Goal: Task Accomplishment & Management: Complete application form

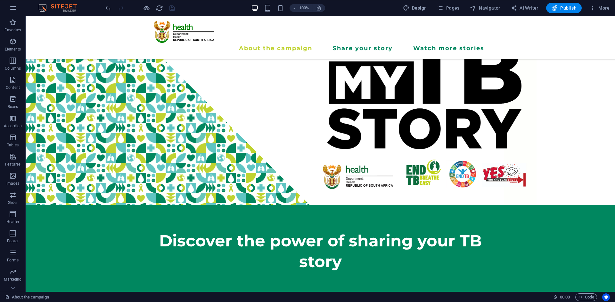
scroll to position [203, 0]
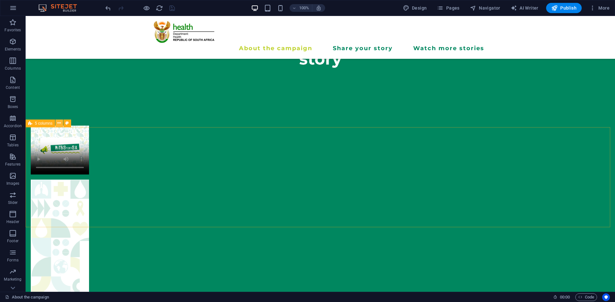
click at [59, 126] on icon at bounding box center [59, 123] width 4 height 7
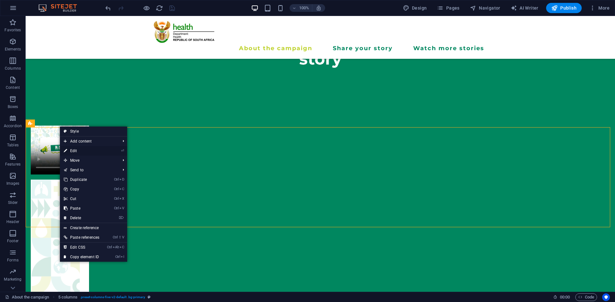
click at [73, 148] on link "⏎ Edit" at bounding box center [81, 151] width 43 height 10
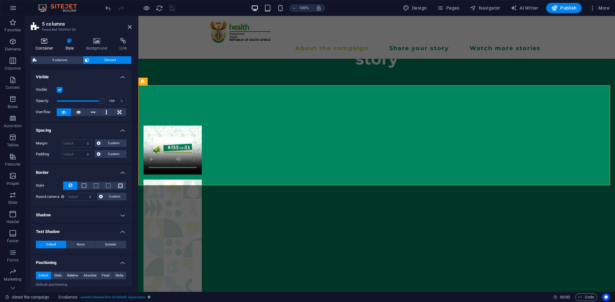
click at [49, 43] on icon at bounding box center [44, 41] width 27 height 6
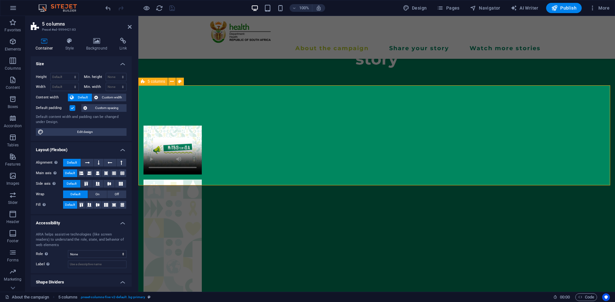
click at [171, 83] on icon at bounding box center [172, 81] width 4 height 7
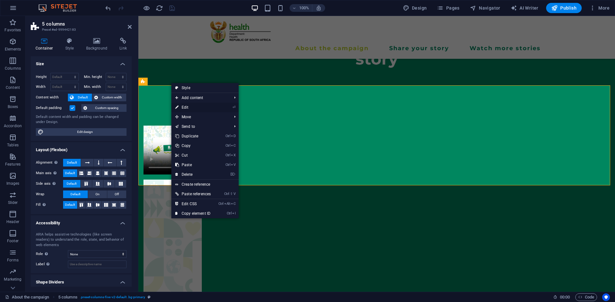
click at [183, 107] on link "⏎ Edit" at bounding box center [192, 108] width 43 height 10
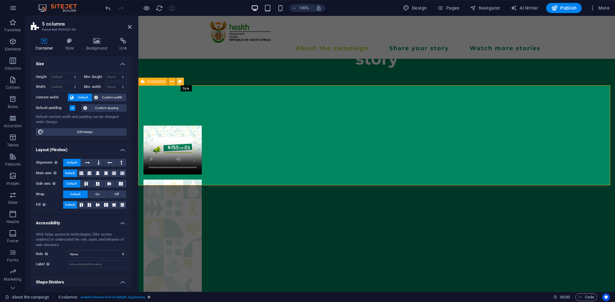
click at [180, 81] on icon at bounding box center [180, 81] width 4 height 7
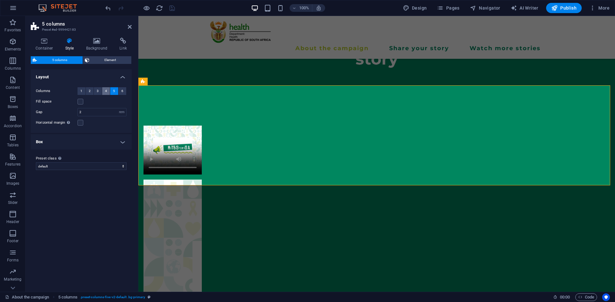
click at [105, 91] on span "4" at bounding box center [106, 91] width 2 height 8
click at [80, 101] on label at bounding box center [80, 102] width 6 height 6
click at [0, 0] on input "Fill space" at bounding box center [0, 0] width 0 height 0
drag, startPoint x: 80, startPoint y: 101, endPoint x: 87, endPoint y: 114, distance: 14.9
click at [87, 114] on div "Columns 1 2 3 4 5 6 Fill space Gap 2 px rem % vw vh Horizontal margin Only if t…" at bounding box center [80, 107] width 103 height 52
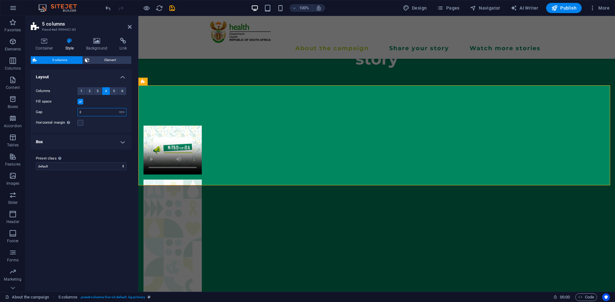
click at [87, 114] on input "2" at bounding box center [102, 113] width 48 height 8
type input "2"
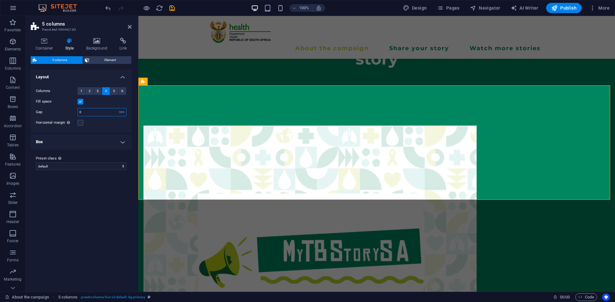
type input "0"
click at [101, 123] on div "Horizontal margin Only if the containers "Content width" is not set to "Default"" at bounding box center [81, 123] width 91 height 8
click at [117, 90] on button "5" at bounding box center [114, 91] width 8 height 8
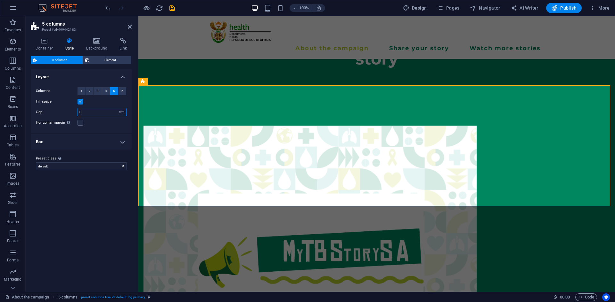
click at [94, 113] on input "0" at bounding box center [102, 113] width 48 height 8
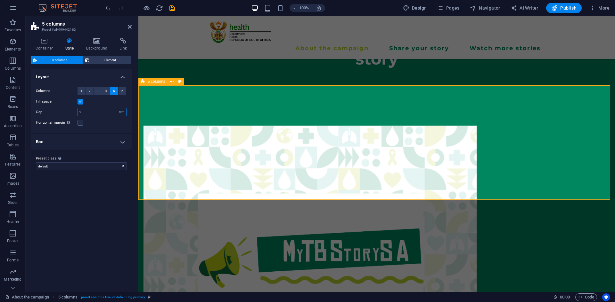
type input "2"
click at [125, 90] on button "6" at bounding box center [122, 91] width 8 height 8
click at [113, 92] on span "5" at bounding box center [114, 91] width 2 height 8
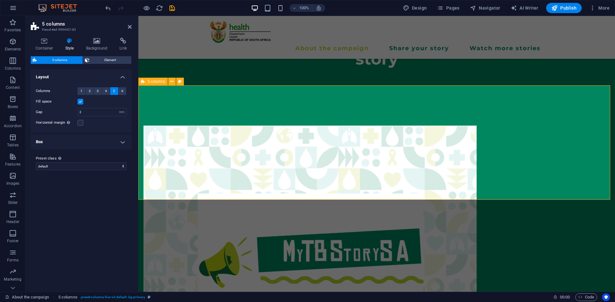
click at [173, 82] on icon at bounding box center [172, 81] width 4 height 7
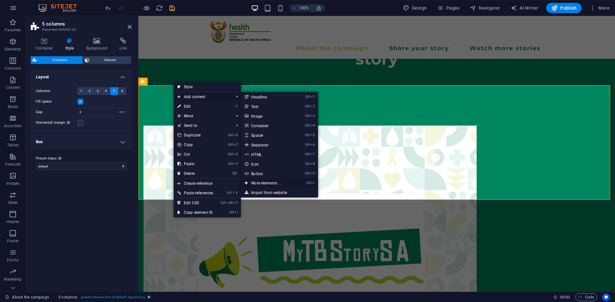
click at [271, 184] on link "Ctrl ⏎ More elements ..." at bounding box center [267, 184] width 53 height 10
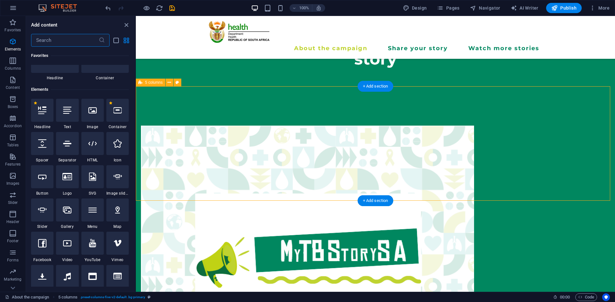
scroll to position [68, 0]
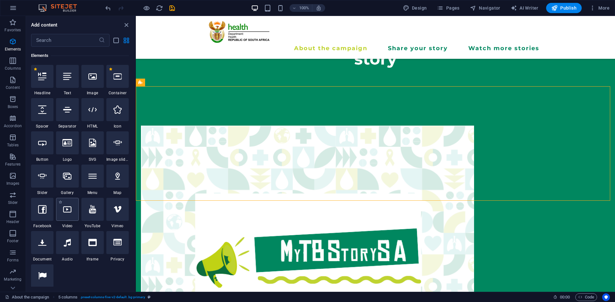
click at [75, 206] on div at bounding box center [67, 209] width 22 height 23
select select "%"
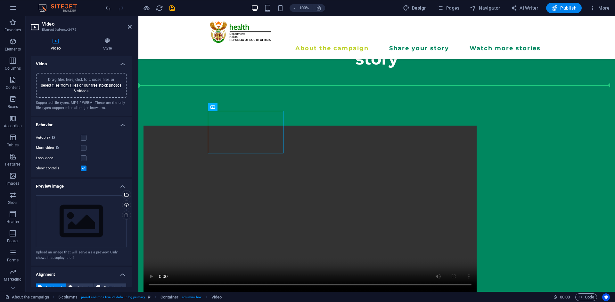
drag, startPoint x: 244, startPoint y: 113, endPoint x: 555, endPoint y: 117, distance: 311.8
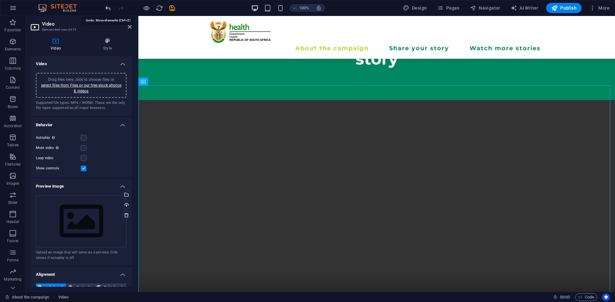
click at [106, 9] on icon "undo" at bounding box center [107, 7] width 7 height 7
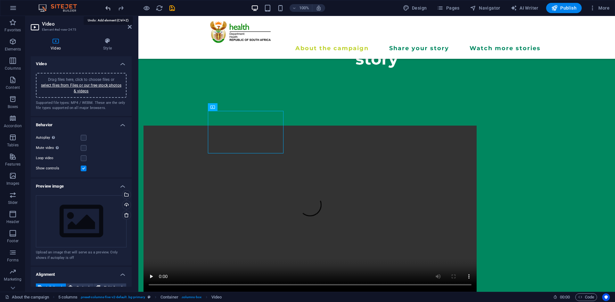
click at [106, 9] on icon "undo" at bounding box center [107, 7] width 7 height 7
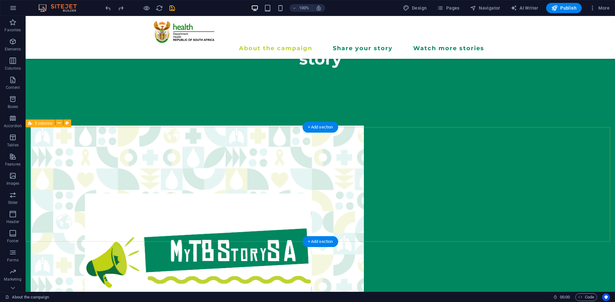
click at [58, 124] on icon at bounding box center [59, 123] width 4 height 7
click at [67, 123] on icon at bounding box center [67, 123] width 4 height 7
select select "rem"
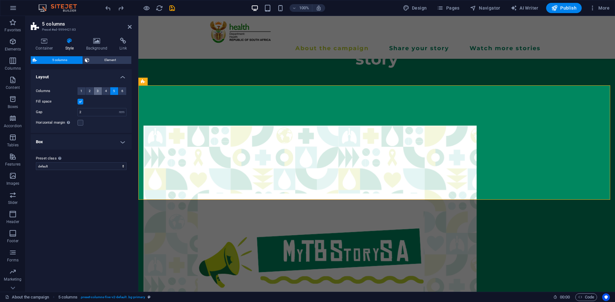
click at [98, 90] on span "3" at bounding box center [98, 91] width 2 height 8
click at [116, 91] on button "5" at bounding box center [114, 91] width 8 height 8
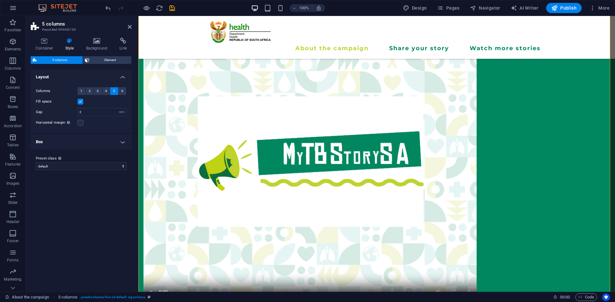
scroll to position [289, 0]
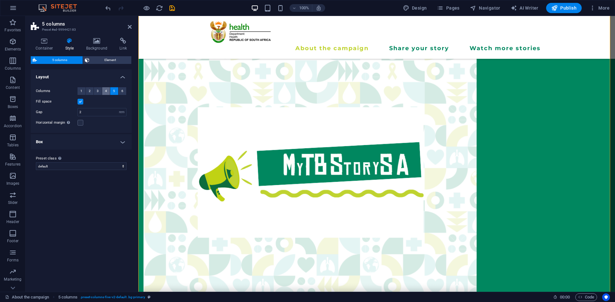
click at [106, 93] on span "4" at bounding box center [106, 91] width 2 height 8
click at [106, 8] on icon "undo" at bounding box center [107, 7] width 7 height 7
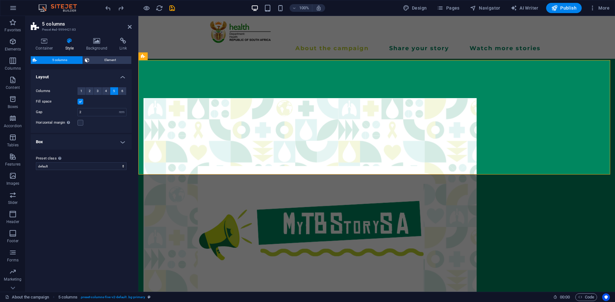
scroll to position [223, 0]
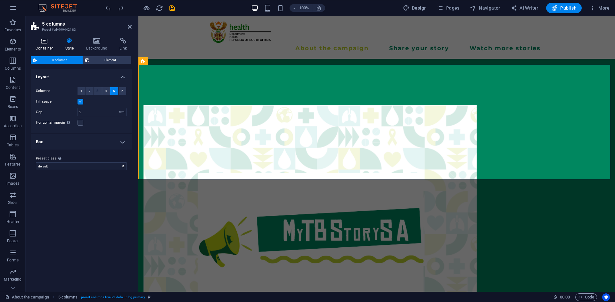
click at [41, 41] on icon at bounding box center [44, 41] width 27 height 6
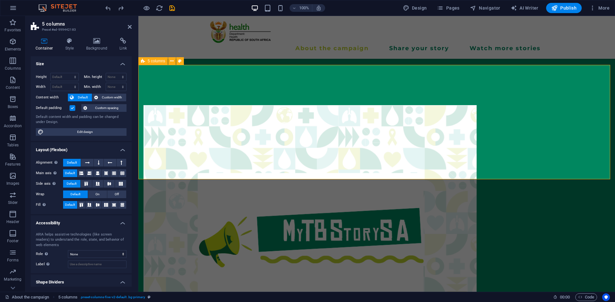
drag, startPoint x: 130, startPoint y: 87, endPoint x: 137, endPoint y: 136, distance: 49.2
click at [137, 136] on aside "5 columns Preset #ed-999442183 Container Style Background Link Size Height Defa…" at bounding box center [82, 154] width 113 height 276
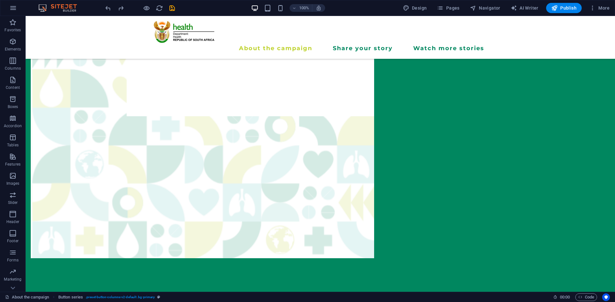
scroll to position [1690, 0]
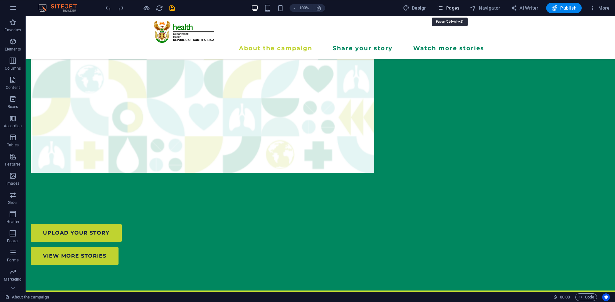
click at [458, 11] on span "Pages" at bounding box center [448, 8] width 22 height 6
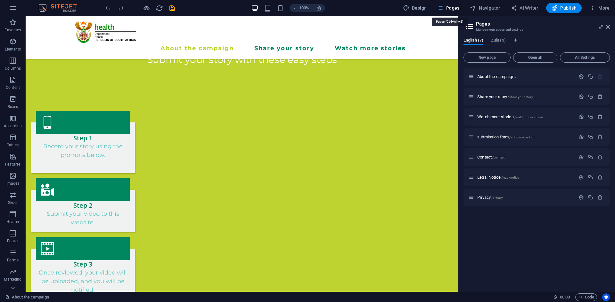
scroll to position [1632, 0]
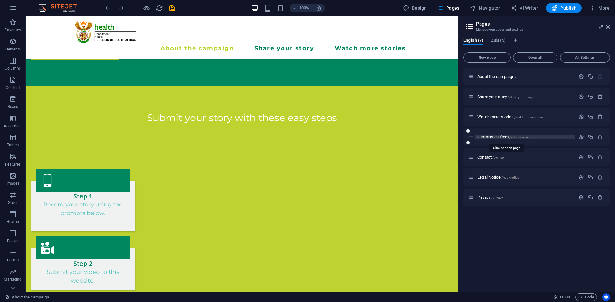
click at [490, 138] on span "submission form /submission-form" at bounding box center [506, 137] width 58 height 5
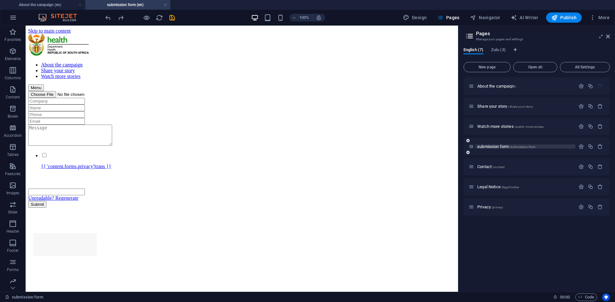
scroll to position [0, 0]
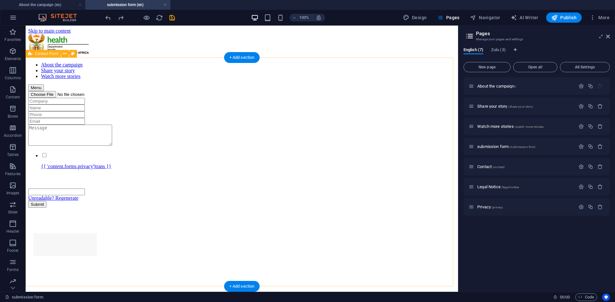
click at [51, 91] on div "{{ 'content.forms.privacy'|trans }} Unreadable? Regenerate Submit" at bounding box center [241, 149] width 427 height 117
click at [237, 55] on div "+ Add section" at bounding box center [242, 57] width 36 height 11
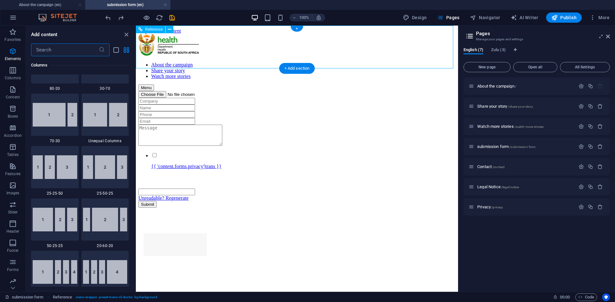
scroll to position [1120, 0]
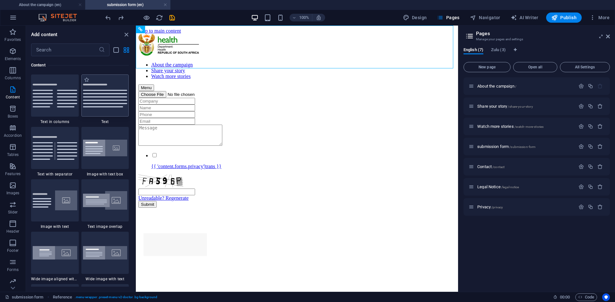
click at [115, 108] on div at bounding box center [105, 96] width 48 height 42
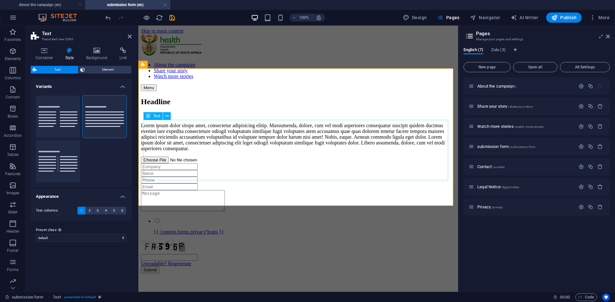
click at [184, 131] on div "Lorem ipsum dolor sitope amet, consectetur adipisicing elitip. Massumenda, dolo…" at bounding box center [298, 137] width 314 height 29
click at [182, 152] on div "Lorem ipsum dolor sitope amet, consectetur adipisicing elitip. Massumenda, dolo…" at bounding box center [298, 137] width 314 height 29
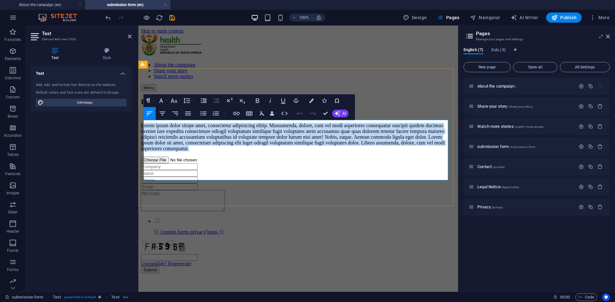
drag, startPoint x: 184, startPoint y: 177, endPoint x: 143, endPoint y: 125, distance: 67.0
click at [143, 125] on div "Headline Lorem ipsum dolor sitope amet, consectetur adipisicing elitip. Massume…" at bounding box center [298, 125] width 314 height 54
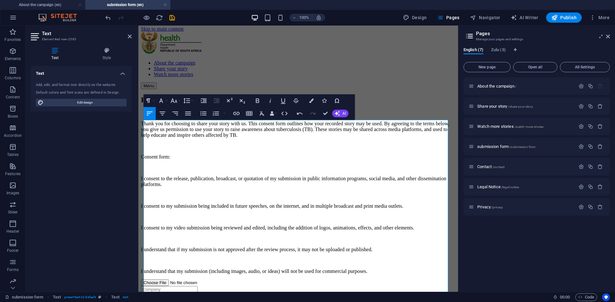
scroll to position [0, 0]
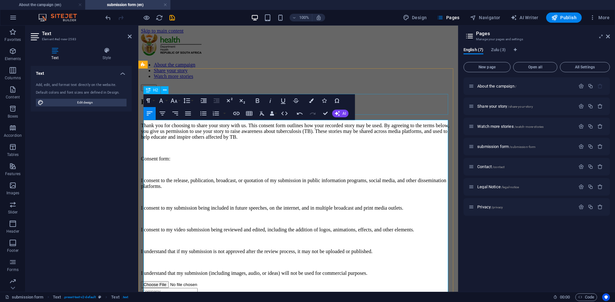
click at [404, 98] on div "Headline" at bounding box center [298, 102] width 314 height 9
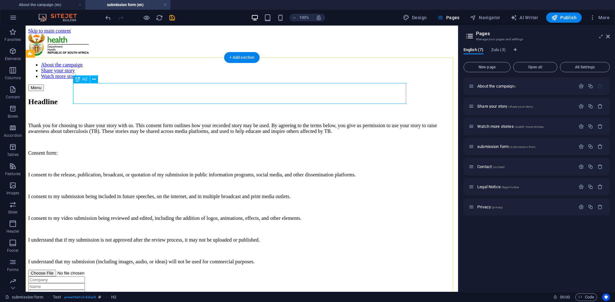
click at [151, 98] on div "Headline" at bounding box center [241, 102] width 427 height 9
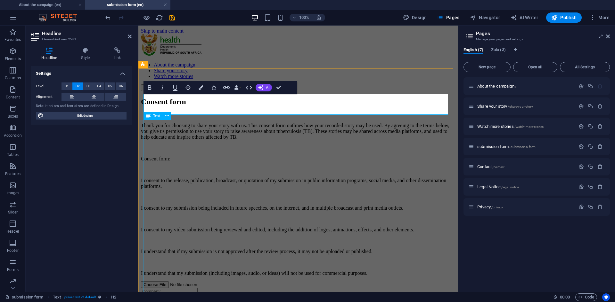
click at [174, 126] on div "Thank you for choosing to share your story with us. This consent form outlines …" at bounding box center [298, 200] width 314 height 154
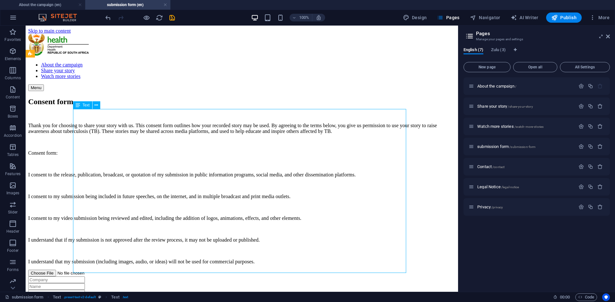
click at [197, 232] on div "Thank you for choosing to share your story with us. This consent form outlines …" at bounding box center [241, 194] width 427 height 142
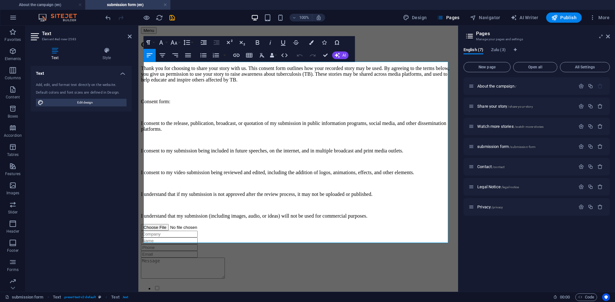
scroll to position [58, 0]
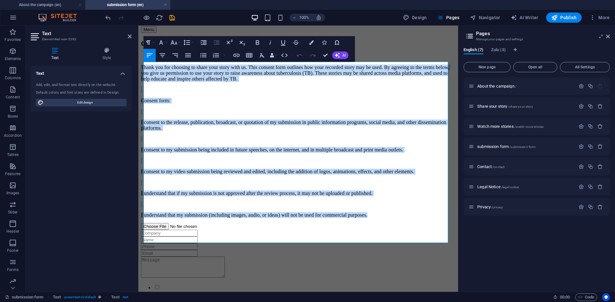
drag, startPoint x: 181, startPoint y: 239, endPoint x: 125, endPoint y: 63, distance: 184.6
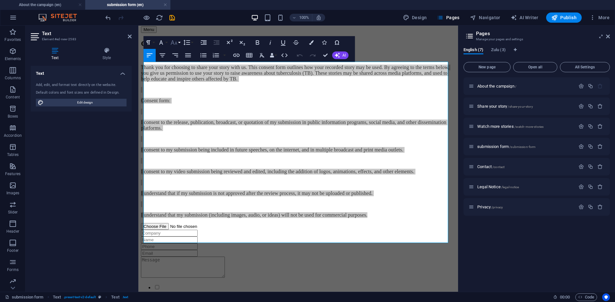
click at [176, 47] on button "Font Size" at bounding box center [175, 42] width 12 height 13
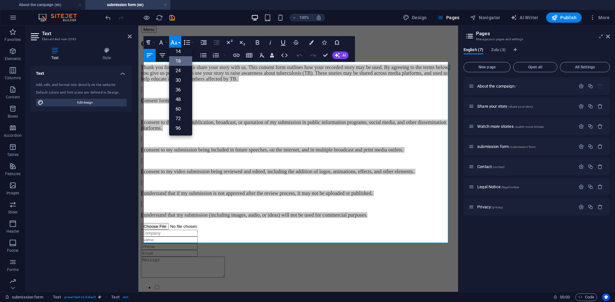
scroll to position [52, 0]
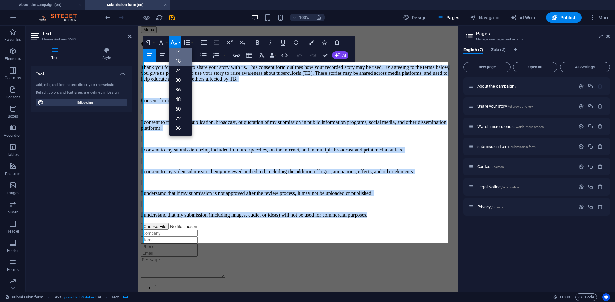
click at [178, 53] on link "14" at bounding box center [180, 52] width 23 height 10
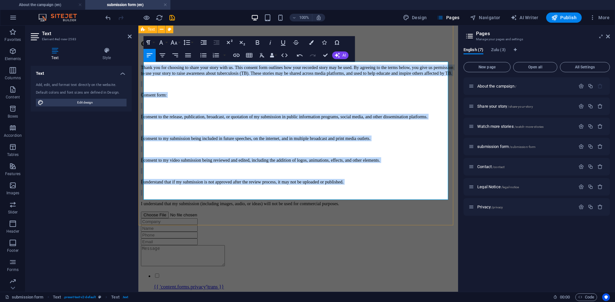
click at [233, 207] on div "Consent form Thank you for choosing to share your story with us. This consent f…" at bounding box center [298, 122] width 314 height 167
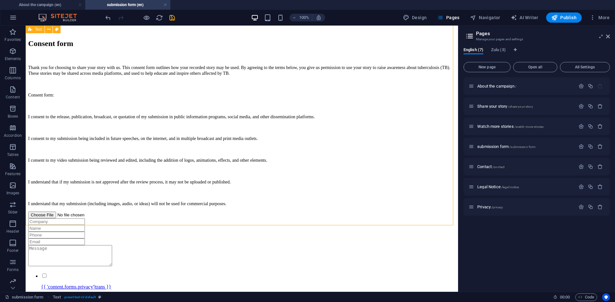
scroll to position [47, 0]
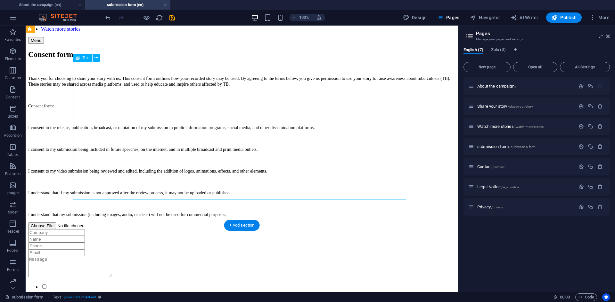
click at [237, 198] on div "Thank you for choosing to share your story with us. This consent form outlines …" at bounding box center [241, 147] width 427 height 142
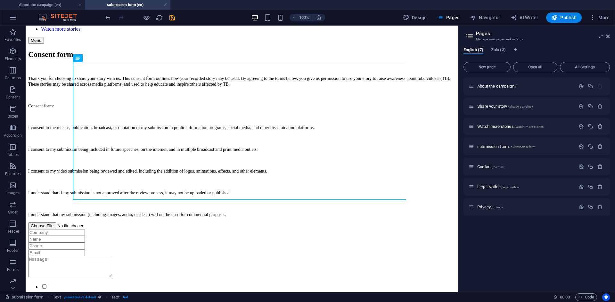
scroll to position [0, 0]
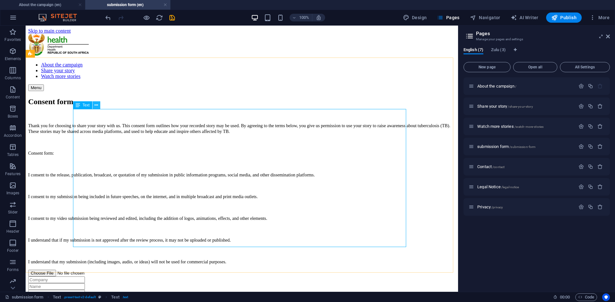
click at [97, 106] on icon at bounding box center [96, 105] width 4 height 7
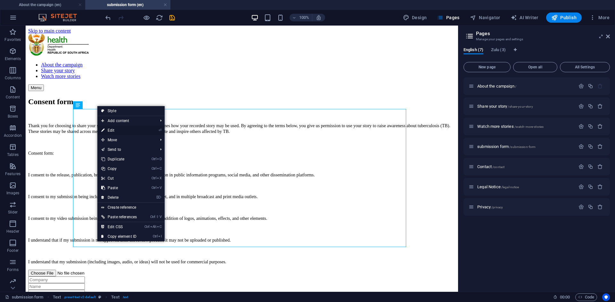
click at [115, 130] on link "⏎ Edit" at bounding box center [118, 131] width 43 height 10
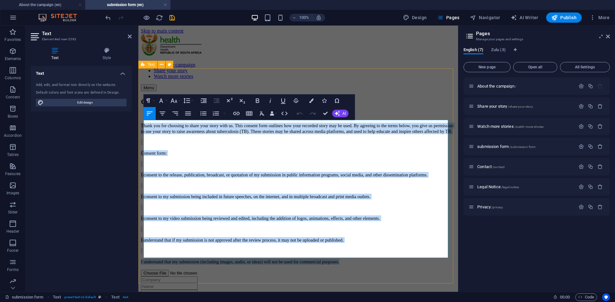
drag, startPoint x: 394, startPoint y: 253, endPoint x: 140, endPoint y: 123, distance: 285.5
click at [141, 123] on div "Consent form Thank you for choosing to share your story with us. This consent f…" at bounding box center [298, 181] width 314 height 167
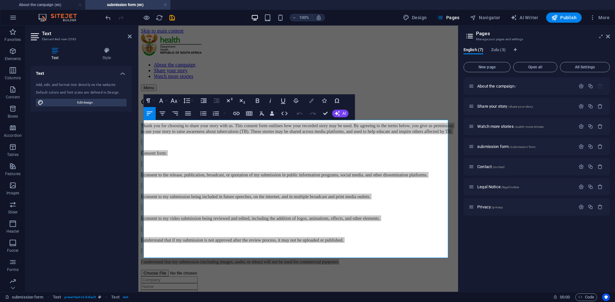
click at [307, 105] on button "Colors" at bounding box center [311, 100] width 12 height 13
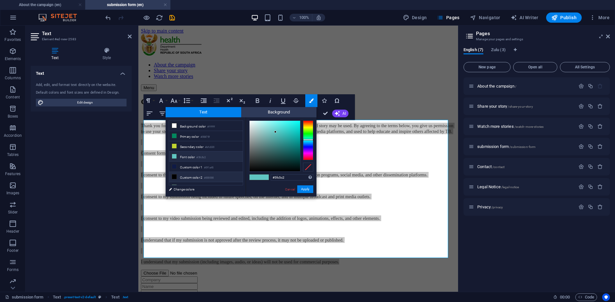
click at [214, 173] on li "Custom color 2 #000000" at bounding box center [206, 177] width 74 height 10
type input "#000000"
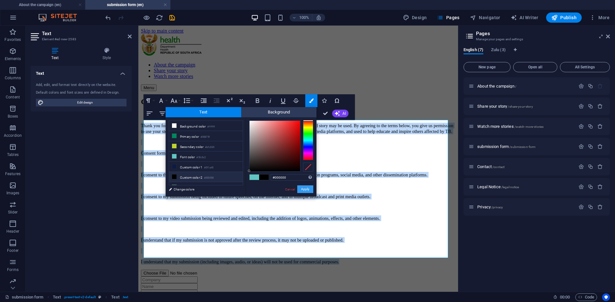
click at [311, 188] on button "Apply" at bounding box center [305, 190] width 16 height 8
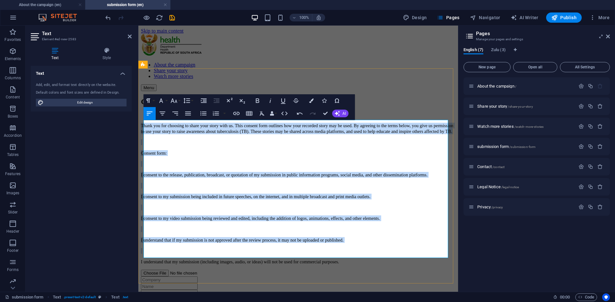
click at [300, 189] on p at bounding box center [298, 186] width 314 height 6
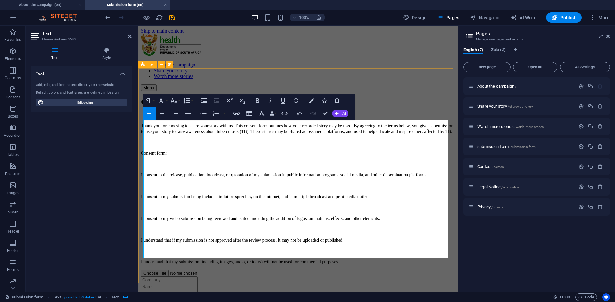
click at [374, 98] on div "Consent form Thank you for choosing to share your story with us. This consent f…" at bounding box center [298, 181] width 314 height 167
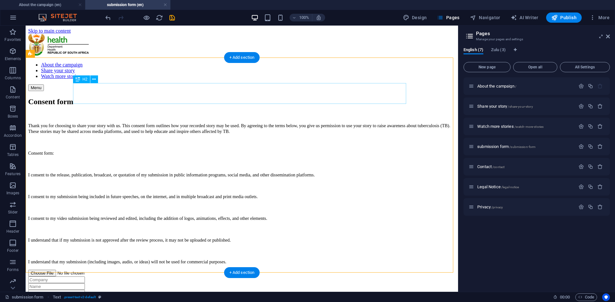
click at [187, 99] on div "Consent form" at bounding box center [241, 102] width 427 height 9
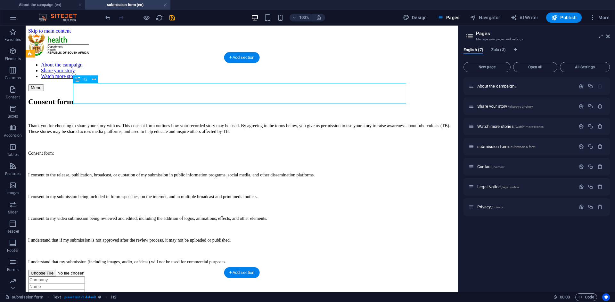
click at [187, 99] on div "Consent form" at bounding box center [241, 102] width 427 height 9
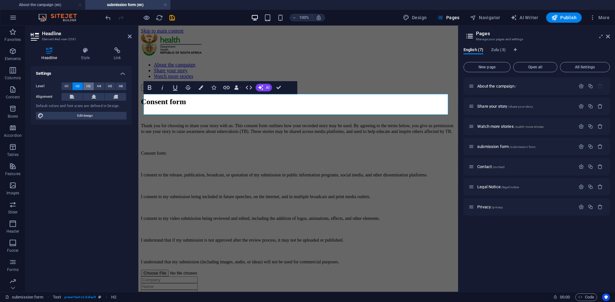
click at [91, 87] on button "H3" at bounding box center [88, 87] width 11 height 8
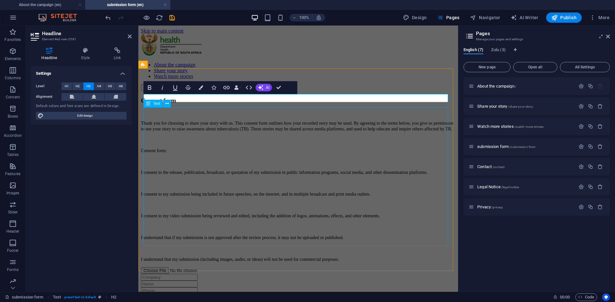
click at [182, 141] on div "Thank you for choosing to share your story with us. This consent form outlines …" at bounding box center [298, 191] width 314 height 142
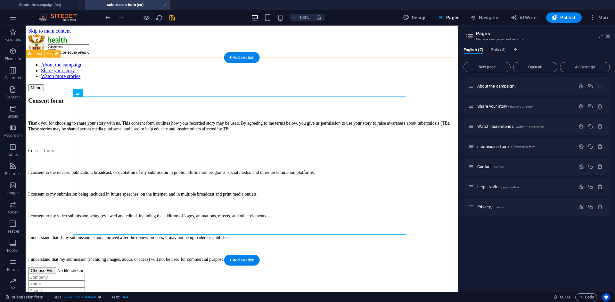
click at [436, 110] on div "Consent form Thank you for choosing to share your story with us. This consent f…" at bounding box center [241, 179] width 427 height 165
click at [225, 143] on div "Thank you for choosing to share your story with us. This consent form outlines …" at bounding box center [241, 191] width 427 height 142
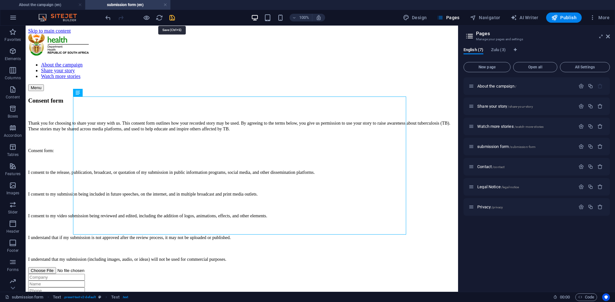
click at [172, 18] on icon "save" at bounding box center [171, 17] width 7 height 7
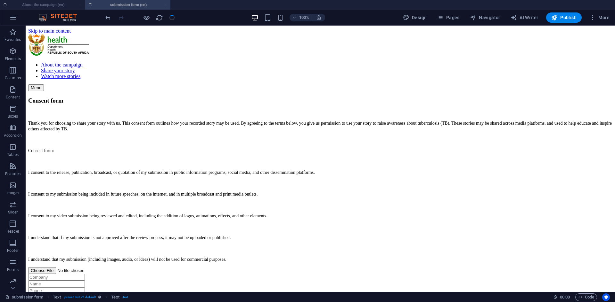
checkbox input "false"
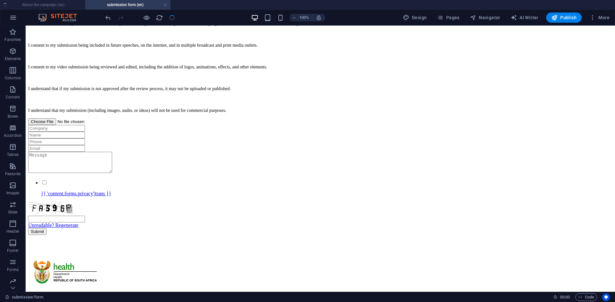
scroll to position [165, 0]
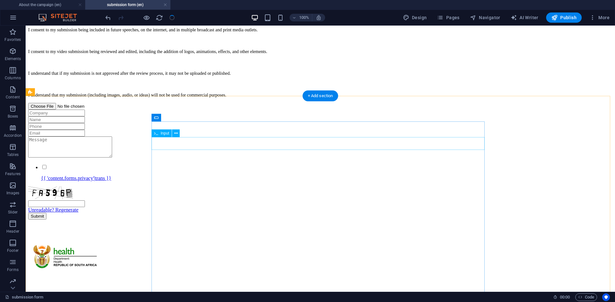
click at [380, 117] on div at bounding box center [320, 113] width 584 height 7
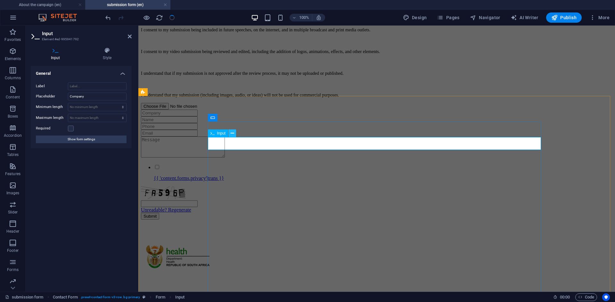
click at [231, 133] on icon at bounding box center [232, 133] width 4 height 7
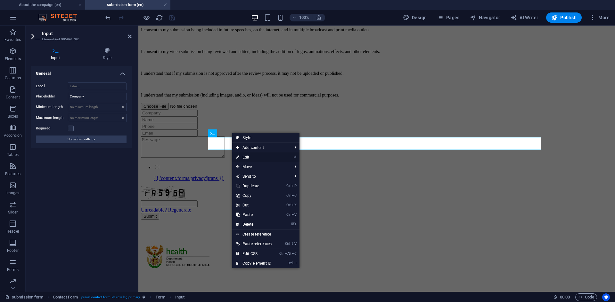
click at [249, 154] on link "⏎ Edit" at bounding box center [253, 158] width 43 height 10
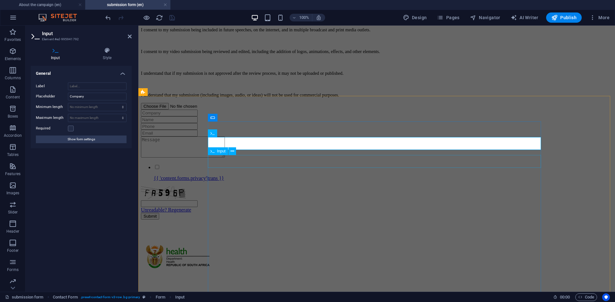
click at [243, 123] on div at bounding box center [376, 120] width 471 height 7
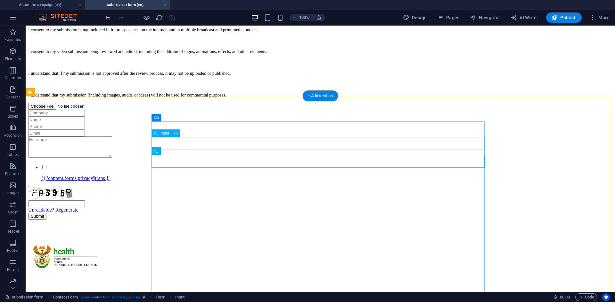
click at [201, 117] on div at bounding box center [320, 113] width 584 height 7
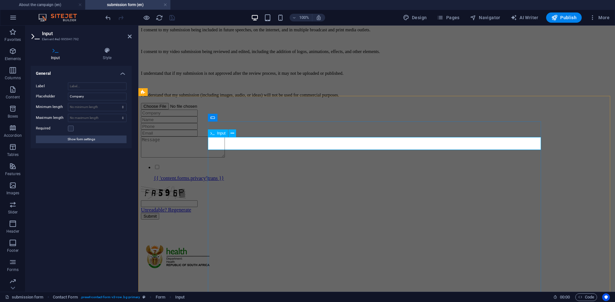
click at [197, 117] on input "text" at bounding box center [169, 113] width 57 height 7
click at [86, 97] on input "Company" at bounding box center [97, 97] width 59 height 8
type input "C"
type input "Name"
click at [237, 123] on div at bounding box center [376, 120] width 471 height 7
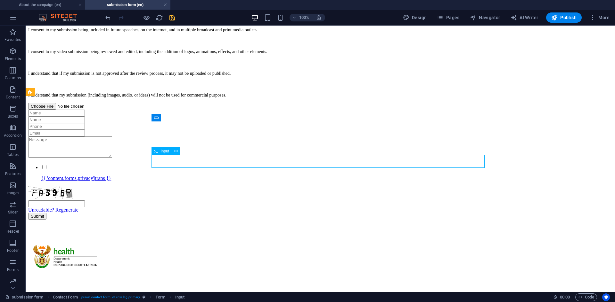
click at [237, 123] on div at bounding box center [320, 120] width 584 height 7
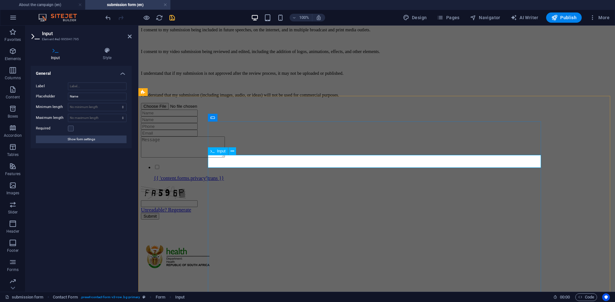
click at [197, 123] on input "text" at bounding box center [169, 120] width 57 height 7
click at [102, 95] on input "Name" at bounding box center [97, 97] width 59 height 8
type input "N"
type input "Surname"
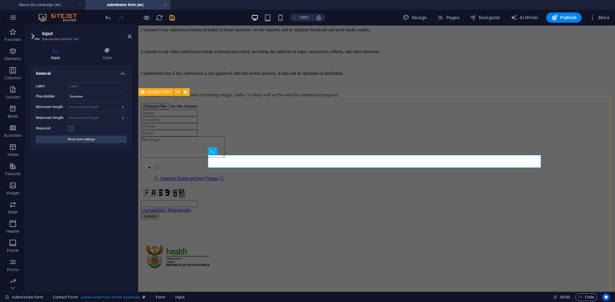
click at [200, 134] on div "{{ 'content.forms.privacy'|trans }} Unreadable? Regenerate Submit" at bounding box center [376, 161] width 471 height 117
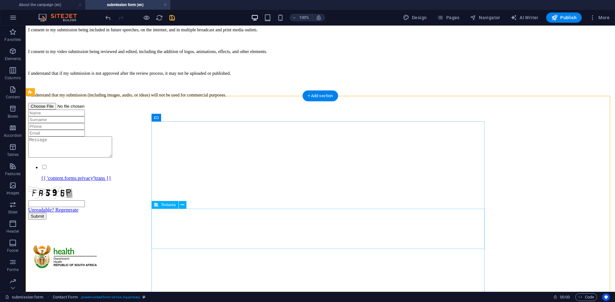
click at [180, 159] on div at bounding box center [320, 148] width 584 height 22
click at [252, 110] on div at bounding box center [320, 106] width 584 height 7
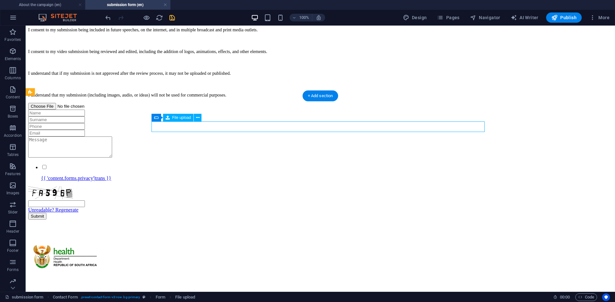
click at [252, 110] on div at bounding box center [320, 106] width 584 height 7
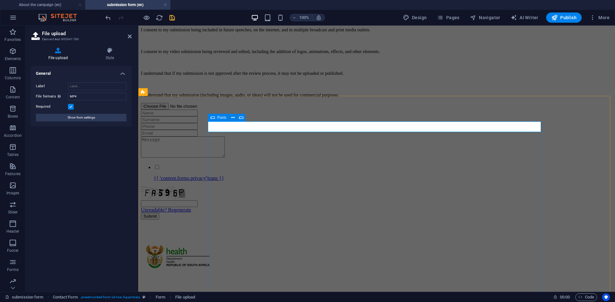
click at [247, 136] on div "{{ 'content.forms.privacy'|trans }} Unreadable? Regenerate Submit" at bounding box center [376, 161] width 471 height 117
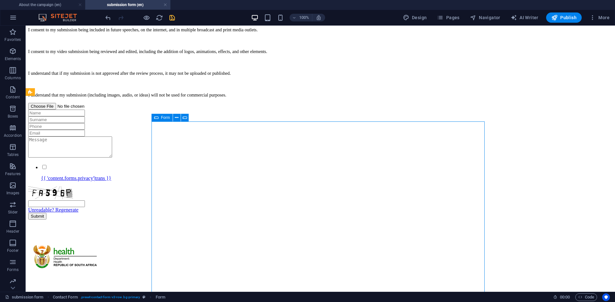
click at [247, 136] on div "{{ 'content.forms.privacy'|trans }} Unreadable? Regenerate Submit" at bounding box center [320, 161] width 584 height 117
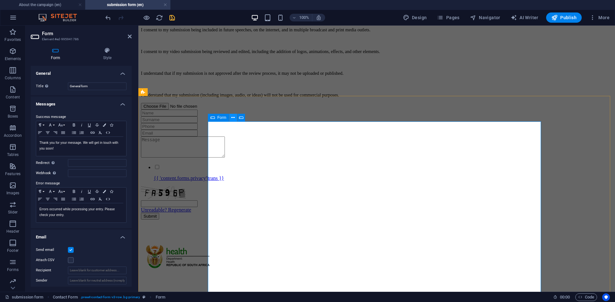
click at [233, 118] on icon at bounding box center [233, 118] width 4 height 7
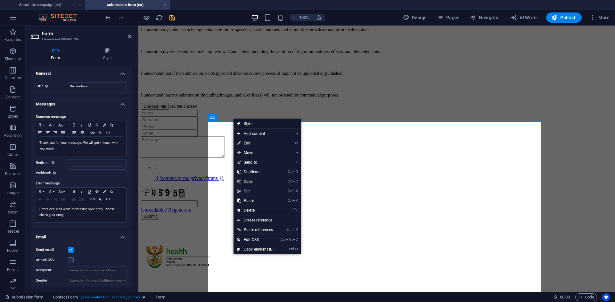
click at [244, 124] on link "Style" at bounding box center [266, 124] width 67 height 10
select select "rem"
select select "preset-contact-form-v3-row"
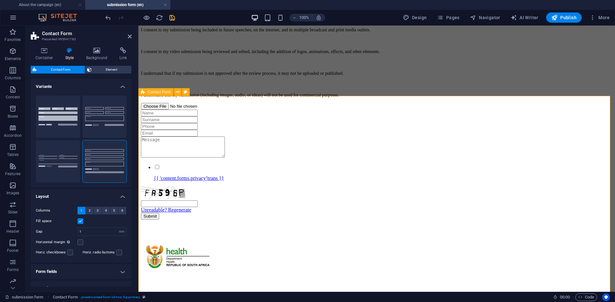
drag, startPoint x: 133, startPoint y: 173, endPoint x: 138, endPoint y: 196, distance: 24.3
click at [138, 196] on aside "Contact Form Preset #ed-995941783 Container Style Background Link Size Height D…" at bounding box center [82, 159] width 113 height 267
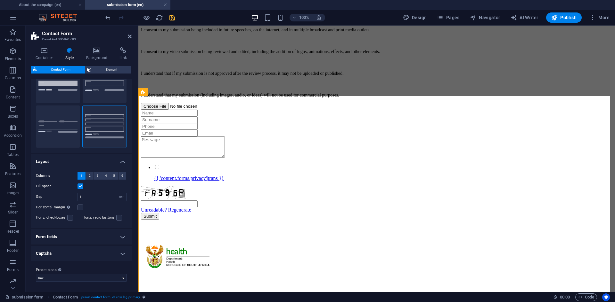
click at [119, 238] on h4 "Form fields" at bounding box center [81, 237] width 101 height 15
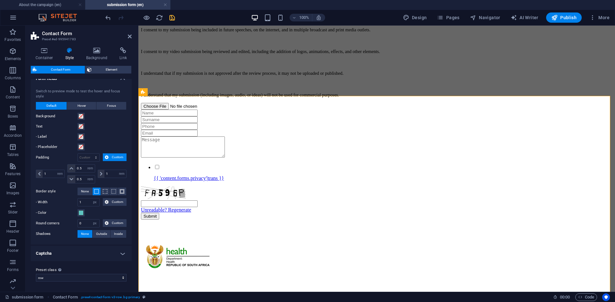
scroll to position [0, 0]
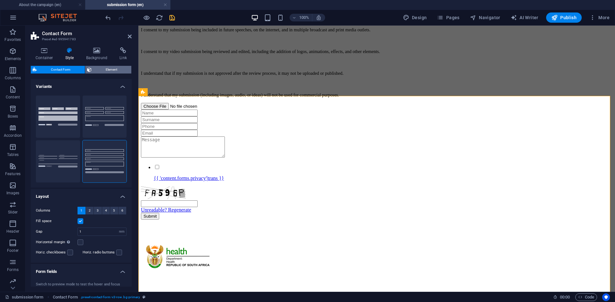
click at [106, 70] on span "Element" at bounding box center [111, 70] width 36 height 8
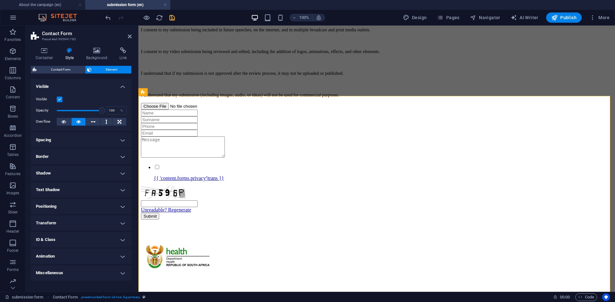
click at [113, 137] on h4 "Spacing" at bounding box center [81, 140] width 101 height 15
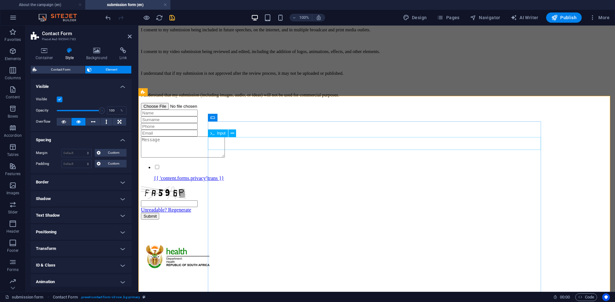
click at [197, 117] on input "text" at bounding box center [169, 113] width 57 height 7
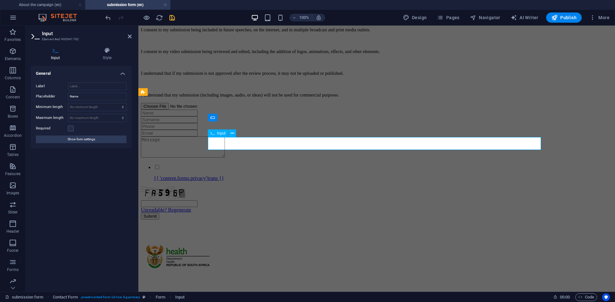
click at [197, 117] on input "text" at bounding box center [169, 113] width 57 height 7
click at [231, 134] on icon at bounding box center [232, 133] width 4 height 7
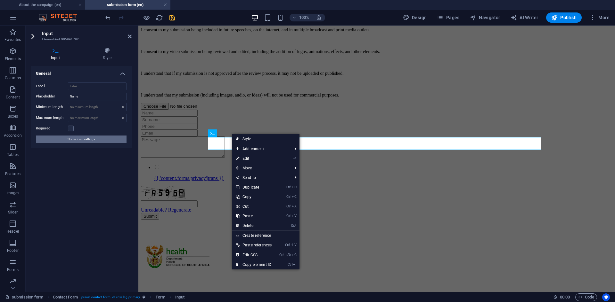
click at [95, 141] on button "Show form settings" at bounding box center [81, 140] width 91 height 8
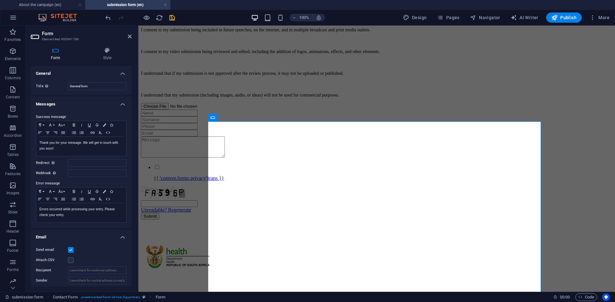
drag, startPoint x: 131, startPoint y: 129, endPoint x: 20, endPoint y: 43, distance: 141.0
click at [117, 56] on h4 "Style" at bounding box center [107, 53] width 49 height 13
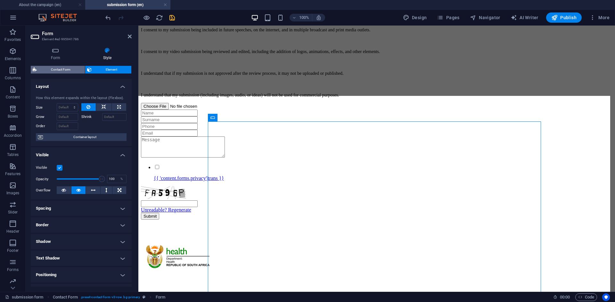
click at [62, 71] on span "Contact Form" at bounding box center [61, 70] width 44 height 8
select select "rem"
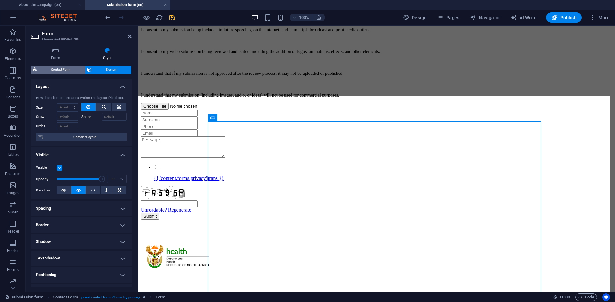
select select "rem"
select select "px"
select select "preset-contact-form-v3-row"
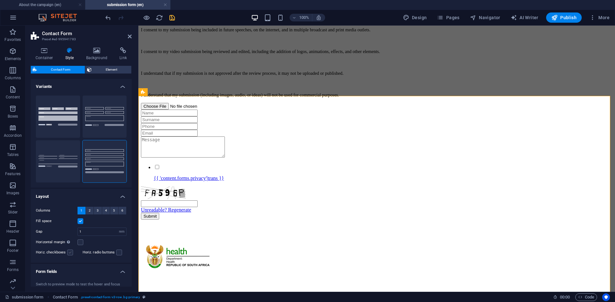
click at [73, 253] on div "Horiz. checkboxes" at bounding box center [58, 253] width 44 height 8
click at [73, 253] on label at bounding box center [70, 253] width 6 height 6
click at [0, 0] on input "Horiz. checkboxes" at bounding box center [0, 0] width 0 height 0
click at [228, 181] on div "{{ 'content.forms.privacy'|trans }}" at bounding box center [376, 172] width 471 height 17
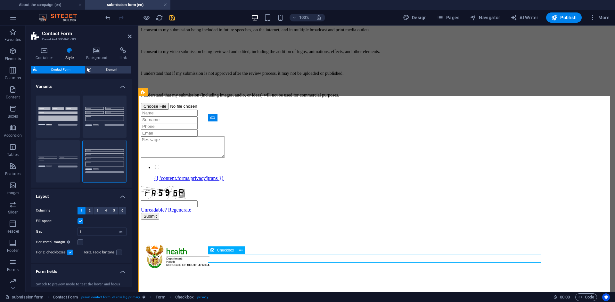
click at [228, 181] on div "{{ 'content.forms.privacy'|trans }}" at bounding box center [376, 172] width 471 height 17
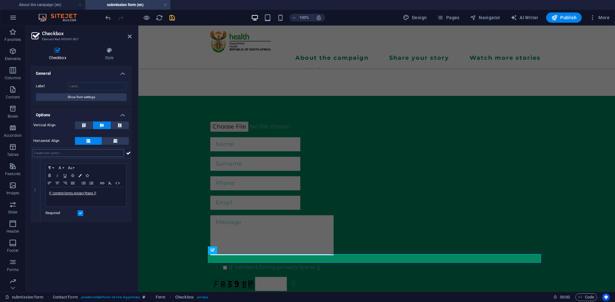
click at [89, 150] on input "text" at bounding box center [78, 153] width 92 height 8
paste input "Accept Terms & Conditions"
type input "Accept Terms & Conditions"
drag, startPoint x: 110, startPoint y: 190, endPoint x: 49, endPoint y: 197, distance: 61.2
click at [49, 197] on div "{{ 'content.forms.privacy'|trans }}" at bounding box center [86, 197] width 80 height 19
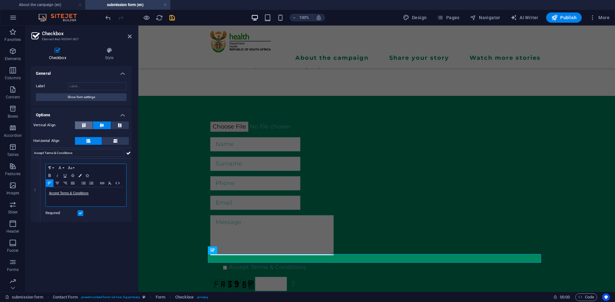
scroll to position [0, 1]
click at [74, 232] on div "General Label Show form settings Options Vertical Align Horizontal Align Accept…" at bounding box center [81, 176] width 101 height 221
click at [64, 168] on button "Font Family" at bounding box center [61, 168] width 10 height 8
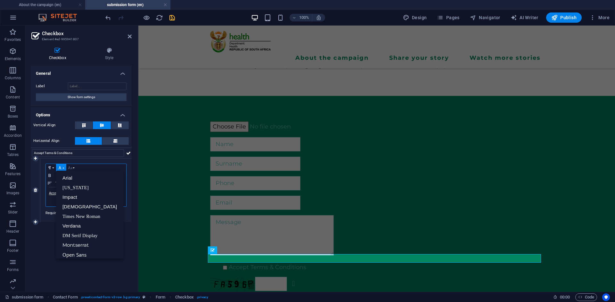
click at [73, 169] on icon "button" at bounding box center [70, 167] width 8 height 5
click at [76, 173] on link "10" at bounding box center [77, 171] width 23 height 10
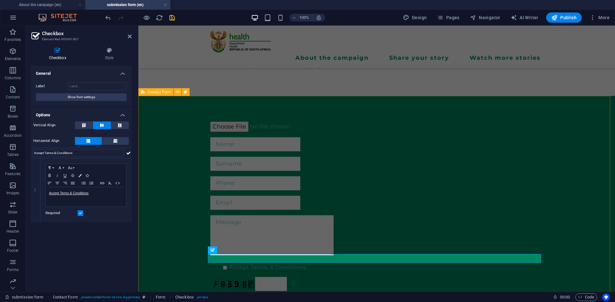
click at [187, 265] on div "Accept Terms & Conditions Unreadable? Regenerate Submit" at bounding box center [376, 216] width 476 height 240
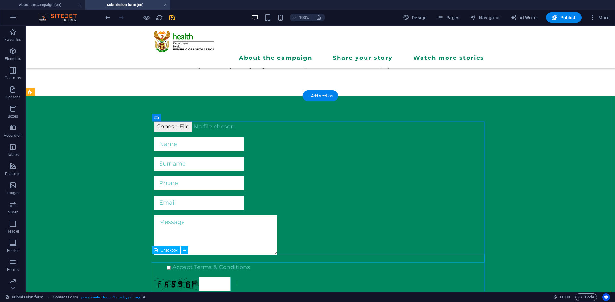
click at [209, 263] on div "Accept Terms & Conditions" at bounding box center [320, 267] width 333 height 9
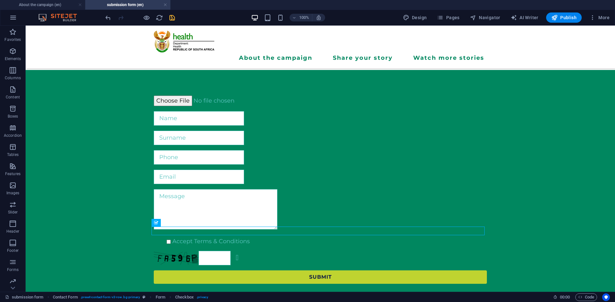
scroll to position [188, 0]
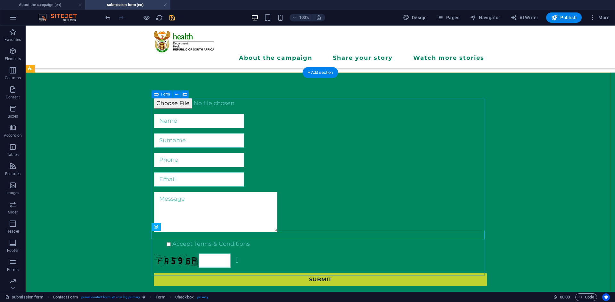
click at [245, 166] on div "Accept Terms & Conditions Unreadable? Regenerate Submit" at bounding box center [320, 193] width 333 height 194
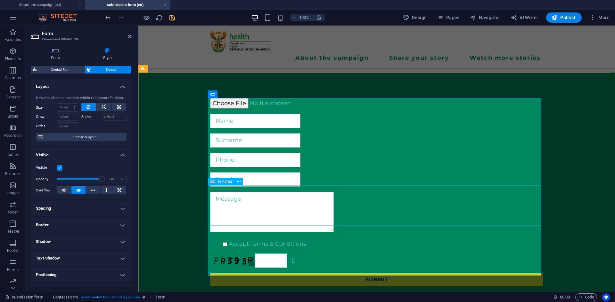
click at [228, 195] on textarea at bounding box center [272, 212] width 124 height 40
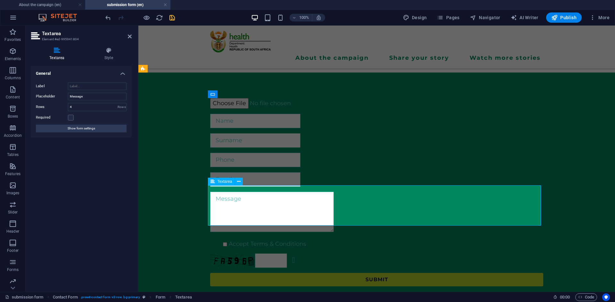
click at [228, 195] on textarea at bounding box center [272, 212] width 124 height 40
click at [76, 125] on span "Show form settings" at bounding box center [82, 129] width 28 height 8
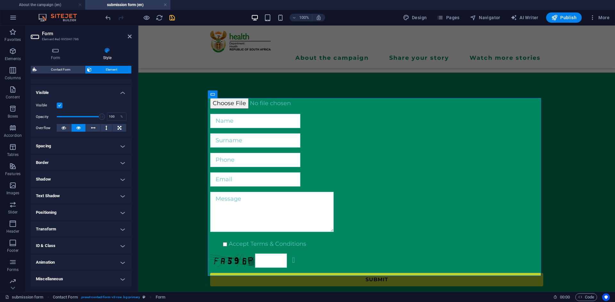
scroll to position [0, 0]
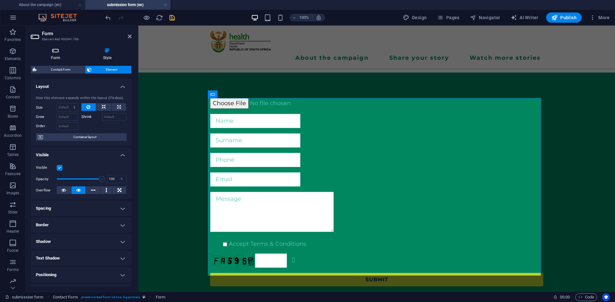
click at [70, 57] on h4 "Form" at bounding box center [57, 53] width 52 height 13
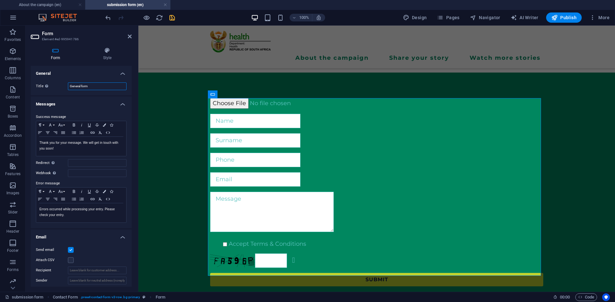
click at [95, 85] on input "General form" at bounding box center [97, 87] width 59 height 8
click at [107, 58] on h4 "Style" at bounding box center [107, 53] width 49 height 13
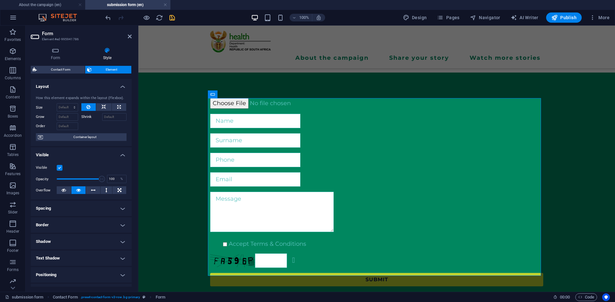
drag, startPoint x: 130, startPoint y: 123, endPoint x: 132, endPoint y: 182, distance: 58.9
click at [132, 182] on div "Form Style General Title Define a name for the form. General form Messages Succ…" at bounding box center [81, 167] width 111 height 250
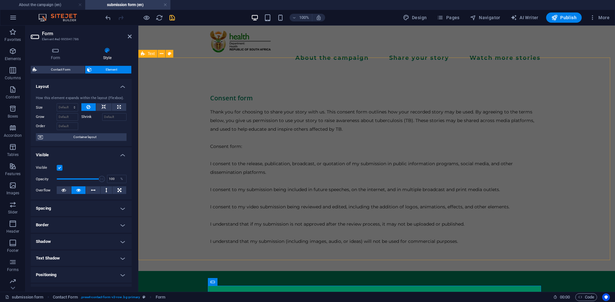
click at [565, 97] on div "Consent form Thank you for choosing to share your story with us. This consent f…" at bounding box center [376, 170] width 476 height 203
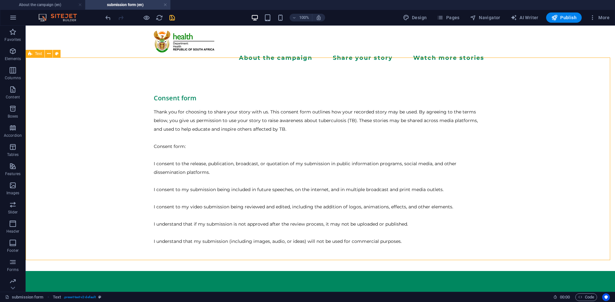
click at [565, 97] on div "Consent form Thank you for choosing to share your story with us. This consent f…" at bounding box center [320, 170] width 589 height 203
click at [58, 54] on icon at bounding box center [57, 54] width 4 height 7
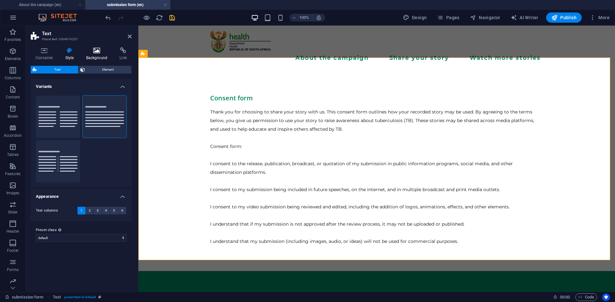
click at [96, 53] on icon at bounding box center [96, 50] width 31 height 6
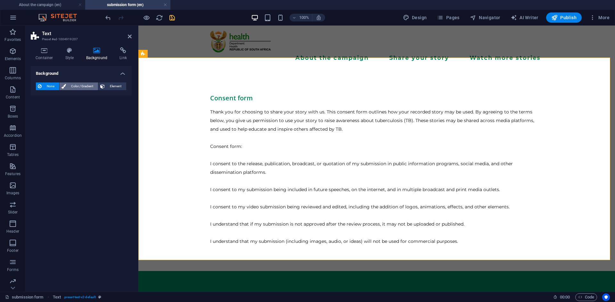
click at [79, 84] on span "Color / Gradient" at bounding box center [82, 87] width 28 height 8
click at [42, 114] on span at bounding box center [39, 112] width 7 height 7
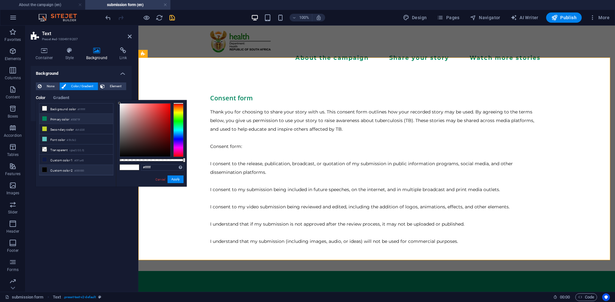
click at [44, 118] on icon at bounding box center [44, 119] width 4 height 4
type input "#00875f"
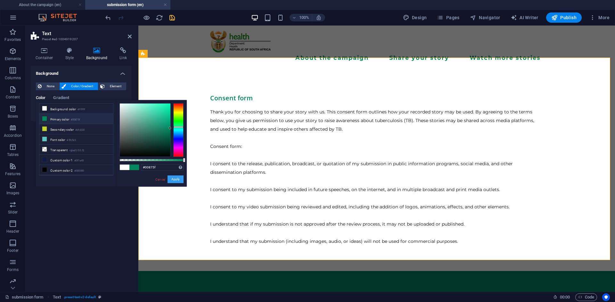
click at [170, 176] on button "Apply" at bounding box center [175, 180] width 16 height 8
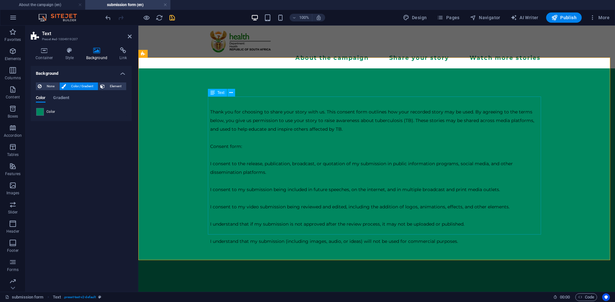
click at [223, 108] on div "Thank you for choosing to share your story with us. This consent form outlines …" at bounding box center [376, 177] width 333 height 138
click at [230, 94] on icon at bounding box center [231, 93] width 4 height 7
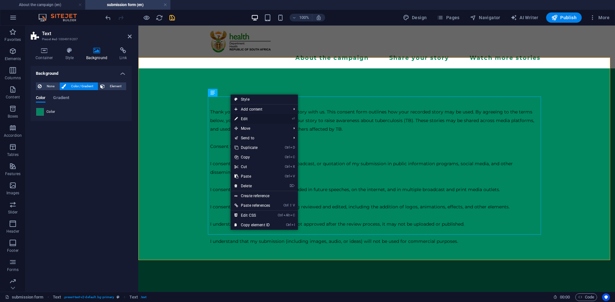
click at [240, 116] on link "⏎ Edit" at bounding box center [251, 119] width 43 height 10
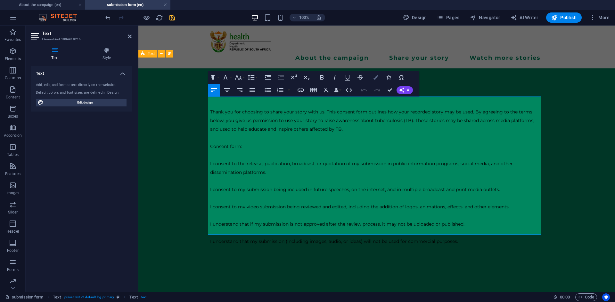
click at [370, 80] on button "Colors" at bounding box center [375, 77] width 12 height 13
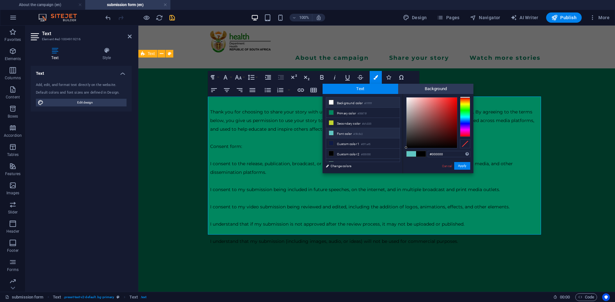
click at [331, 102] on icon at bounding box center [331, 102] width 4 height 4
type input "#ffffff"
click at [466, 169] on button "Apply" at bounding box center [462, 166] width 16 height 8
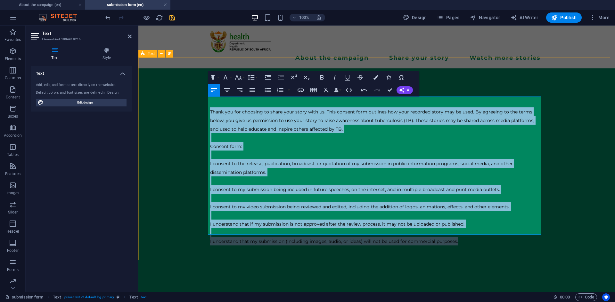
drag, startPoint x: 462, startPoint y: 232, endPoint x: 202, endPoint y: 93, distance: 294.1
click at [202, 93] on div "Consent form ​ ​ Thank you for choosing to share your story with us. This conse…" at bounding box center [376, 170] width 476 height 203
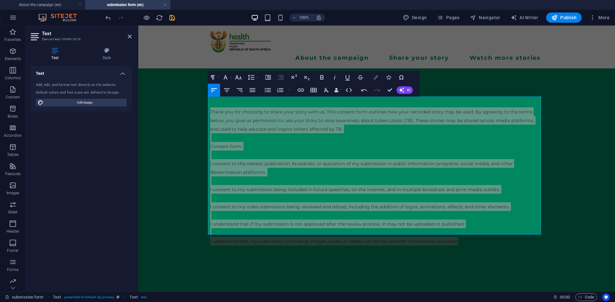
click at [376, 77] on icon "button" at bounding box center [375, 77] width 4 height 4
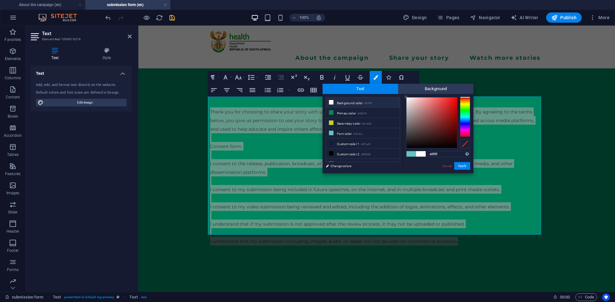
drag, startPoint x: 331, startPoint y: 105, endPoint x: 330, endPoint y: 101, distance: 3.9
click at [330, 101] on span at bounding box center [330, 102] width 5 height 5
click at [330, 101] on icon at bounding box center [331, 102] width 4 height 4
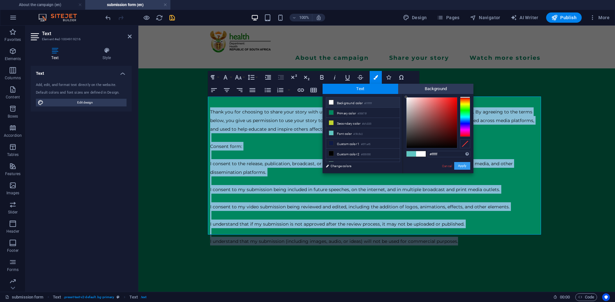
click at [470, 166] on button "Apply" at bounding box center [462, 166] width 16 height 8
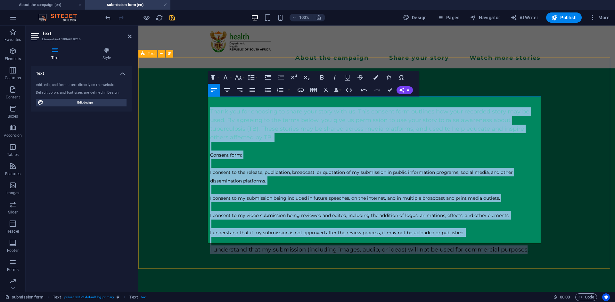
drag, startPoint x: 524, startPoint y: 240, endPoint x: 202, endPoint y: 100, distance: 350.4
click at [202, 100] on div "Consent form ​ ​ ​​Thank you for choosing to share your story with us. This con…" at bounding box center [376, 175] width 476 height 212
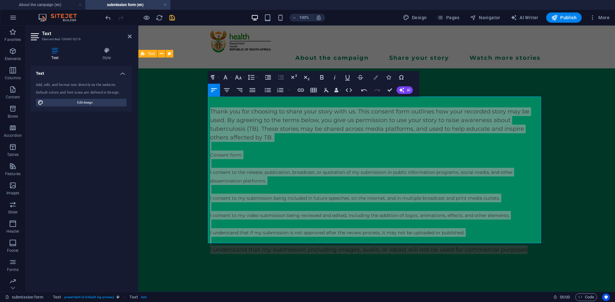
click at [373, 78] on icon "button" at bounding box center [375, 77] width 4 height 4
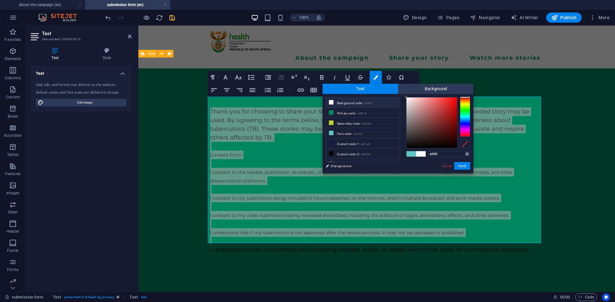
click at [343, 104] on li "Background color #ffffff" at bounding box center [363, 103] width 74 height 10
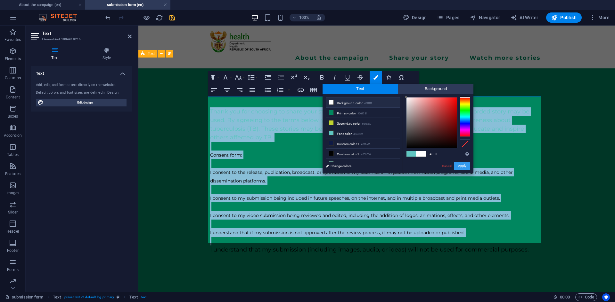
click at [463, 166] on button "Apply" at bounding box center [462, 166] width 16 height 8
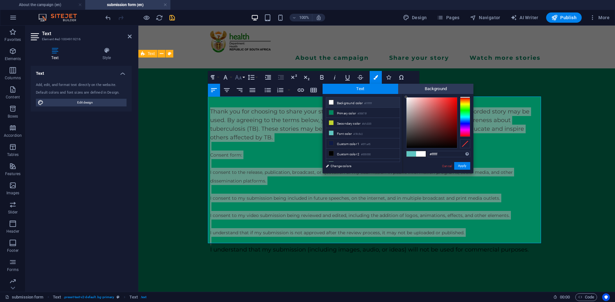
click at [240, 76] on icon "button" at bounding box center [238, 78] width 8 height 8
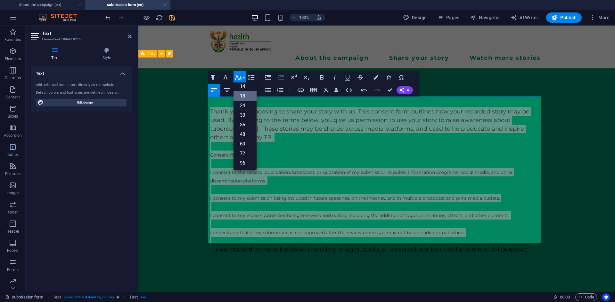
scroll to position [52, 0]
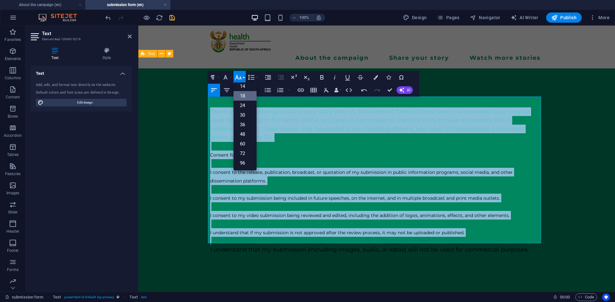
click at [241, 98] on link "18" at bounding box center [244, 96] width 23 height 10
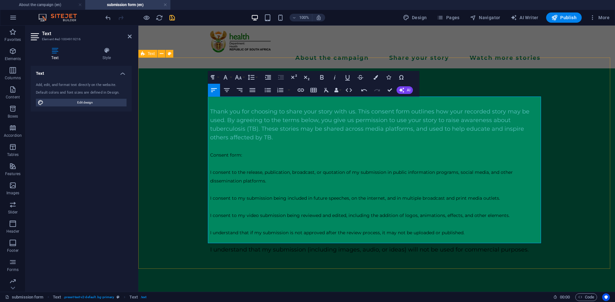
click at [532, 246] on p "I understand that my submission (including images, audio, or ideas) will not be…" at bounding box center [376, 250] width 333 height 9
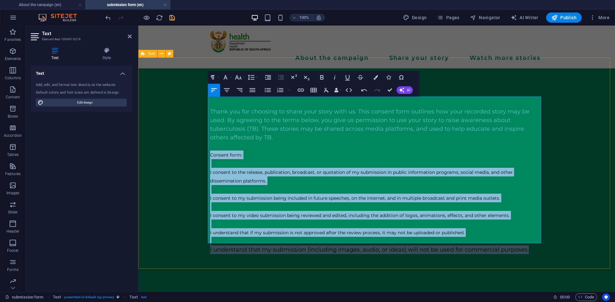
drag, startPoint x: 532, startPoint y: 239, endPoint x: 195, endPoint y: 146, distance: 350.0
click at [195, 146] on div "Consent form ​ ​​​​Thank you for choosing to share your story with us. This con…" at bounding box center [376, 175] width 476 height 212
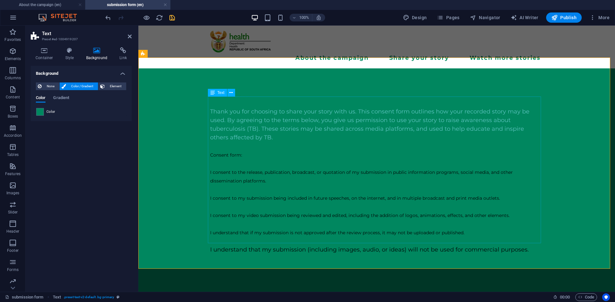
click at [237, 122] on div "Thank you for choosing to share your story with us. This consent form outlines …" at bounding box center [376, 181] width 333 height 147
click at [224, 140] on div "Thank you for choosing to share your story with us. This consent form outlines …" at bounding box center [376, 181] width 333 height 147
click at [183, 176] on div "Consent form Thank you for choosing to share your story with us. This consent f…" at bounding box center [376, 175] width 476 height 212
click at [438, 204] on div "Thank you for choosing to share your story with us. This consent form outlines …" at bounding box center [376, 181] width 333 height 147
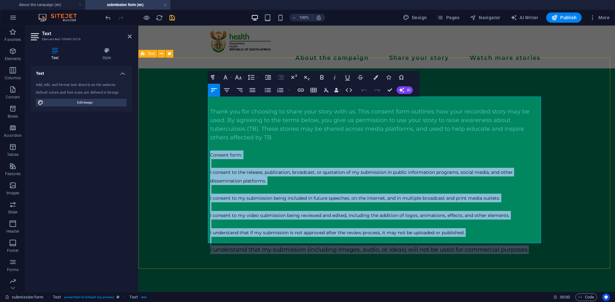
drag, startPoint x: 526, startPoint y: 238, endPoint x: 207, endPoint y: 144, distance: 332.4
click at [207, 144] on div "Consent form Thank you for choosing to share your story with us. This consent f…" at bounding box center [376, 175] width 476 height 212
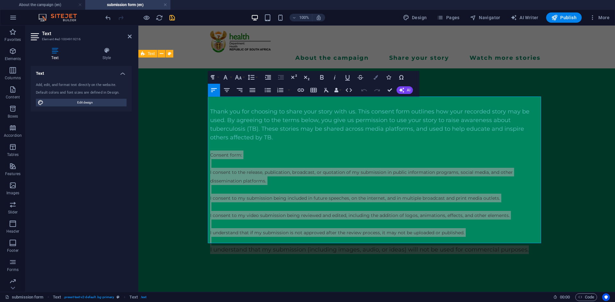
click at [377, 79] on icon "button" at bounding box center [375, 77] width 4 height 4
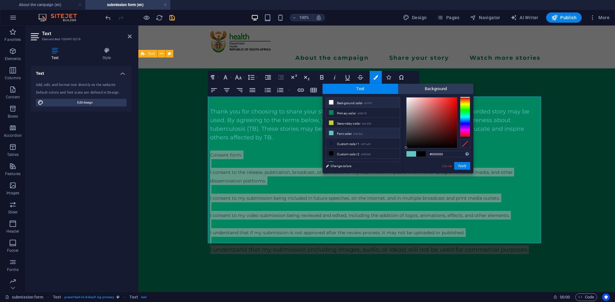
click at [330, 102] on icon at bounding box center [331, 102] width 4 height 4
type input "#ffffff"
click at [424, 156] on span at bounding box center [421, 153] width 10 height 5
click at [420, 153] on span at bounding box center [421, 153] width 10 height 5
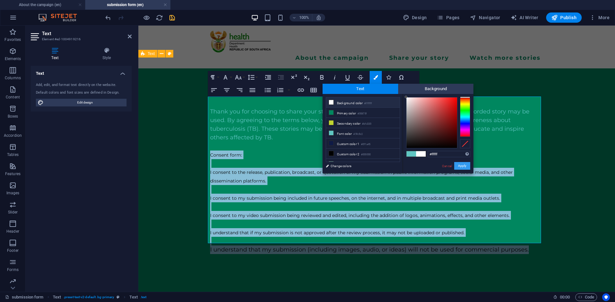
click at [467, 166] on button "Apply" at bounding box center [462, 166] width 16 height 8
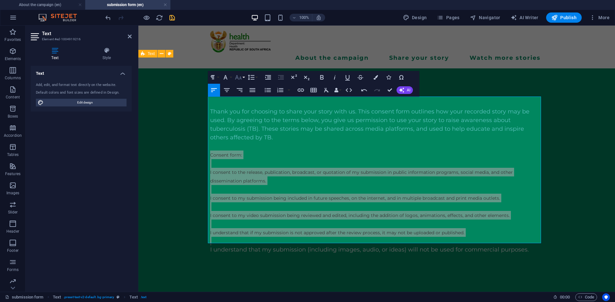
click at [241, 81] on icon "button" at bounding box center [238, 78] width 8 height 8
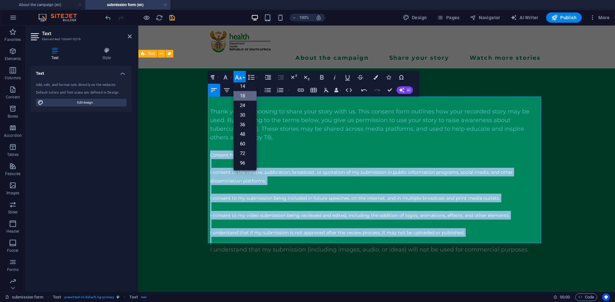
click at [245, 95] on link "18" at bounding box center [244, 96] width 23 height 10
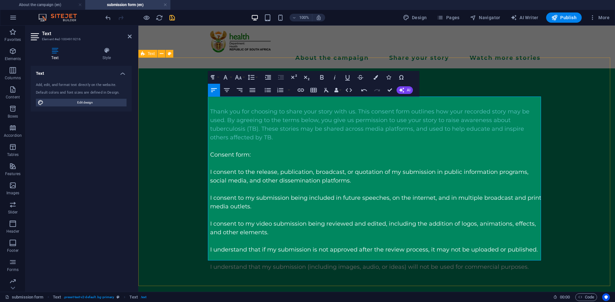
click at [264, 142] on p at bounding box center [376, 146] width 333 height 9
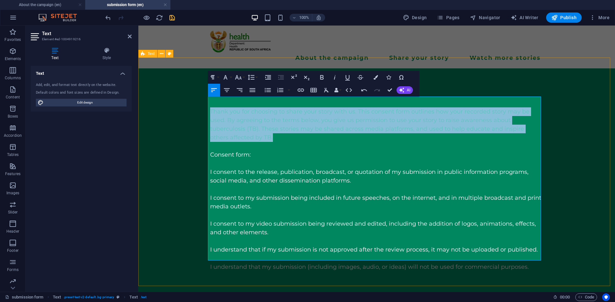
drag, startPoint x: 264, startPoint y: 134, endPoint x: 206, endPoint y: 97, distance: 68.8
click at [206, 97] on div "Consent form Thank you for choosing to share your story with us. This consent f…" at bounding box center [376, 183] width 476 height 229
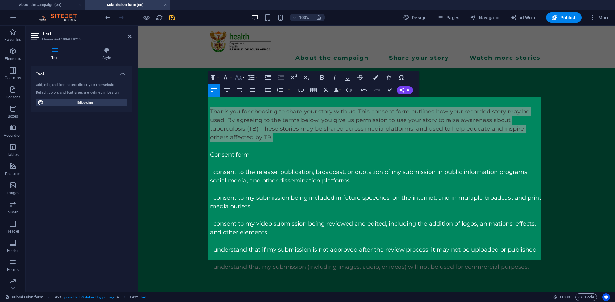
click at [241, 78] on icon "button" at bounding box center [238, 77] width 7 height 4
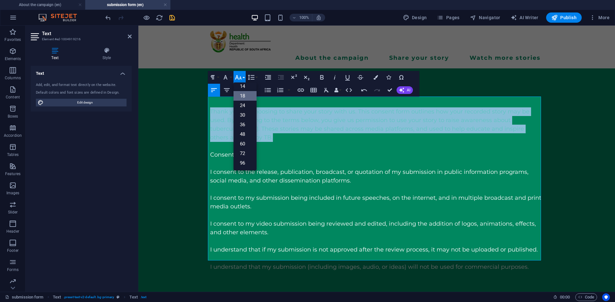
click at [241, 95] on link "18" at bounding box center [244, 96] width 23 height 10
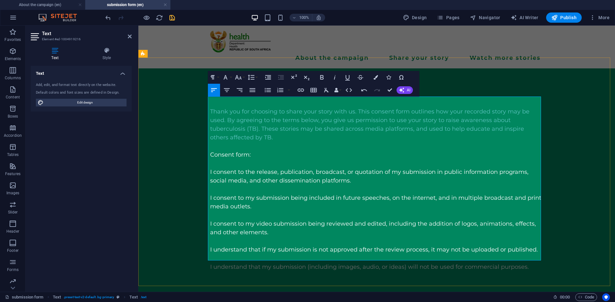
click at [258, 142] on p at bounding box center [376, 146] width 333 height 9
drag, startPoint x: 253, startPoint y: 145, endPoint x: 205, endPoint y: 145, distance: 48.0
click at [205, 145] on div "Consent form Thank you for choosing to share your story with us. This consent f…" at bounding box center [376, 183] width 476 height 229
click at [317, 78] on button "Bold" at bounding box center [322, 77] width 12 height 13
click at [258, 127] on p "Thank you for choosing to share your story with us. This consent form outlines …" at bounding box center [376, 125] width 333 height 35
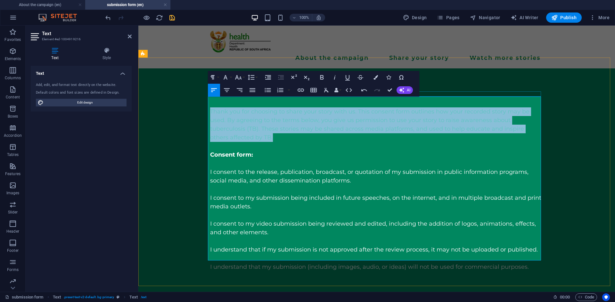
drag, startPoint x: 258, startPoint y: 127, endPoint x: 210, endPoint y: 95, distance: 57.5
click at [210, 95] on div "Consent form Thank you for choosing to share your story with us. This consent f…" at bounding box center [376, 183] width 343 height 229
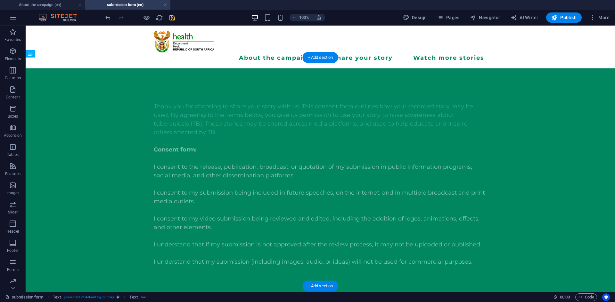
drag, startPoint x: 141, startPoint y: 125, endPoint x: 180, endPoint y: 96, distance: 49.2
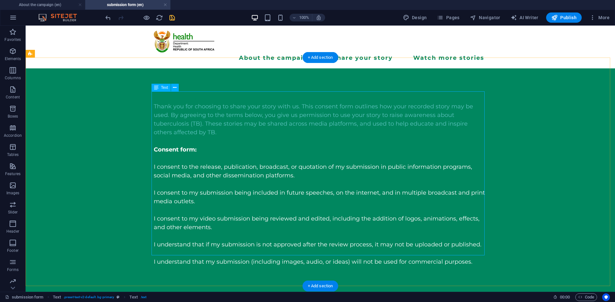
click at [187, 112] on div "Thank you for choosing to share your story with us. This consent form outlines …" at bounding box center [320, 184] width 333 height 164
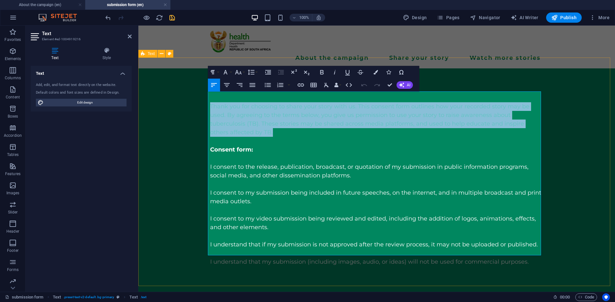
drag, startPoint x: 254, startPoint y: 124, endPoint x: 208, endPoint y: 96, distance: 53.4
click at [210, 102] on p "Thank you for choosing to share your story with us. This consent form outlines …" at bounding box center [376, 119] width 333 height 35
click at [227, 84] on icon "button" at bounding box center [227, 85] width 8 height 8
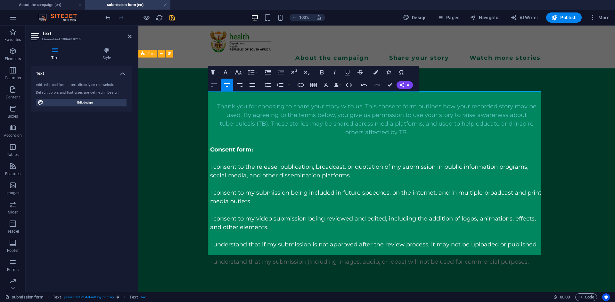
click at [214, 87] on icon "button" at bounding box center [214, 85] width 8 height 8
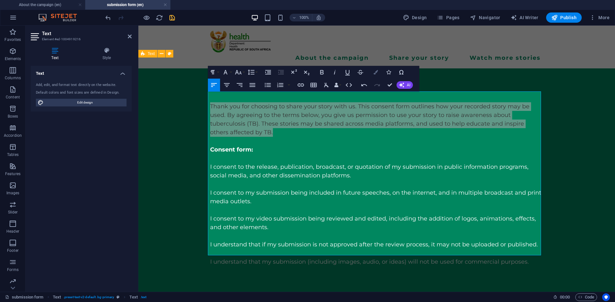
click at [373, 72] on button "Colors" at bounding box center [375, 72] width 12 height 13
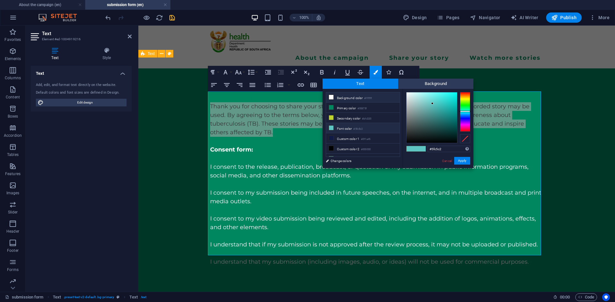
click at [330, 97] on icon at bounding box center [331, 97] width 4 height 4
type input "#ffffff"
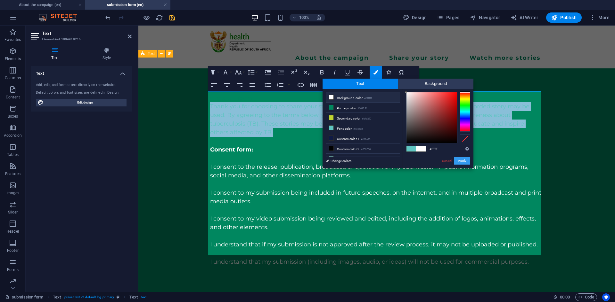
click at [461, 162] on button "Apply" at bounding box center [462, 161] width 16 height 8
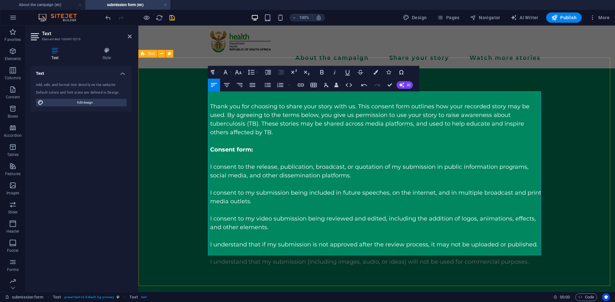
click at [201, 163] on div "Consent form Thank you for choosing to share your story with us. This consent f…" at bounding box center [376, 183] width 476 height 229
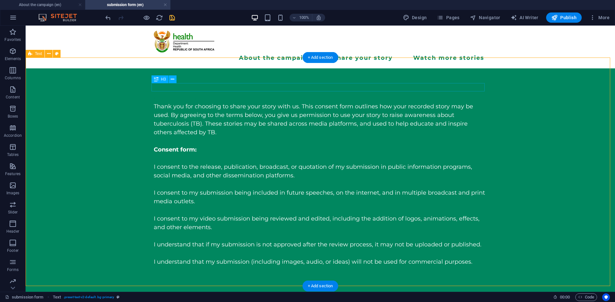
click at [215, 94] on div "Consent form" at bounding box center [320, 98] width 333 height 8
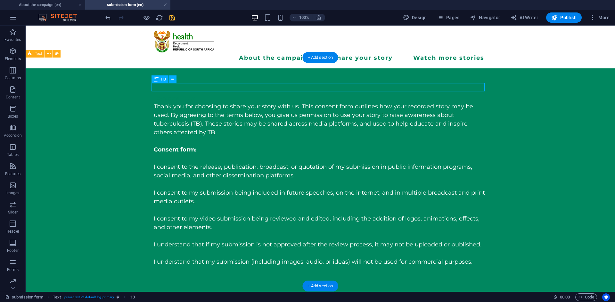
click at [215, 94] on div "Consent form" at bounding box center [320, 98] width 333 height 8
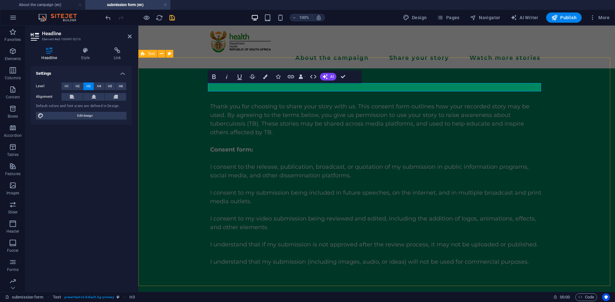
click at [215, 94] on h3 "Consent form" at bounding box center [376, 98] width 333 height 8
click at [268, 76] on button "Colors" at bounding box center [265, 76] width 12 height 13
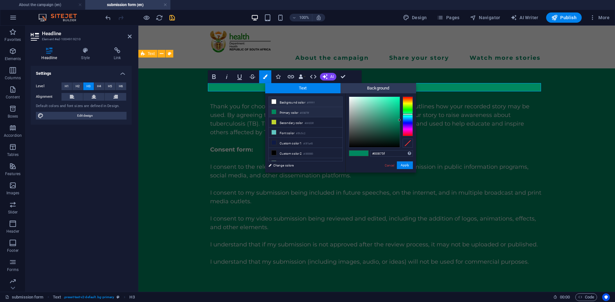
click at [273, 101] on icon at bounding box center [273, 102] width 4 height 4
type input "#ffffff"
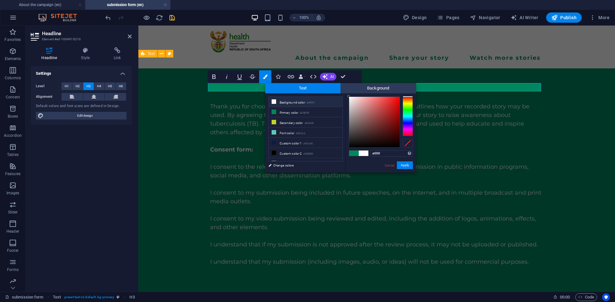
click at [361, 154] on span at bounding box center [364, 153] width 10 height 5
click at [407, 165] on button "Apply" at bounding box center [405, 166] width 16 height 8
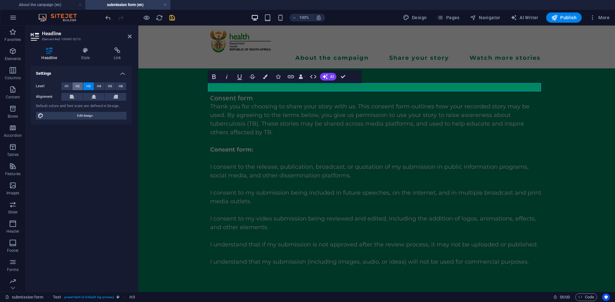
click at [79, 84] on span "H2" at bounding box center [78, 87] width 4 height 8
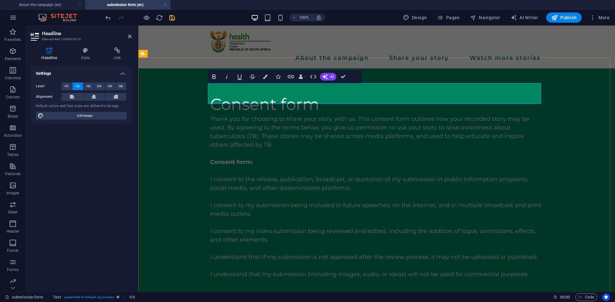
click at [316, 95] on span "Consent form" at bounding box center [264, 105] width 109 height 20
click at [414, 95] on span "Consent form to Share MYTB" at bounding box center [325, 105] width 230 height 20
click at [439, 95] on span "Consent form to Share My TB" at bounding box center [326, 105] width 233 height 20
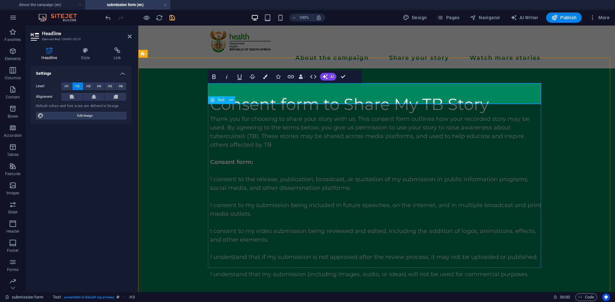
click at [497, 148] on div "Thank you for choosing to share your story with us. This consent form outlines …" at bounding box center [376, 197] width 333 height 164
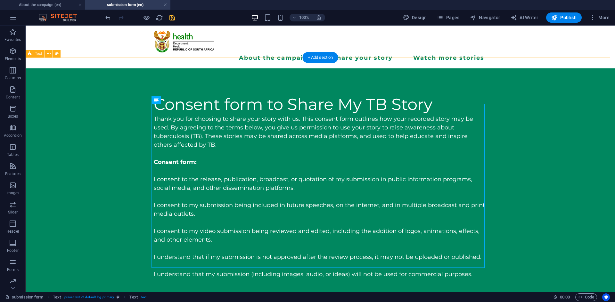
click at [509, 126] on div "Consent form to Share My TB Story Thank you for choosing to share your story wi…" at bounding box center [320, 189] width 589 height 241
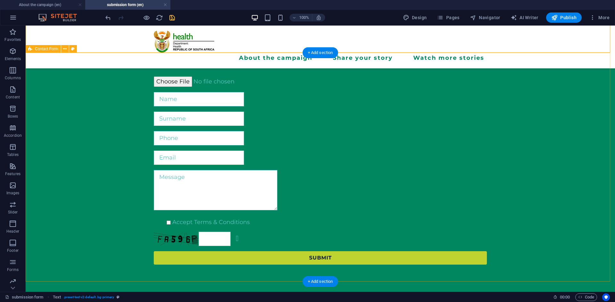
scroll to position [246, 0]
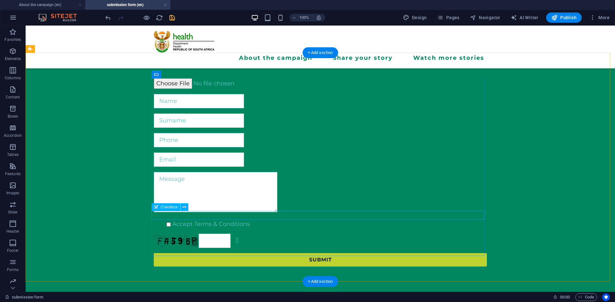
click at [247, 220] on div "Accept Terms & Conditions" at bounding box center [320, 224] width 333 height 9
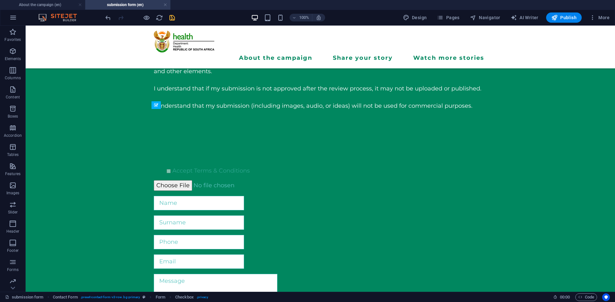
scroll to position [114, 0]
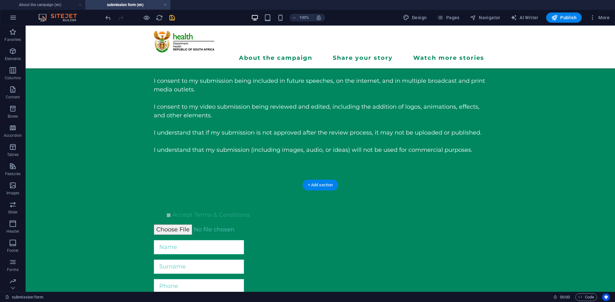
drag, startPoint x: 247, startPoint y: 212, endPoint x: 219, endPoint y: 169, distance: 51.9
click at [219, 169] on div "About the campaign Share your story Watch more stories Menu Consent form to Sha…" at bounding box center [320, 290] width 589 height 756
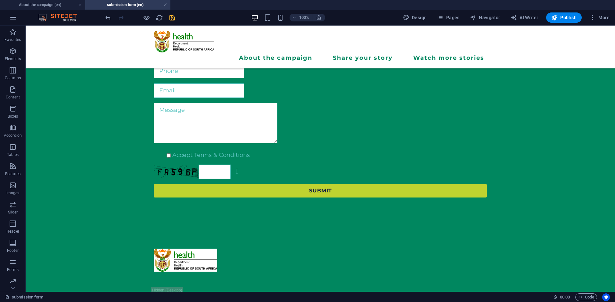
scroll to position [311, 0]
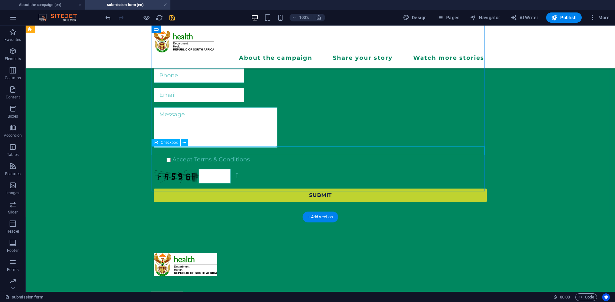
click at [228, 156] on div "Accept Terms & Conditions" at bounding box center [320, 160] width 333 height 9
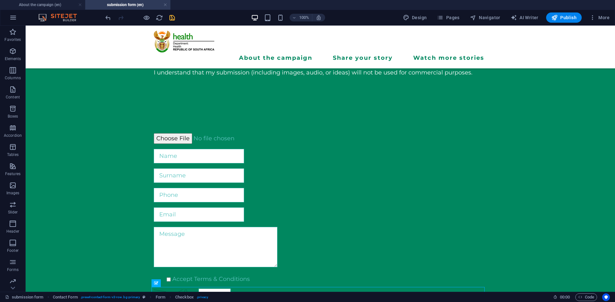
scroll to position [169, 0]
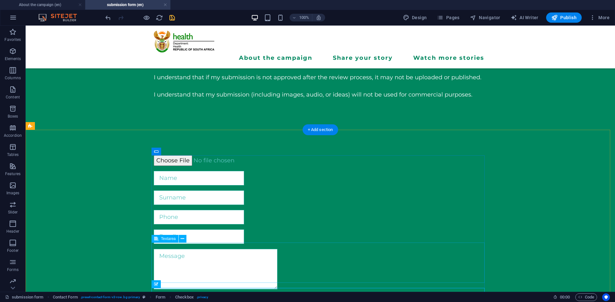
click at [261, 259] on div at bounding box center [320, 270] width 333 height 43
click at [169, 239] on span "Textarea" at bounding box center [168, 239] width 15 height 4
click at [182, 238] on icon at bounding box center [183, 239] width 4 height 7
click at [156, 153] on icon at bounding box center [156, 152] width 4 height 8
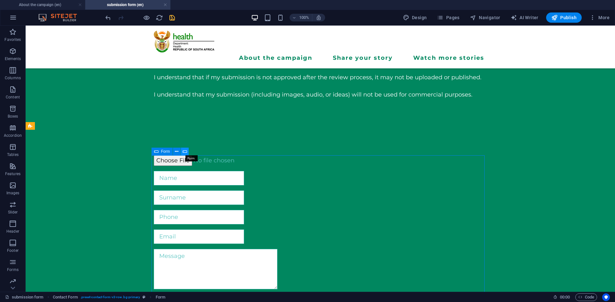
click at [184, 152] on icon at bounding box center [184, 152] width 4 height 7
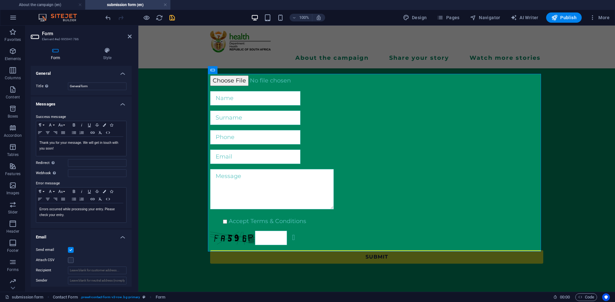
scroll to position [232, 0]
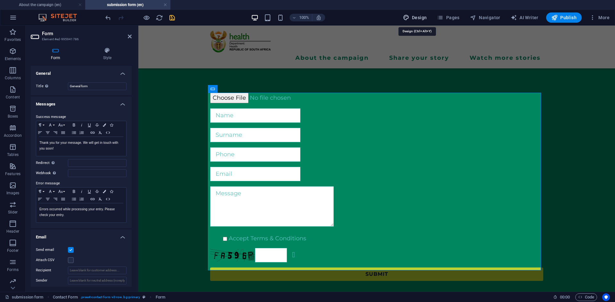
click at [422, 17] on span "Design" at bounding box center [415, 17] width 24 height 6
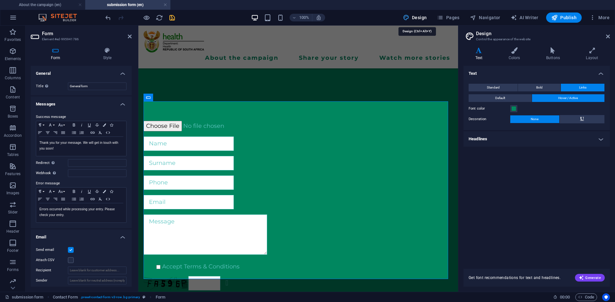
scroll to position [251, 0]
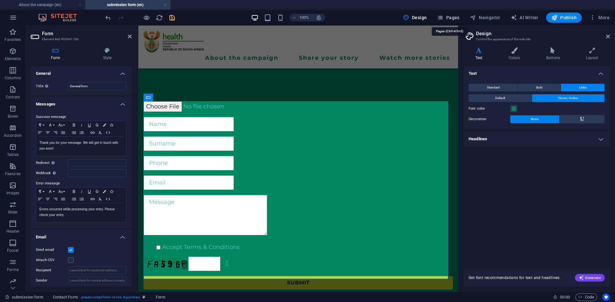
click at [447, 21] on button "Pages" at bounding box center [448, 17] width 28 height 10
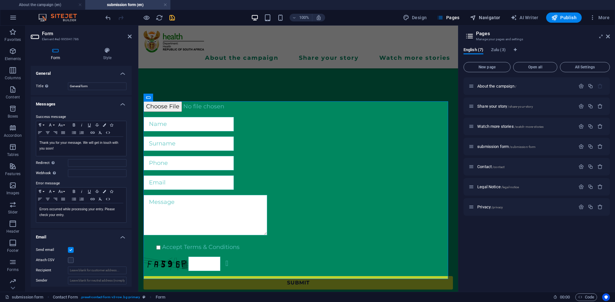
click at [497, 15] on span "Navigator" at bounding box center [485, 17] width 30 height 6
select select "18027945-en"
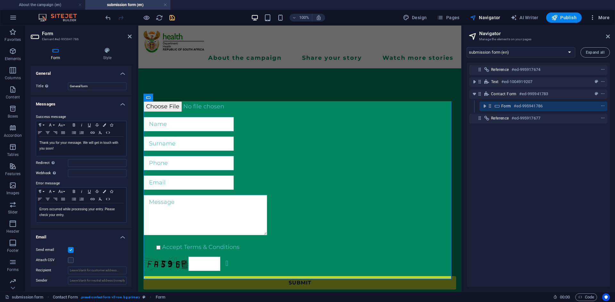
click at [607, 19] on span "More" at bounding box center [599, 17] width 20 height 6
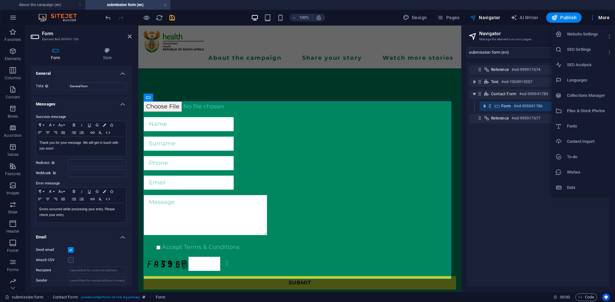
click at [593, 15] on div at bounding box center [307, 151] width 615 height 302
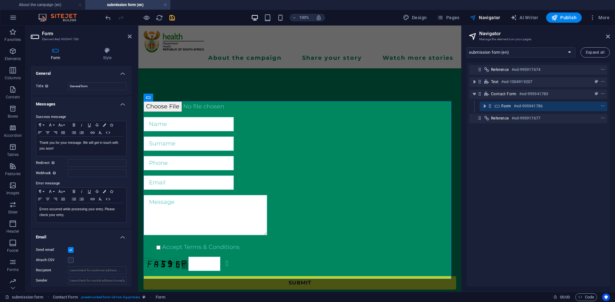
click at [593, 15] on icon "button" at bounding box center [592, 17] width 6 height 6
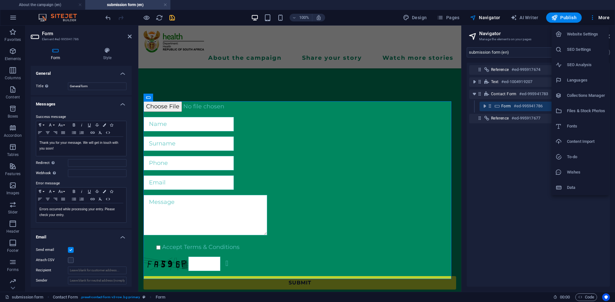
click at [539, 141] on div at bounding box center [307, 151] width 615 height 302
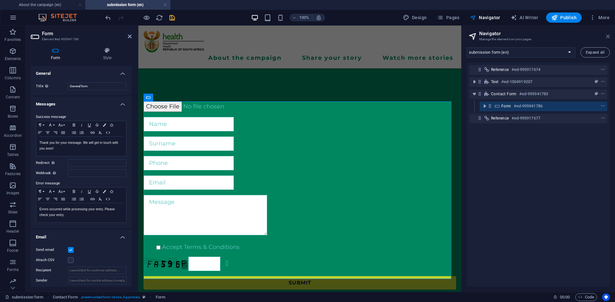
click at [606, 36] on icon at bounding box center [608, 36] width 4 height 5
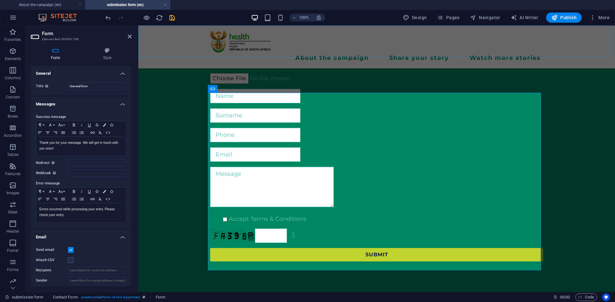
scroll to position [232, 0]
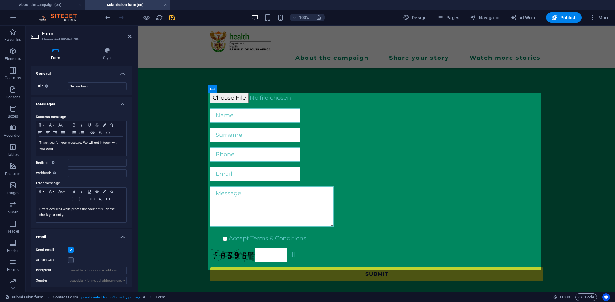
drag, startPoint x: 130, startPoint y: 139, endPoint x: 127, endPoint y: 185, distance: 46.5
click at [127, 185] on div "Success message Paragraph Format Normal Heading 1 Heading 2 Heading 3 Heading 4…" at bounding box center [81, 168] width 101 height 120
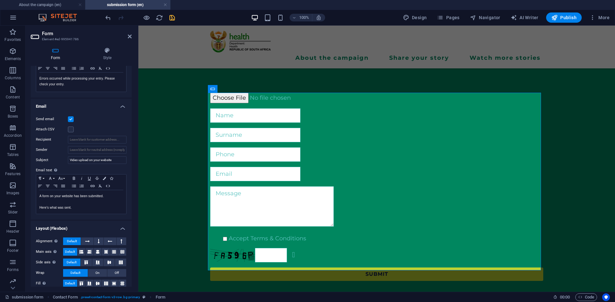
scroll to position [137, 0]
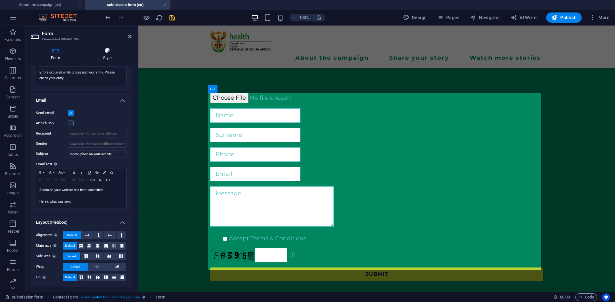
click at [108, 48] on icon at bounding box center [107, 50] width 49 height 6
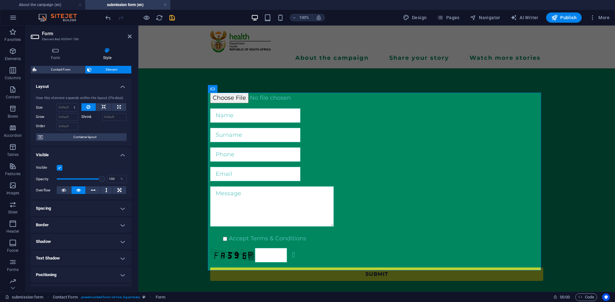
drag, startPoint x: 132, startPoint y: 155, endPoint x: 131, endPoint y: 179, distance: 24.7
click at [131, 179] on div "Form Style General Title Define a name for the form. General form Messages Succ…" at bounding box center [81, 167] width 111 height 250
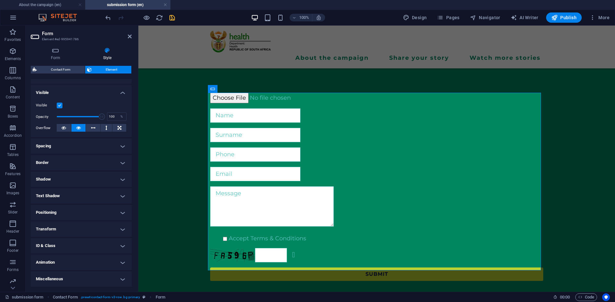
drag, startPoint x: 131, startPoint y: 183, endPoint x: 38, endPoint y: 215, distance: 98.6
click at [199, 237] on div "Accept Terms & Conditions Unreadable? Regenerate Submit" at bounding box center [376, 187] width 476 height 240
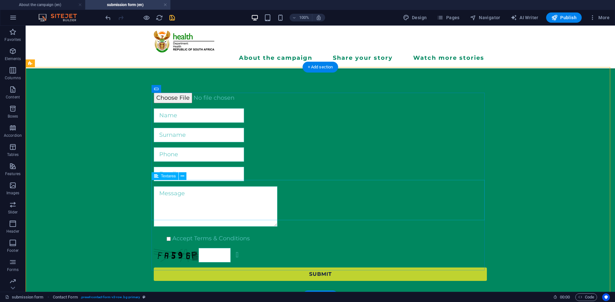
click at [235, 199] on div at bounding box center [320, 208] width 333 height 43
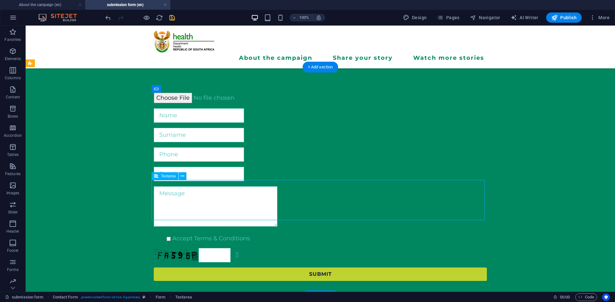
click at [235, 199] on div at bounding box center [320, 208] width 333 height 43
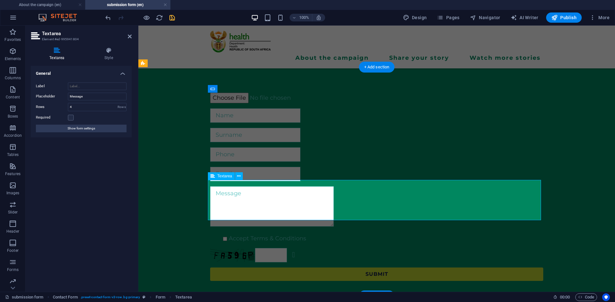
click at [240, 189] on textarea at bounding box center [272, 207] width 124 height 40
click at [238, 235] on div "Accept Terms & Conditions" at bounding box center [376, 239] width 333 height 9
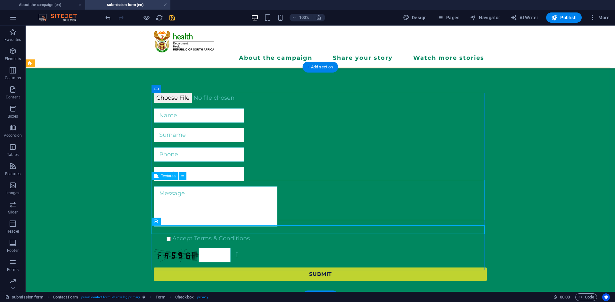
click at [192, 212] on div at bounding box center [320, 208] width 333 height 43
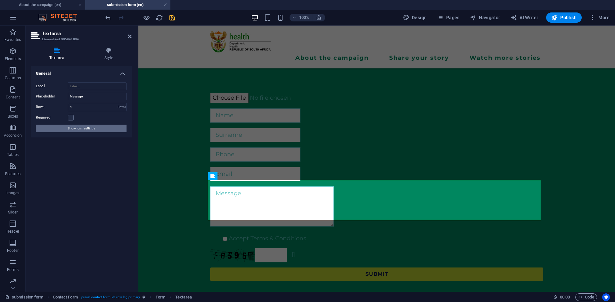
click at [85, 127] on span "Show form settings" at bounding box center [82, 129] width 28 height 8
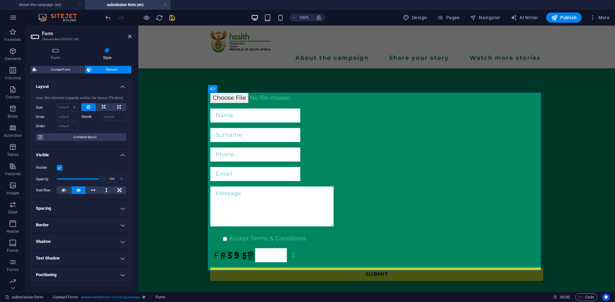
drag, startPoint x: 132, startPoint y: 139, endPoint x: 130, endPoint y: 186, distance: 46.5
click at [130, 186] on div "Form Style General Title Define a name for the form. General form Messages Succ…" at bounding box center [81, 167] width 111 height 250
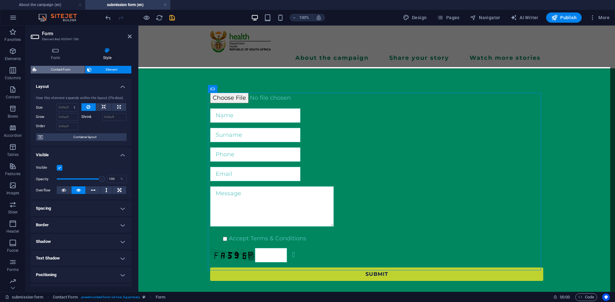
click at [51, 71] on span "Contact Form" at bounding box center [61, 70] width 44 height 8
select select "rem"
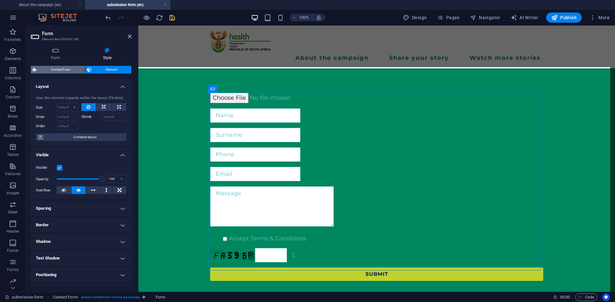
select select "rem"
select select "px"
select select "preset-contact-form-v3-row"
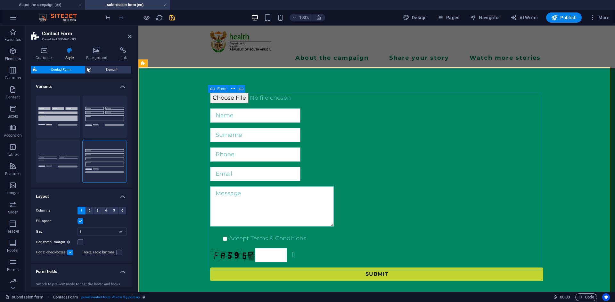
click at [280, 176] on div "Accept Terms & Conditions Unreadable? Regenerate Submit" at bounding box center [376, 187] width 333 height 194
click at [214, 90] on icon at bounding box center [212, 89] width 4 height 8
click at [234, 89] on icon at bounding box center [233, 89] width 4 height 7
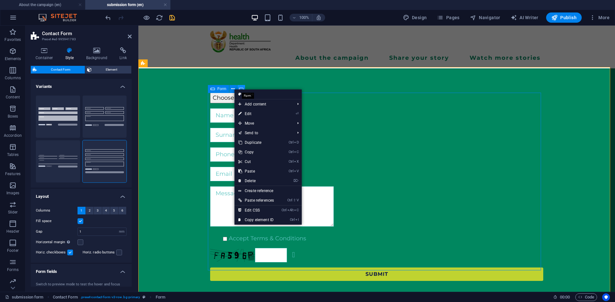
click at [240, 88] on icon at bounding box center [241, 89] width 4 height 7
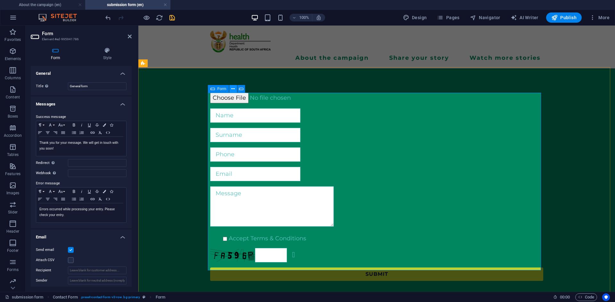
click at [232, 90] on icon at bounding box center [233, 89] width 4 height 7
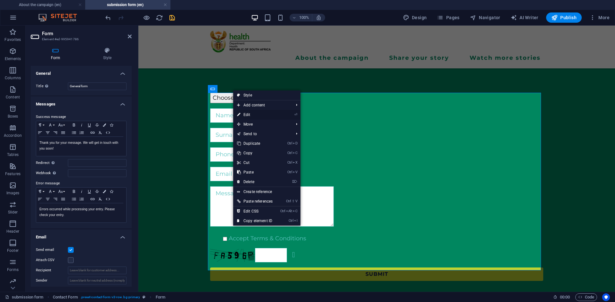
click at [244, 115] on link "⏎ Edit" at bounding box center [254, 115] width 43 height 10
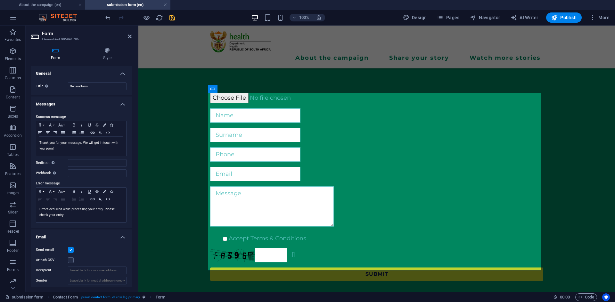
click at [55, 52] on icon at bounding box center [56, 50] width 50 height 6
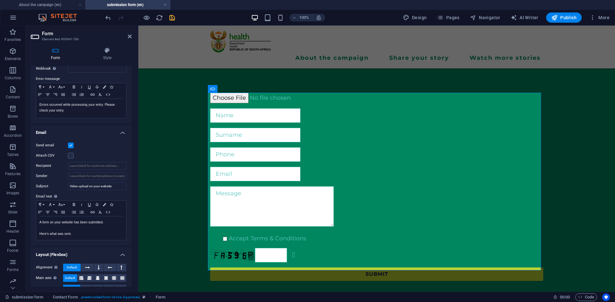
scroll to position [137, 0]
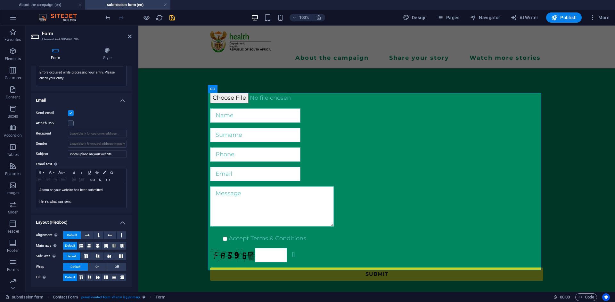
drag, startPoint x: 131, startPoint y: 93, endPoint x: 5, endPoint y: 217, distance: 177.0
click at [130, 36] on icon at bounding box center [130, 36] width 4 height 5
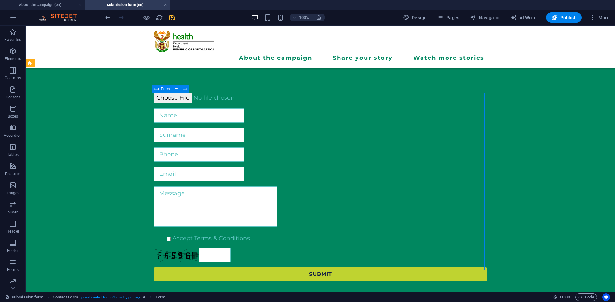
click at [167, 89] on span "Form" at bounding box center [165, 89] width 9 height 4
click at [175, 89] on icon at bounding box center [177, 89] width 4 height 7
click at [67, 64] on button at bounding box center [65, 64] width 8 height 8
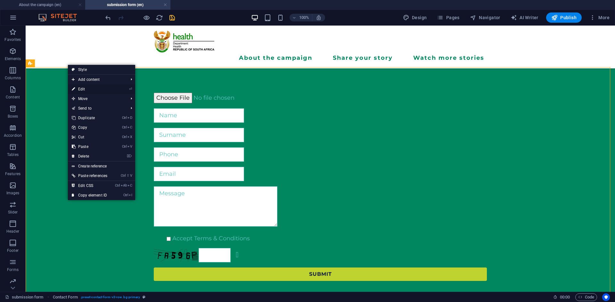
click at [84, 88] on link "⏎ Edit" at bounding box center [89, 90] width 43 height 10
select select "rem"
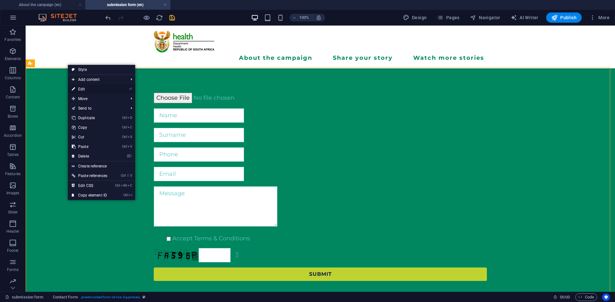
select select "rem"
select select "px"
select select "preset-contact-form-v3-row"
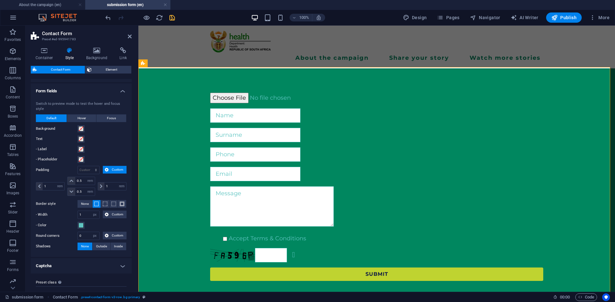
scroll to position [193, 0]
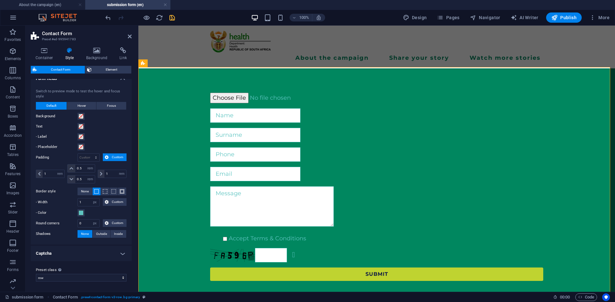
click at [122, 259] on h4 "Captcha" at bounding box center [81, 253] width 101 height 15
drag, startPoint x: 132, startPoint y: 252, endPoint x: 131, endPoint y: 257, distance: 4.6
click at [131, 257] on div "Container Style Background Link Size Height Default px rem % vh vw Min. height …" at bounding box center [81, 167] width 111 height 250
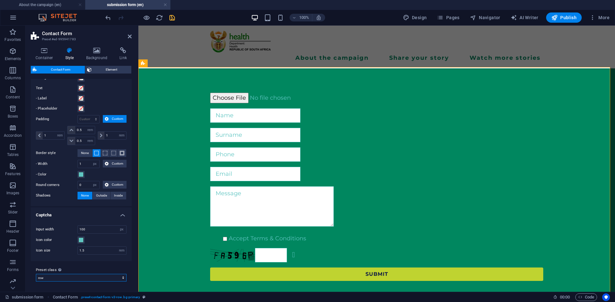
click at [118, 278] on select "doctor row Add preset class" at bounding box center [81, 278] width 91 height 8
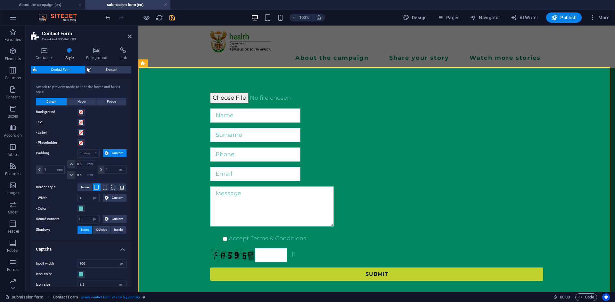
scroll to position [0, 0]
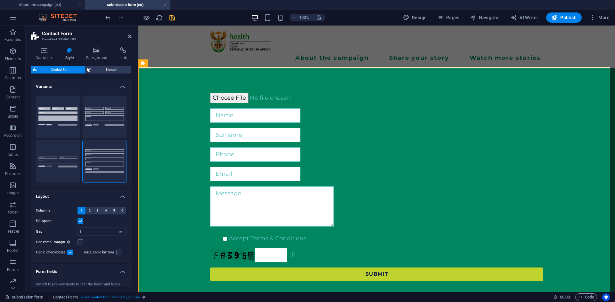
drag, startPoint x: 130, startPoint y: 277, endPoint x: 20, endPoint y: 94, distance: 213.1
click at [117, 254] on label at bounding box center [119, 253] width 6 height 6
click at [0, 0] on input "Horiz. radio buttons" at bounding box center [0, 0] width 0 height 0
drag, startPoint x: 111, startPoint y: 63, endPoint x: 110, endPoint y: 67, distance: 3.9
click at [110, 67] on div "Container Style Background Link Size Height Default px rem % vh vw Min. height …" at bounding box center [81, 167] width 101 height 240
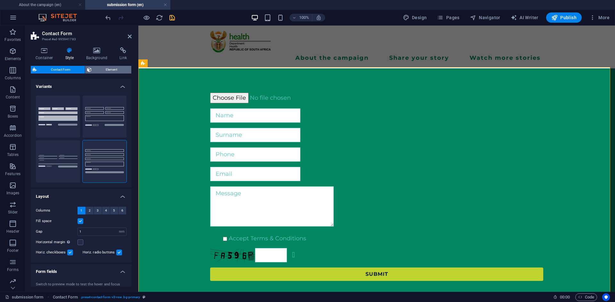
click at [110, 67] on span "Element" at bounding box center [111, 70] width 36 height 8
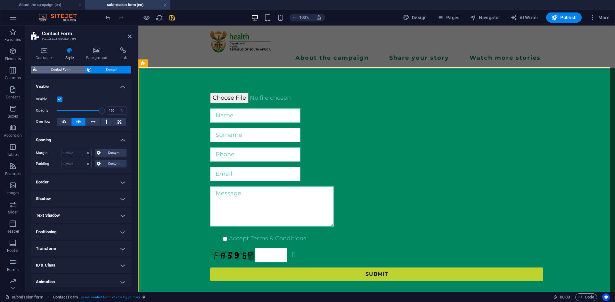
click at [75, 66] on span "Contact Form" at bounding box center [61, 70] width 44 height 8
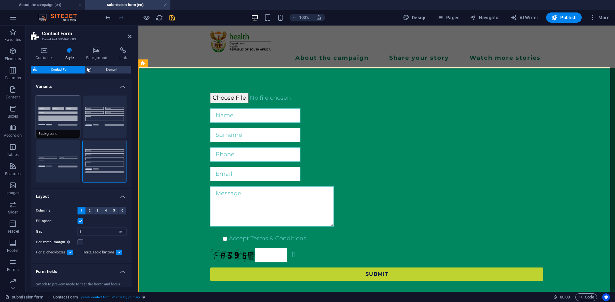
click at [64, 117] on button "Background" at bounding box center [58, 117] width 44 height 42
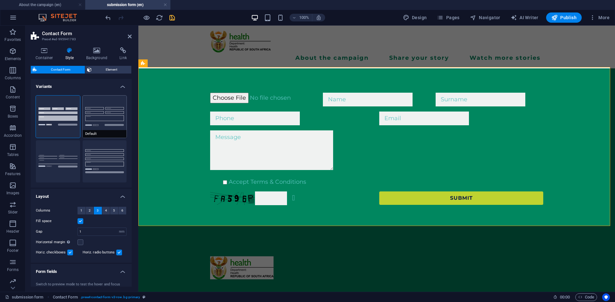
click at [87, 99] on button "Default" at bounding box center [105, 117] width 44 height 42
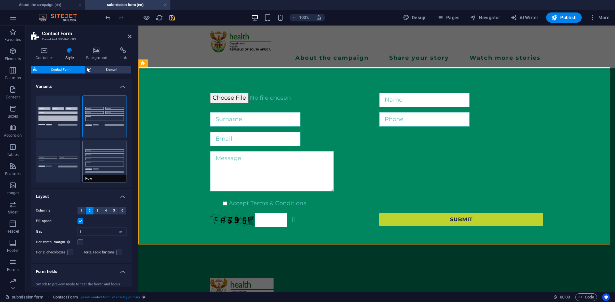
click at [92, 145] on button "Row" at bounding box center [105, 162] width 44 height 42
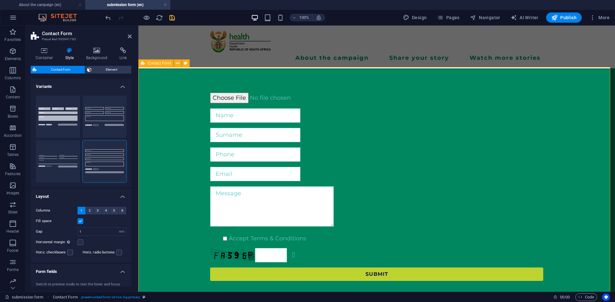
drag, startPoint x: 132, startPoint y: 164, endPoint x: 138, endPoint y: 205, distance: 41.7
click at [138, 205] on aside "Contact Form Preset #ed-995941783 Container Style Background Link Size Height D…" at bounding box center [82, 159] width 113 height 267
drag, startPoint x: 130, startPoint y: 158, endPoint x: 127, endPoint y: 243, distance: 84.6
click at [127, 243] on div "Variants Background Default Plain Row Layout Columns 1 2 3 4 5 6 Fill space Gap…" at bounding box center [81, 183] width 101 height 208
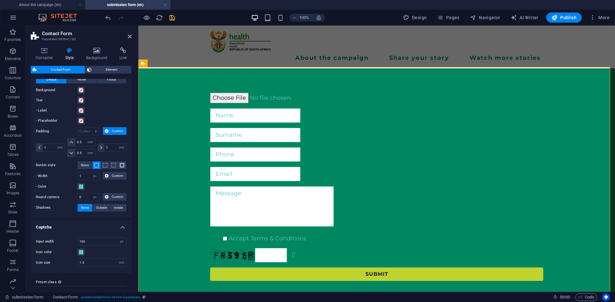
scroll to position [232, 0]
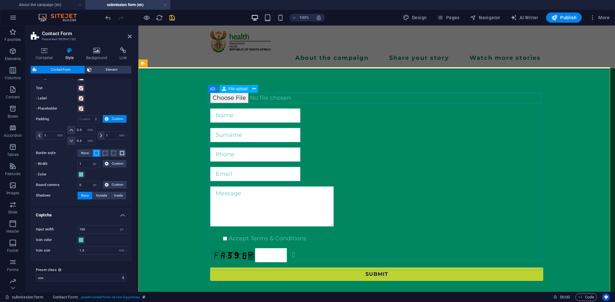
click at [255, 101] on input "file" at bounding box center [376, 98] width 333 height 11
click at [259, 124] on div "Accept Terms & Conditions Unreadable? Regenerate Submit" at bounding box center [376, 187] width 333 height 194
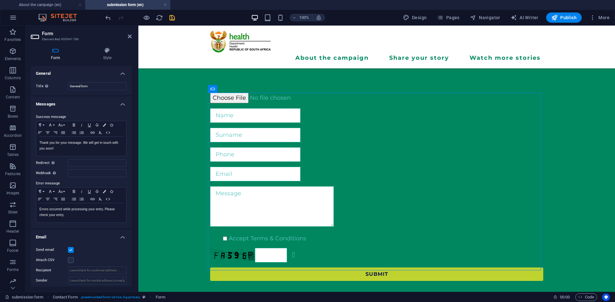
drag, startPoint x: 259, startPoint y: 124, endPoint x: 187, endPoint y: 122, distance: 71.7
click at [187, 122] on div "Accept Terms & Conditions Unreadable? Regenerate Submit" at bounding box center [376, 187] width 476 height 240
click at [123, 106] on h4 "Messages" at bounding box center [81, 103] width 101 height 12
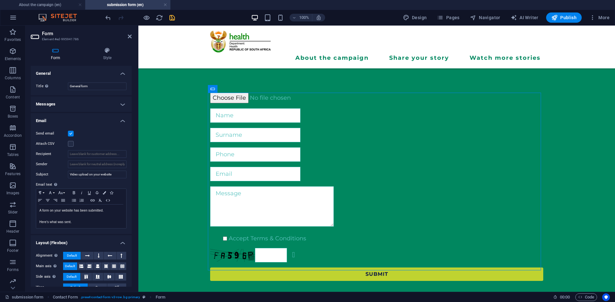
click at [121, 119] on h4 "Email" at bounding box center [81, 119] width 101 height 12
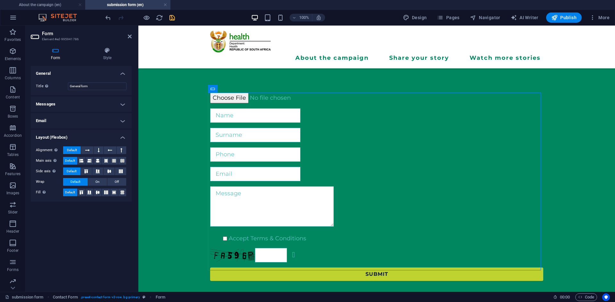
click at [124, 138] on h4 "Layout (Flexbox)" at bounding box center [81, 136] width 101 height 12
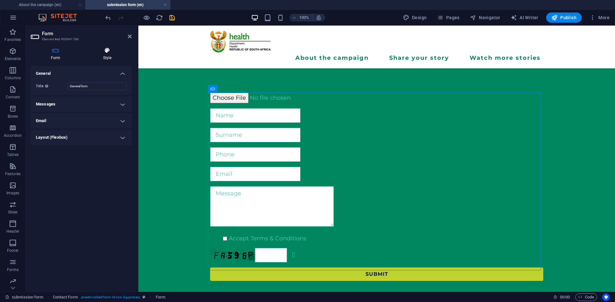
click at [104, 51] on icon at bounding box center [107, 50] width 49 height 6
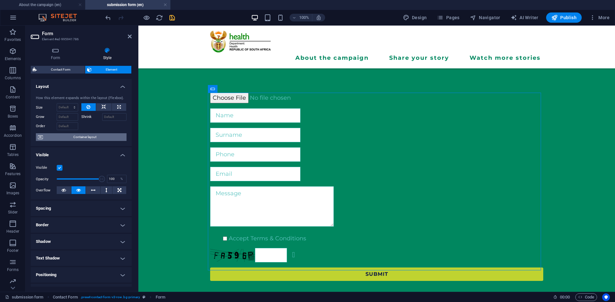
click at [97, 139] on span "Container layout" at bounding box center [85, 137] width 80 height 8
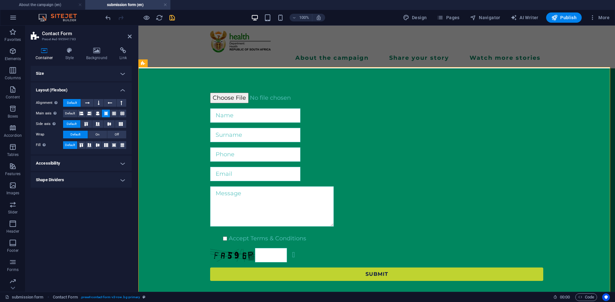
click at [64, 165] on h4 "Accessibility" at bounding box center [81, 163] width 101 height 15
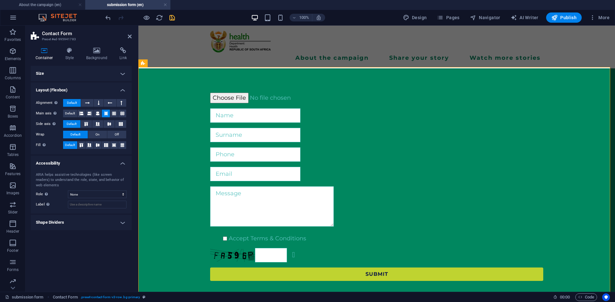
click at [64, 165] on h4 "Accessibility" at bounding box center [81, 162] width 101 height 12
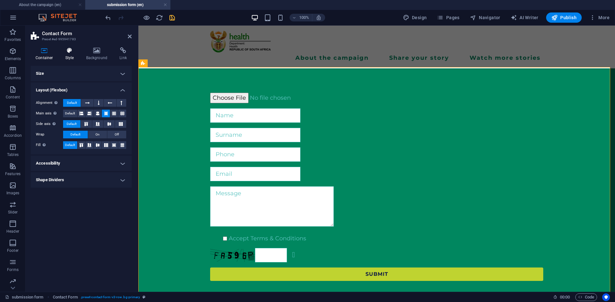
click at [70, 48] on icon at bounding box center [69, 50] width 18 height 6
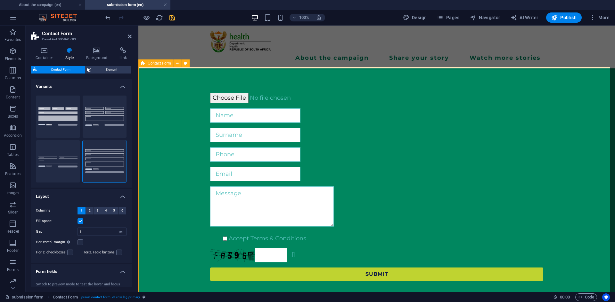
drag, startPoint x: 132, startPoint y: 127, endPoint x: 137, endPoint y: 235, distance: 108.0
click at [137, 235] on aside "Contact Form Preset #ed-995941783 Container Style Background Link Size Height D…" at bounding box center [82, 159] width 113 height 267
drag, startPoint x: 129, startPoint y: 171, endPoint x: 130, endPoint y: 174, distance: 3.3
click at [130, 174] on div "Background Default Plain Row" at bounding box center [81, 139] width 101 height 97
click at [130, 173] on div "Container Style Background Link Size Height Default px rem % vh vw Min. height …" at bounding box center [81, 167] width 111 height 250
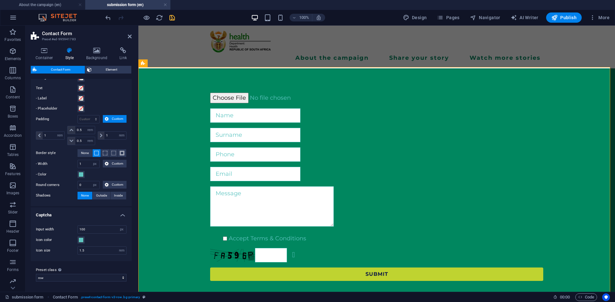
scroll to position [0, 0]
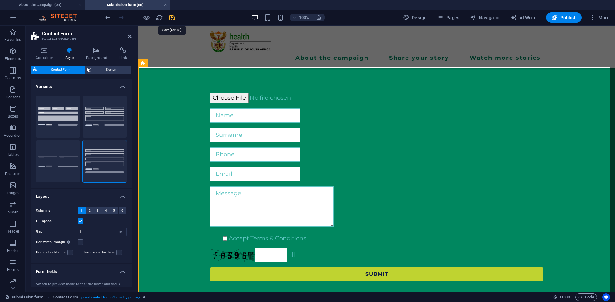
click at [173, 16] on icon "save" at bounding box center [171, 17] width 7 height 7
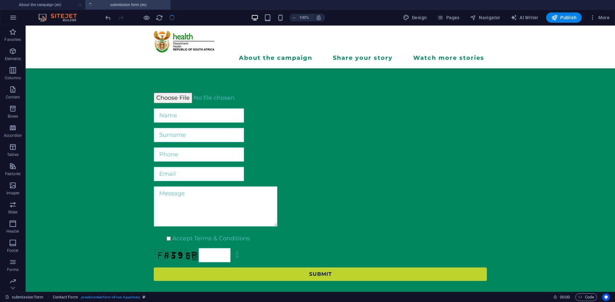
checkbox input "false"
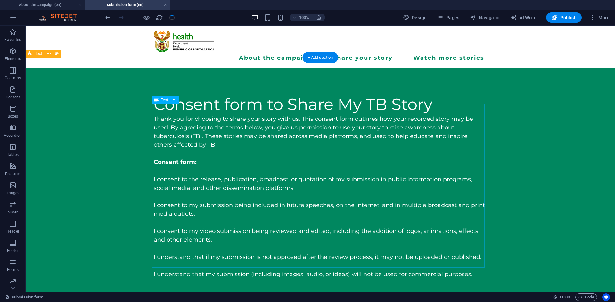
click at [451, 115] on div "Thank you for choosing to share your story with us. This consent form outlines …" at bounding box center [320, 197] width 333 height 164
click at [174, 102] on icon at bounding box center [175, 100] width 4 height 7
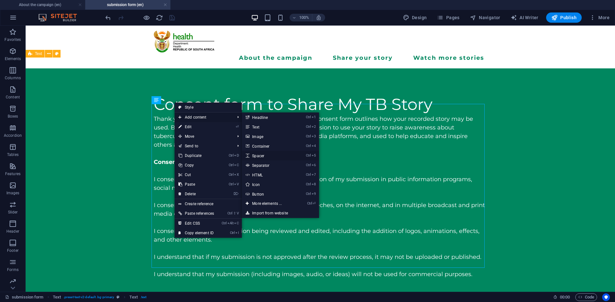
click at [251, 156] on link "Ctrl 5 Spacer" at bounding box center [268, 156] width 53 height 10
select select "px"
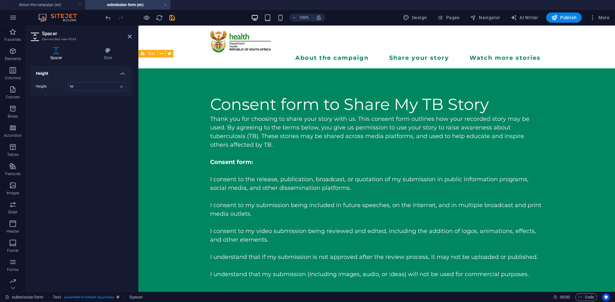
drag, startPoint x: 219, startPoint y: 271, endPoint x: 224, endPoint y: 106, distance: 165.2
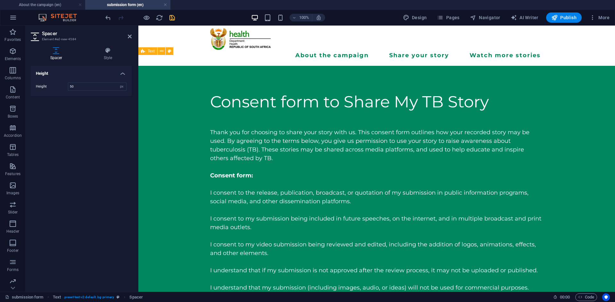
drag, startPoint x: 212, startPoint y: 271, endPoint x: 232, endPoint y: 113, distance: 159.6
click at [171, 121] on div "Consent form to Share My TB Story Thank you for choosing to share your story wi…" at bounding box center [376, 194] width 476 height 257
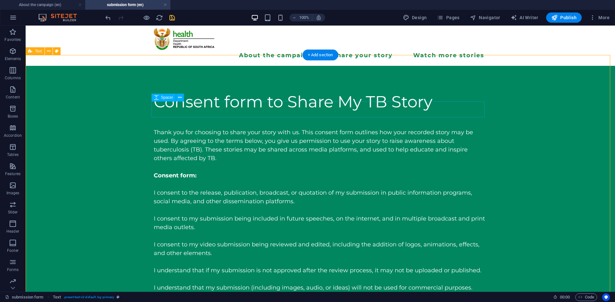
click at [416, 112] on div at bounding box center [320, 120] width 333 height 16
click at [180, 100] on icon at bounding box center [180, 97] width 4 height 7
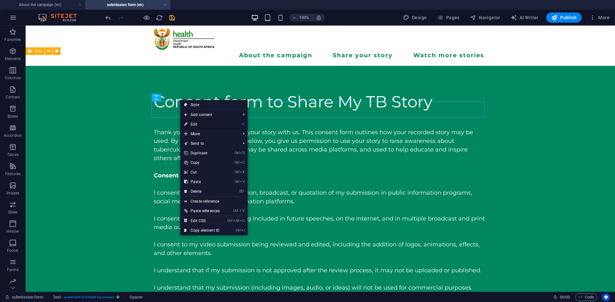
click at [197, 127] on link "⏎ Edit" at bounding box center [201, 125] width 43 height 10
select select "px"
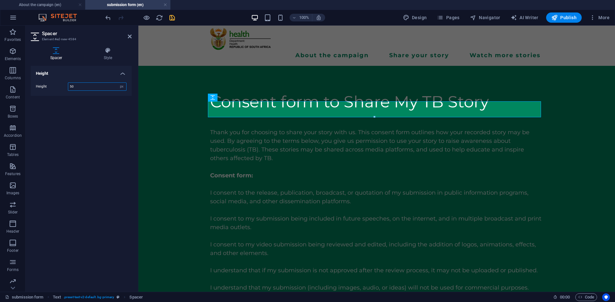
click at [97, 85] on input "50" at bounding box center [97, 87] width 58 height 8
type input "5"
type input "25"
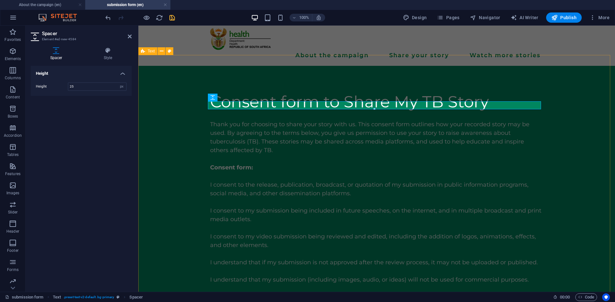
click at [188, 129] on div "Consent form to Share My TB Story Thank you for choosing to share your story wi…" at bounding box center [376, 190] width 476 height 249
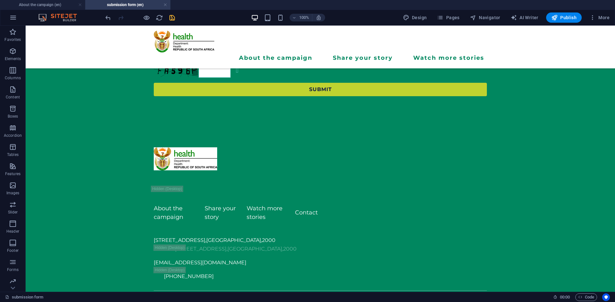
scroll to position [422, 0]
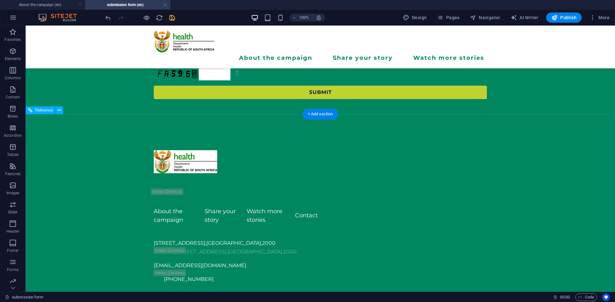
click at [266, 207] on nav "About the campaign Share your story Watch more stories Contact" at bounding box center [236, 215] width 164 height 17
click at [303, 207] on nav "About the campaign Share your story Watch more stories Contact" at bounding box center [236, 215] width 164 height 17
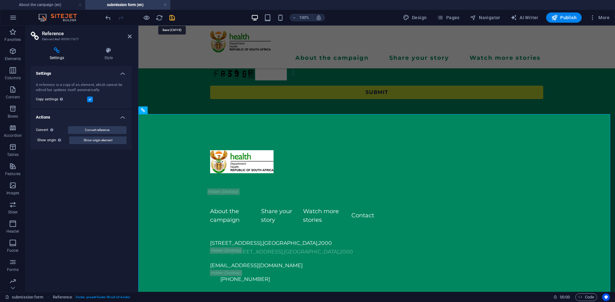
click at [171, 18] on icon "save" at bounding box center [171, 17] width 7 height 7
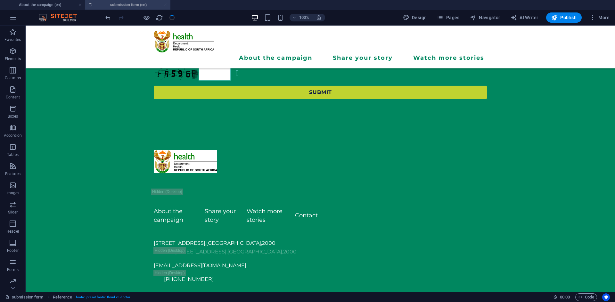
checkbox input "false"
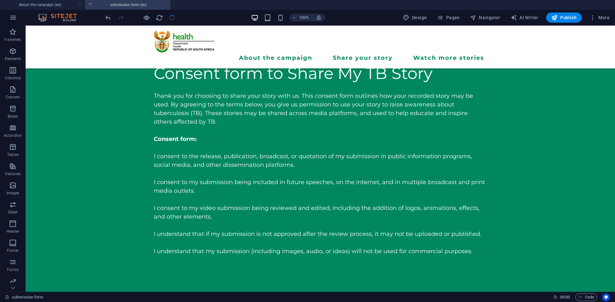
scroll to position [0, 0]
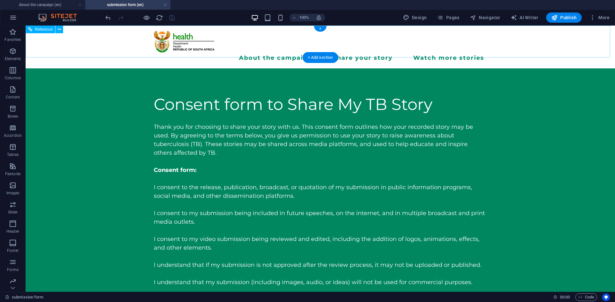
click at [276, 52] on nav "About the campaign Share your story Watch more stories" at bounding box center [320, 57] width 333 height 11
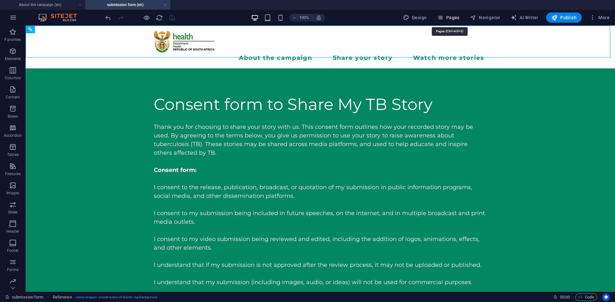
click at [453, 15] on span "Pages" at bounding box center [448, 17] width 22 height 6
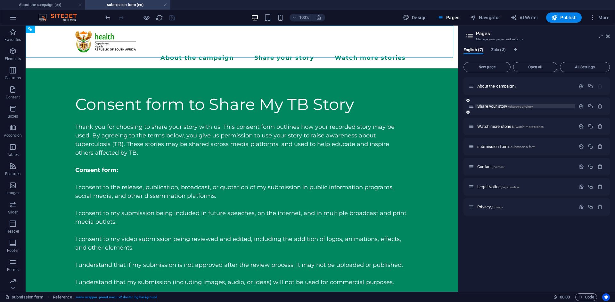
click at [494, 107] on span "Share your story /share-your-story" at bounding box center [505, 106] width 56 height 5
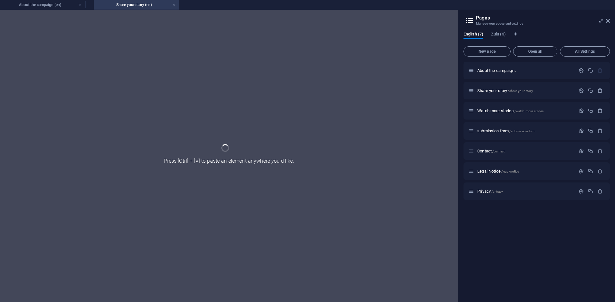
drag, startPoint x: 217, startPoint y: 7, endPoint x: 140, endPoint y: 14, distance: 77.2
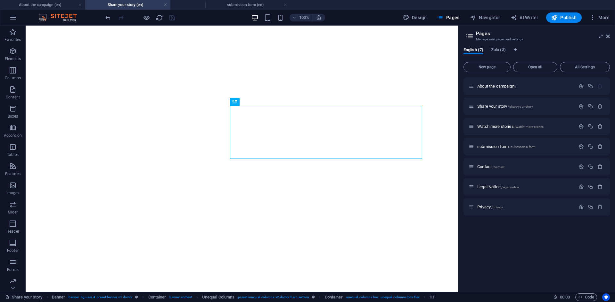
drag, startPoint x: 129, startPoint y: 3, endPoint x: 247, endPoint y: -6, distance: 118.4
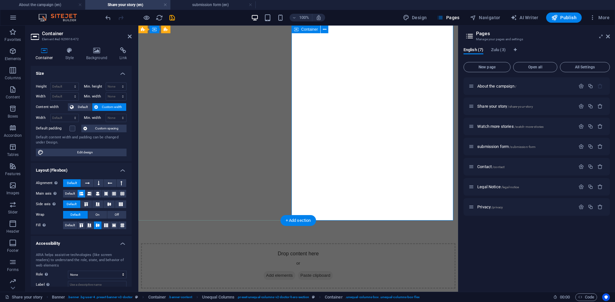
click at [610, 35] on aside "Pages Manage your pages and settings English (7) Zulu (3) New page Open all All…" at bounding box center [536, 159] width 157 height 267
click at [608, 35] on icon at bounding box center [608, 36] width 4 height 5
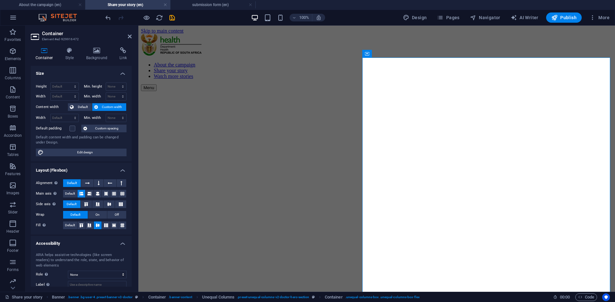
scroll to position [6, 0]
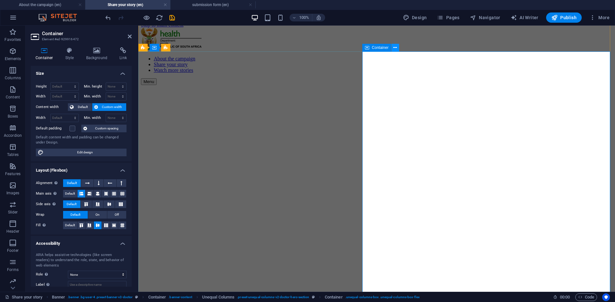
click at [397, 47] on button at bounding box center [395, 48] width 8 height 8
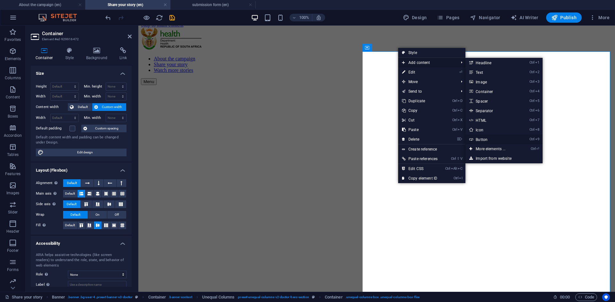
click at [493, 136] on link "Ctrl 9 Button" at bounding box center [491, 140] width 53 height 10
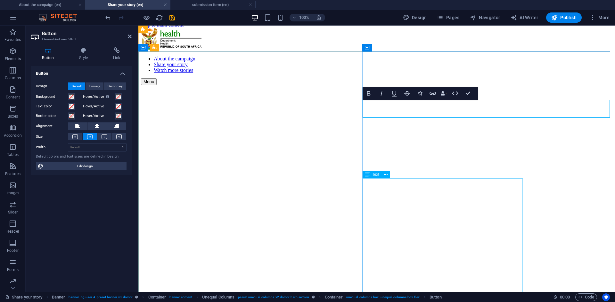
drag, startPoint x: 466, startPoint y: 102, endPoint x: 467, endPoint y: 160, distance: 58.6
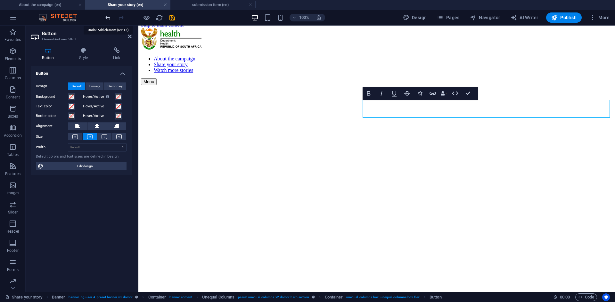
click at [104, 17] on icon "undo" at bounding box center [107, 17] width 7 height 7
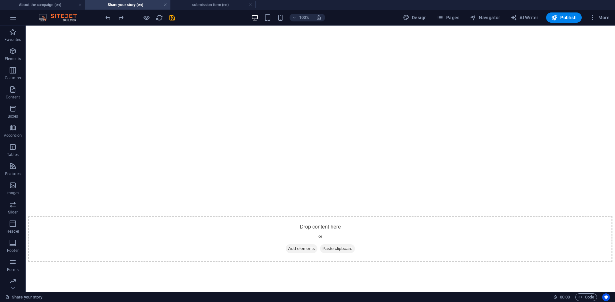
scroll to position [758, 0]
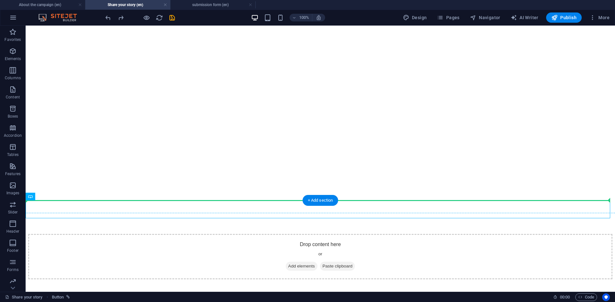
drag, startPoint x: 278, startPoint y: 212, endPoint x: 316, endPoint y: 178, distance: 51.2
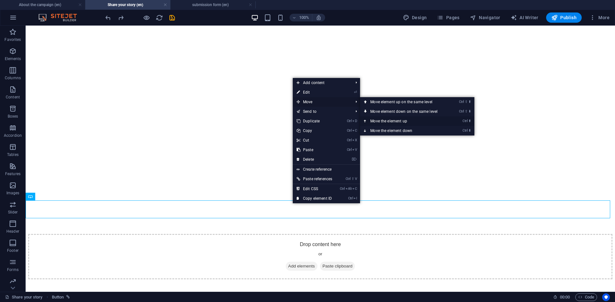
click at [404, 118] on link "Ctrl ⬆ Move the element up" at bounding box center [405, 122] width 90 height 10
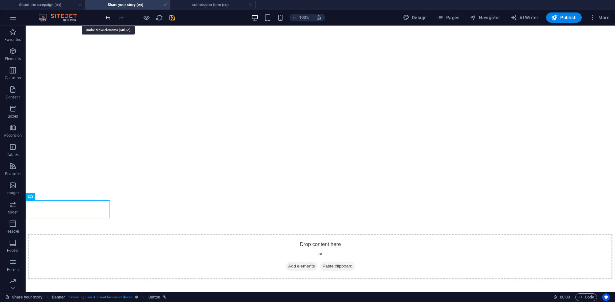
click at [107, 15] on icon "undo" at bounding box center [107, 17] width 7 height 7
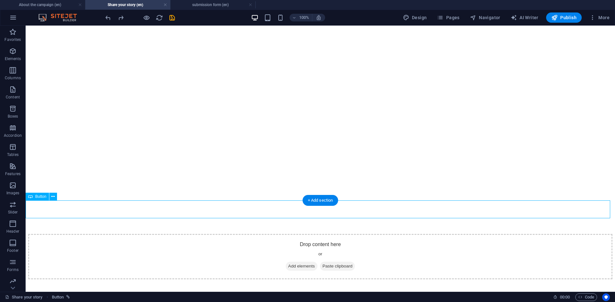
drag, startPoint x: 318, startPoint y: 214, endPoint x: 327, endPoint y: 217, distance: 9.1
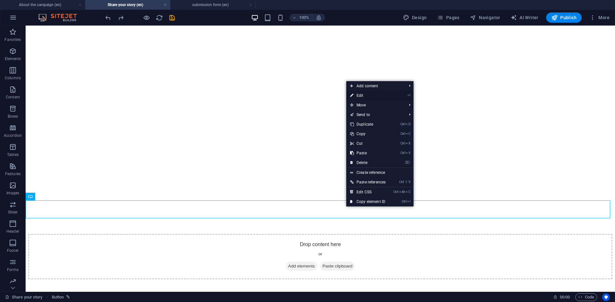
click at [365, 98] on link "⏎ Edit" at bounding box center [367, 96] width 43 height 10
select select "4"
select select
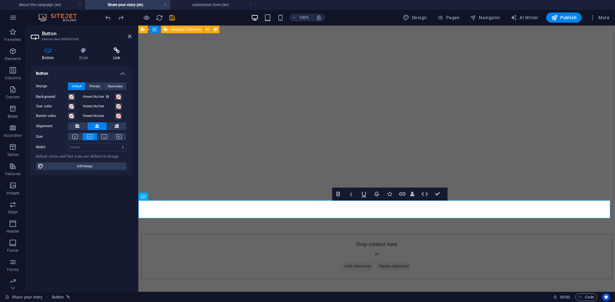
drag, startPoint x: 117, startPoint y: 63, endPoint x: 117, endPoint y: 55, distance: 8.0
click at [117, 55] on div "Button Style Link Button Design Default Primary Secondary Background Hover/Acti…" at bounding box center [81, 167] width 101 height 240
click at [117, 55] on h4 "Link" at bounding box center [116, 53] width 30 height 13
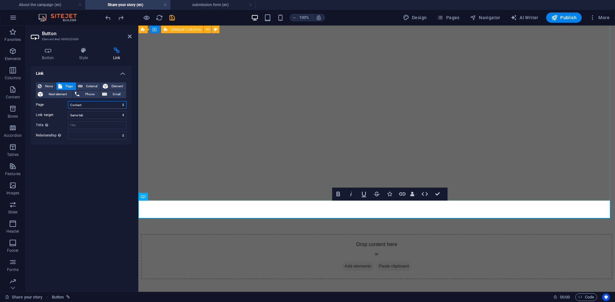
click at [85, 105] on select "About the campaign Share your story Watch more stories submission form Contact …" at bounding box center [97, 105] width 59 height 8
select select "3"
click at [68, 101] on select "About the campaign Share your story Watch more stories submission form Contact …" at bounding box center [97, 105] width 59 height 8
click at [90, 116] on select "New tab Same tab Overlay" at bounding box center [97, 115] width 59 height 8
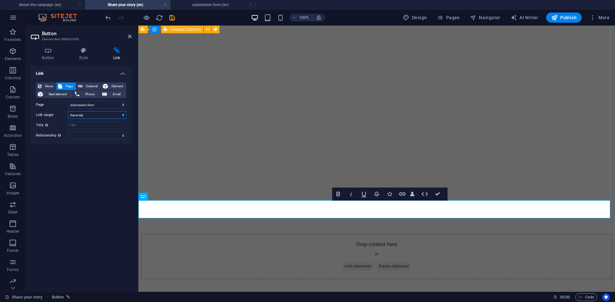
click at [90, 116] on select "New tab Same tab Overlay" at bounding box center [97, 115] width 59 height 8
click at [130, 38] on icon at bounding box center [130, 36] width 4 height 5
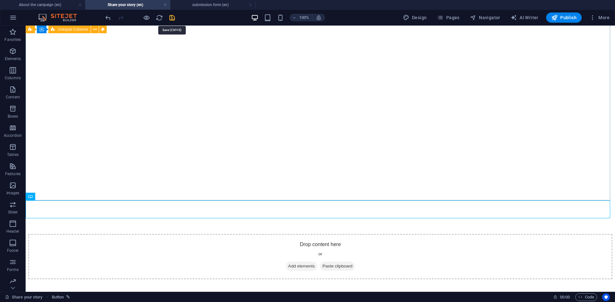
click at [171, 19] on icon "save" at bounding box center [171, 17] width 7 height 7
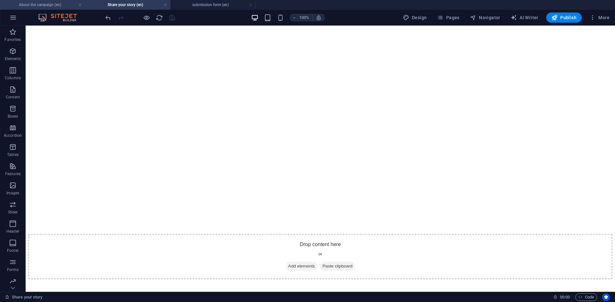
click at [51, 5] on h4 "About the campaign (en)" at bounding box center [42, 4] width 85 height 7
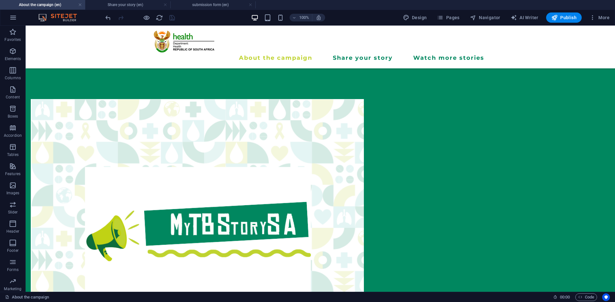
scroll to position [230, 0]
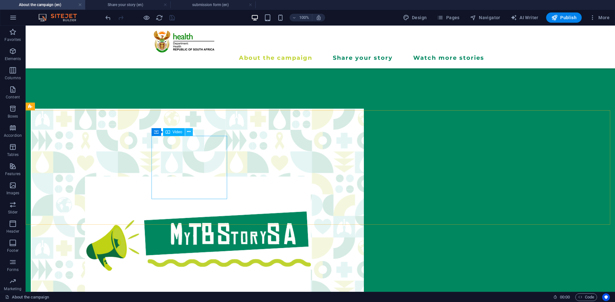
click at [188, 131] on icon at bounding box center [189, 132] width 4 height 7
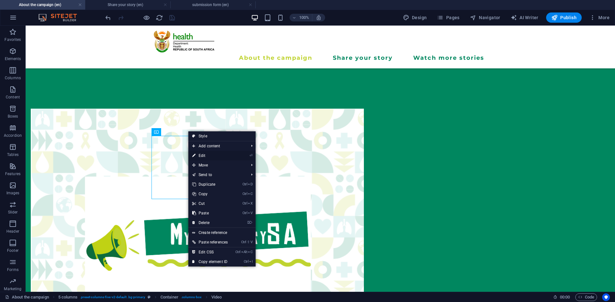
click at [201, 153] on link "⏎ Edit" at bounding box center [209, 156] width 43 height 10
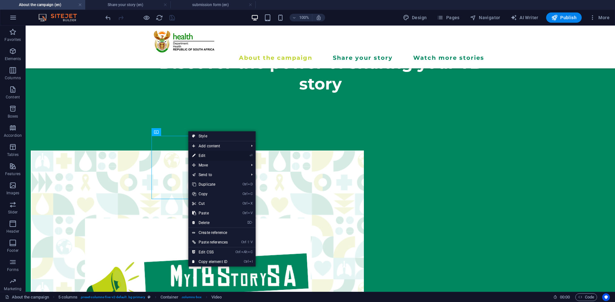
select select "%"
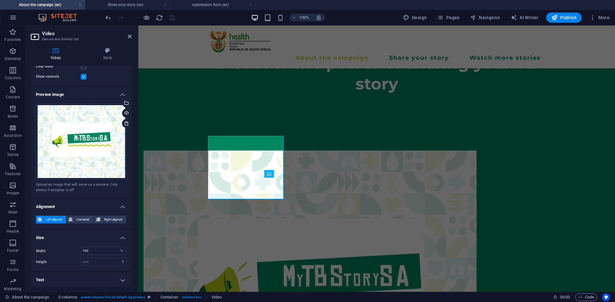
scroll to position [0, 0]
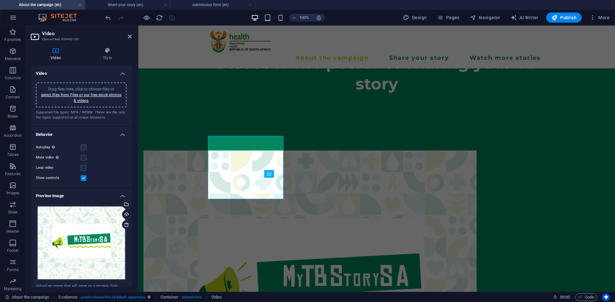
click at [58, 50] on icon at bounding box center [56, 50] width 50 height 6
click at [106, 54] on h4 "Style" at bounding box center [107, 53] width 48 height 13
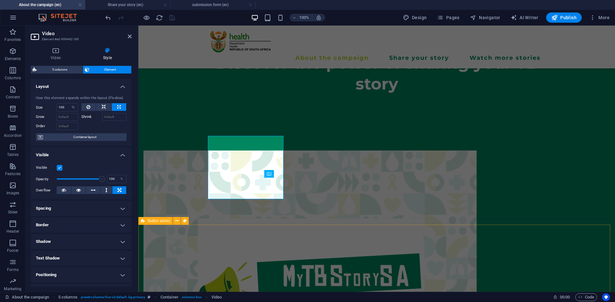
drag, startPoint x: 130, startPoint y: 107, endPoint x: 129, endPoint y: 282, distance: 174.5
click at [129, 282] on ul "Layout How this element expands within the layout (Flexbox). Size 100 Default a…" at bounding box center [81, 214] width 101 height 271
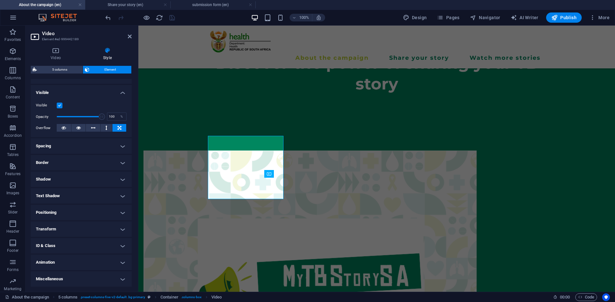
click at [122, 247] on h4 "ID & Class" at bounding box center [81, 245] width 101 height 15
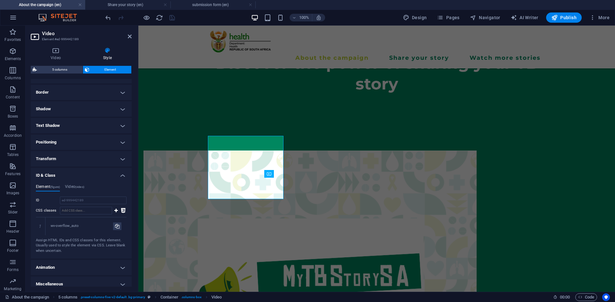
scroll to position [138, 0]
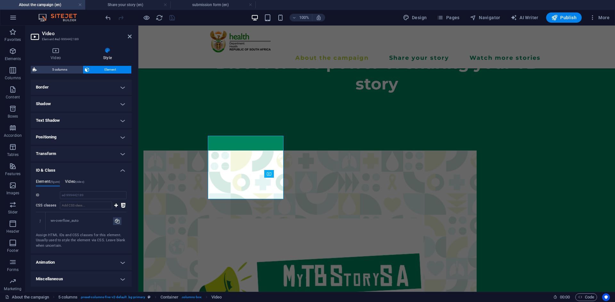
click at [76, 185] on h4 "Video (video)" at bounding box center [74, 183] width 19 height 7
click at [95, 213] on input "ID Space and special character (except "-" or "_") are not accepted" at bounding box center [93, 213] width 67 height 8
click at [114, 224] on icon at bounding box center [116, 224] width 4 height 8
click at [113, 261] on h4 "Animation" at bounding box center [81, 262] width 101 height 15
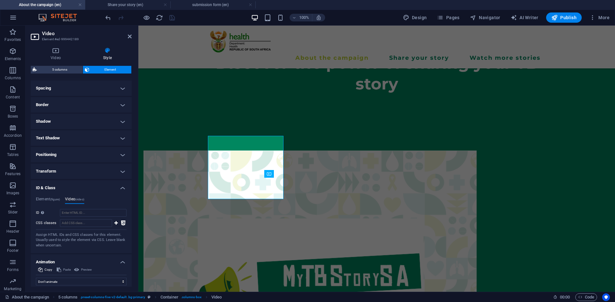
scroll to position [141, 0]
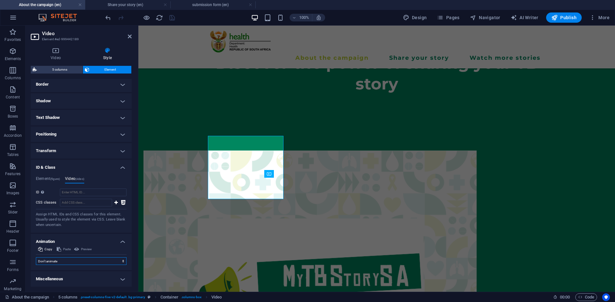
click at [113, 261] on select "Don't animate Show / Hide Slide up/down Zoom in/out Slide left to right Slide r…" at bounding box center [81, 262] width 91 height 8
select select "overlay"
click at [36, 258] on select "Don't animate Show / Hide Slide up/down Zoom in/out Slide left to right Slide r…" at bounding box center [81, 262] width 91 height 8
drag, startPoint x: 132, startPoint y: 237, endPoint x: 136, endPoint y: 255, distance: 19.3
click at [136, 255] on div "Video Style Video Drag files here, click to choose files or select files from F…" at bounding box center [81, 167] width 111 height 250
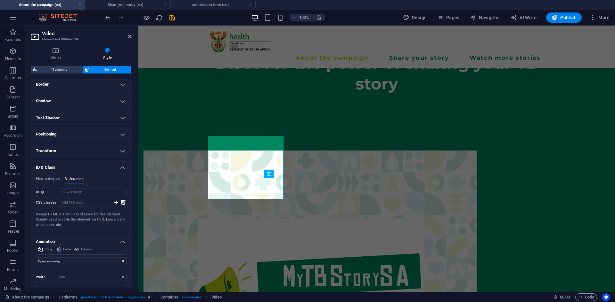
drag, startPoint x: 130, startPoint y: 250, endPoint x: 135, endPoint y: 290, distance: 40.1
click at [135, 290] on div "Video Style Video Drag files here, click to choose files or select files from F…" at bounding box center [81, 167] width 111 height 250
click at [60, 183] on h4 "Element (figure)" at bounding box center [48, 180] width 24 height 7
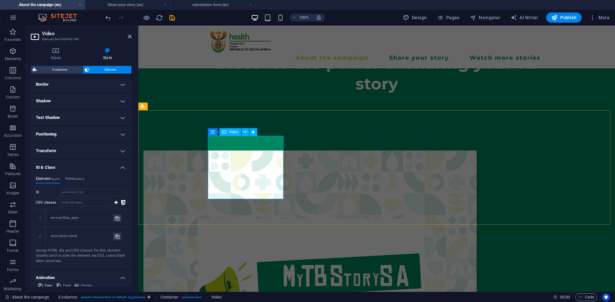
click at [235, 167] on figure at bounding box center [309, 290] width 333 height 279
click at [172, 18] on icon "save" at bounding box center [171, 17] width 7 height 7
checkbox input "false"
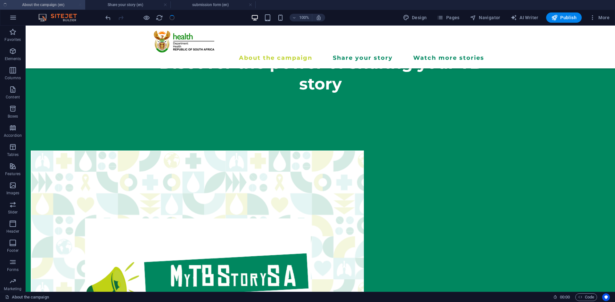
scroll to position [230, 0]
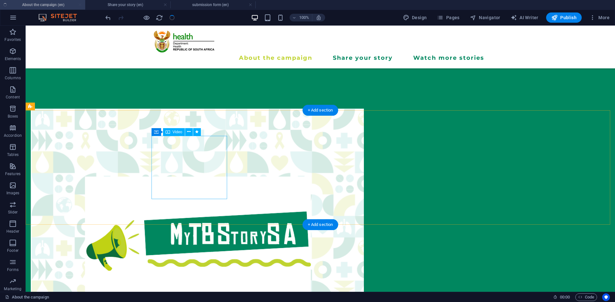
click at [203, 184] on figure at bounding box center [197, 248] width 333 height 279
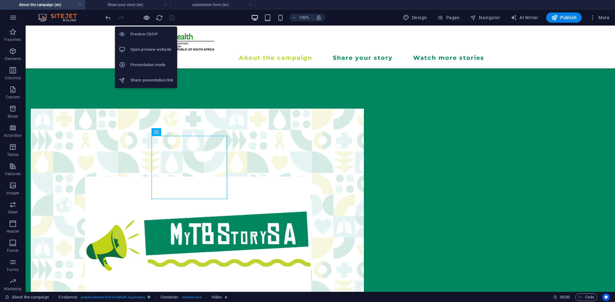
click at [147, 20] on icon "button" at bounding box center [146, 17] width 7 height 7
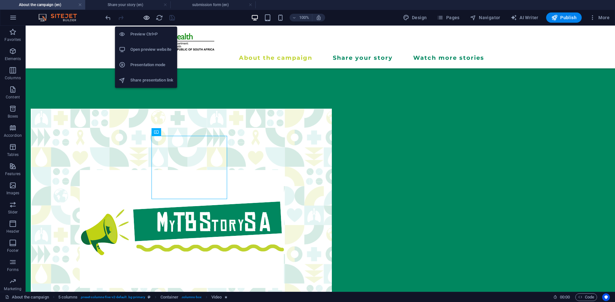
scroll to position [239, 0]
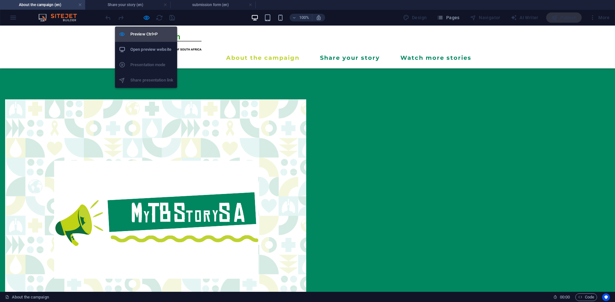
click at [143, 37] on h6 "Preview Ctrl+P" at bounding box center [151, 34] width 43 height 8
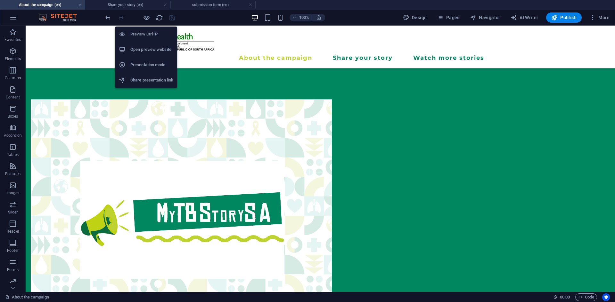
scroll to position [230, 0]
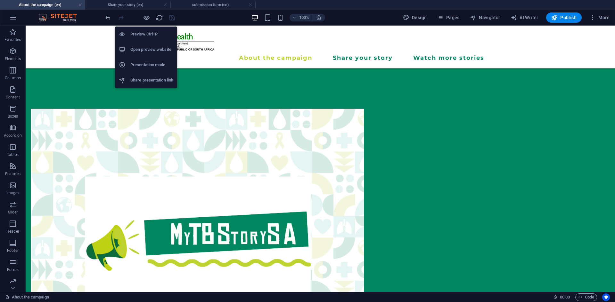
click at [143, 44] on li "Open preview website" at bounding box center [146, 49] width 62 height 15
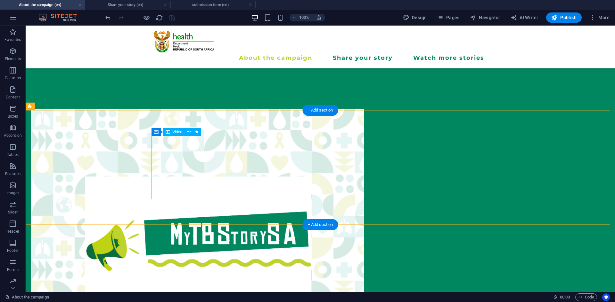
click at [160, 183] on figure at bounding box center [197, 248] width 333 height 279
drag, startPoint x: 192, startPoint y: 182, endPoint x: 194, endPoint y: 164, distance: 18.4
click at [194, 164] on figure at bounding box center [197, 248] width 333 height 279
click at [195, 166] on figure at bounding box center [197, 248] width 333 height 279
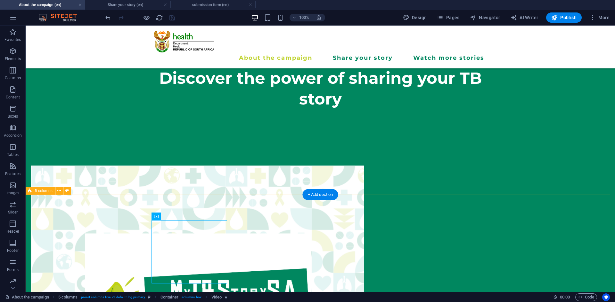
scroll to position [197, 0]
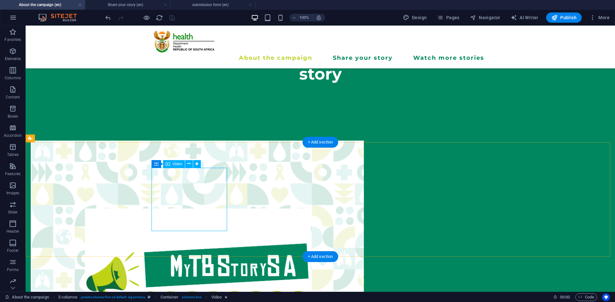
click at [159, 215] on figure at bounding box center [197, 280] width 333 height 279
click at [180, 201] on figure at bounding box center [197, 280] width 333 height 279
click at [198, 165] on icon at bounding box center [197, 164] width 4 height 7
select select "overlay"
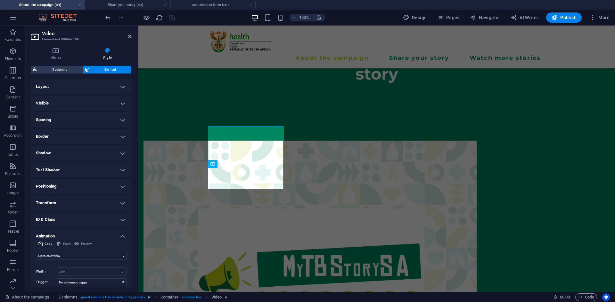
scroll to position [35, 0]
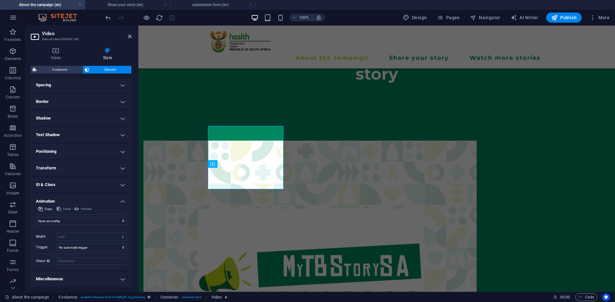
click at [100, 278] on h4 "Miscellaneous" at bounding box center [81, 279] width 101 height 15
click at [108, 248] on select "No automatic trigger On page load Element scrolled into view" at bounding box center [92, 248] width 70 height 8
select select "onload"
click at [57, 244] on select "No automatic trigger On page load Element scrolled into view" at bounding box center [92, 248] width 70 height 8
click at [100, 238] on select "auto px %" at bounding box center [91, 237] width 69 height 8
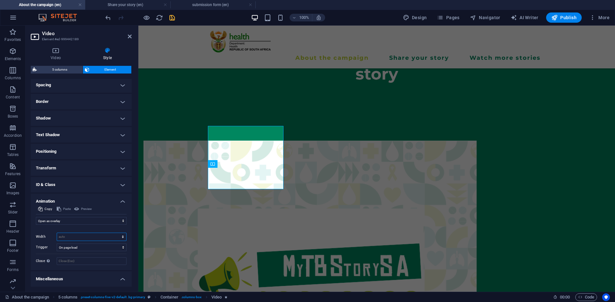
click at [100, 238] on select "auto px %" at bounding box center [91, 237] width 69 height 8
click at [57, 233] on select "auto px %" at bounding box center [91, 237] width 69 height 8
select select "DISABLED_OPTION_VALUE"
click at [217, 174] on figure at bounding box center [309, 280] width 333 height 279
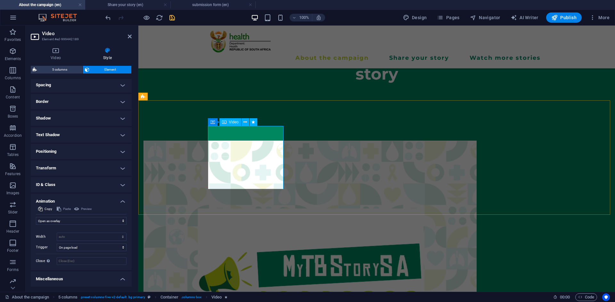
click at [216, 173] on figure at bounding box center [309, 280] width 333 height 279
click at [201, 81] on div "Discover the power of sharing your TB story" at bounding box center [376, 66] width 476 height 98
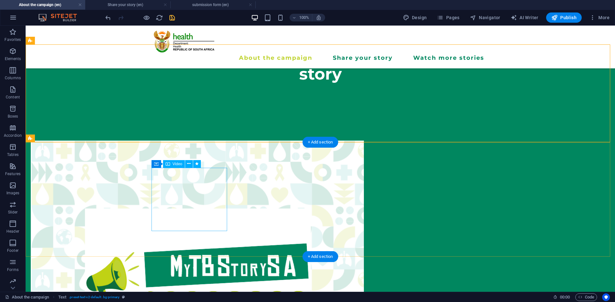
click at [163, 217] on figure at bounding box center [197, 280] width 333 height 279
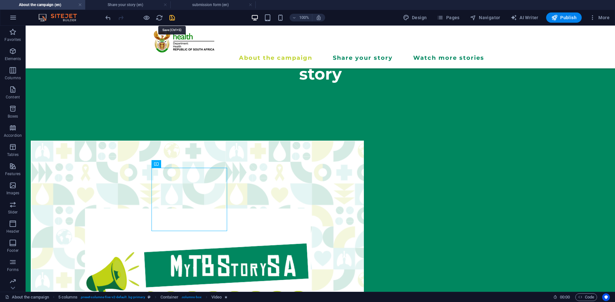
click at [174, 17] on icon "save" at bounding box center [171, 17] width 7 height 7
checkbox input "false"
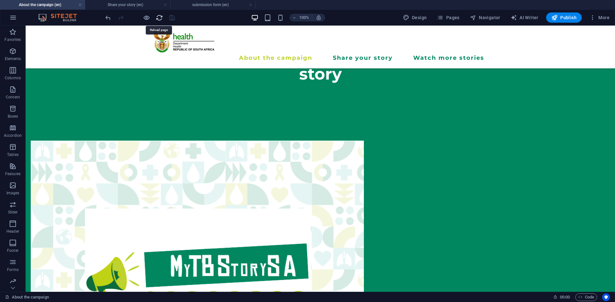
click at [159, 15] on icon "reload" at bounding box center [159, 17] width 7 height 7
click at [158, 19] on icon "reload" at bounding box center [159, 17] width 7 height 7
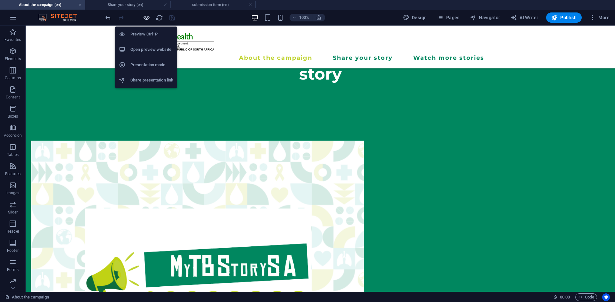
click at [147, 18] on icon "button" at bounding box center [146, 17] width 7 height 7
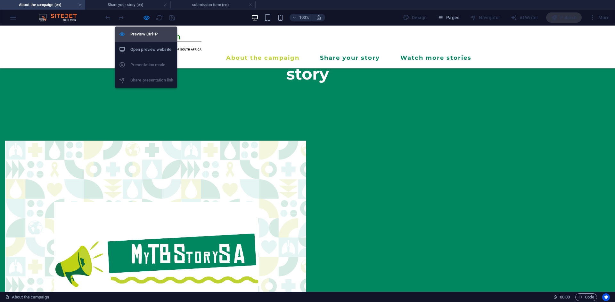
click at [137, 32] on h6 "Preview Ctrl+P" at bounding box center [151, 34] width 43 height 8
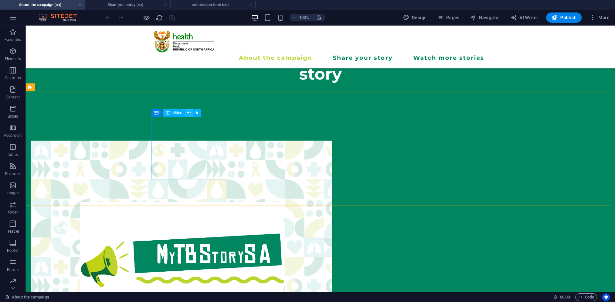
click at [189, 113] on icon at bounding box center [189, 112] width 4 height 7
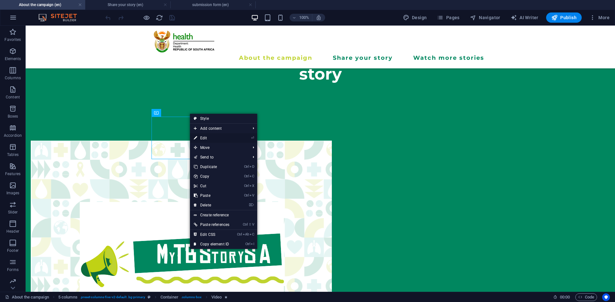
click at [212, 136] on link "⏎ Edit" at bounding box center [211, 138] width 43 height 10
select select "%"
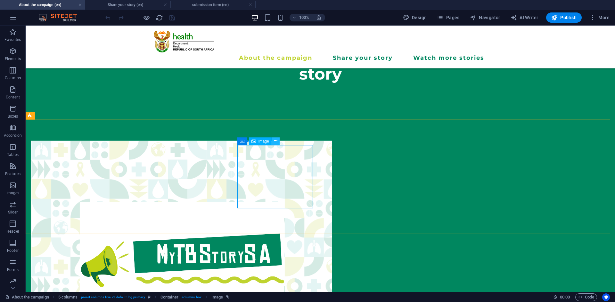
click at [276, 143] on icon at bounding box center [276, 141] width 4 height 7
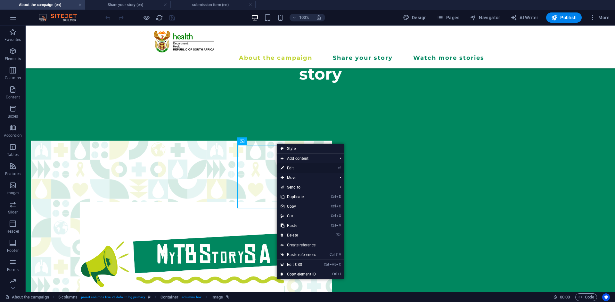
click at [289, 165] on link "⏎ Edit" at bounding box center [298, 169] width 43 height 10
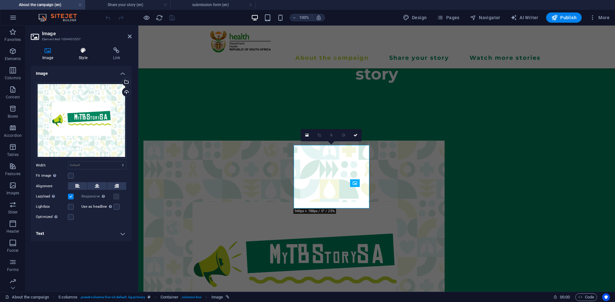
click at [82, 56] on h4 "Style" at bounding box center [84, 53] width 34 height 13
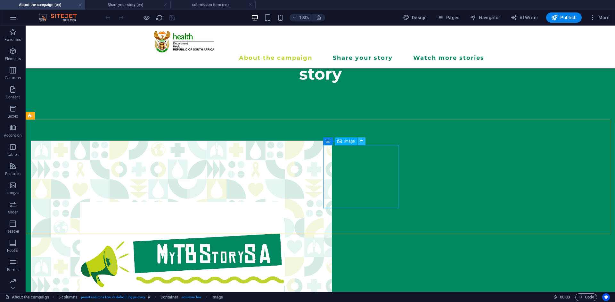
click at [360, 142] on icon at bounding box center [361, 141] width 4 height 7
click at [358, 141] on icon at bounding box center [356, 141] width 4 height 7
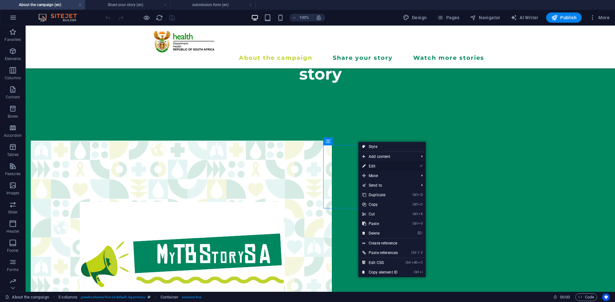
click at [366, 165] on link "⏎ Edit" at bounding box center [379, 167] width 43 height 10
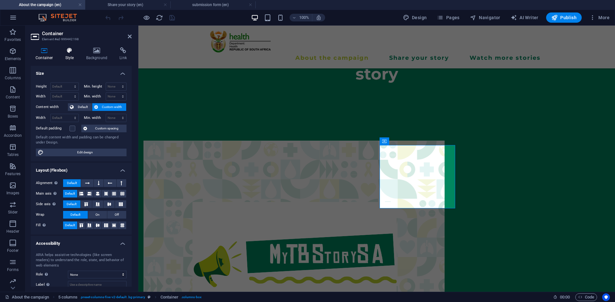
click at [74, 51] on icon at bounding box center [69, 50] width 18 height 6
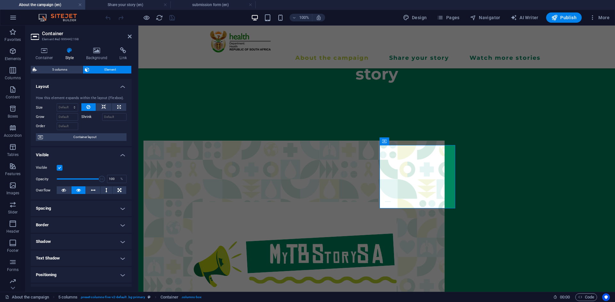
click at [94, 68] on span "Element" at bounding box center [110, 70] width 38 height 8
drag, startPoint x: 132, startPoint y: 108, endPoint x: 127, endPoint y: 191, distance: 83.0
click at [127, 191] on div "Container Style Background Link Size Height Default px rem % vh vw Min. height …" at bounding box center [81, 167] width 111 height 250
click at [50, 50] on icon at bounding box center [44, 50] width 27 height 6
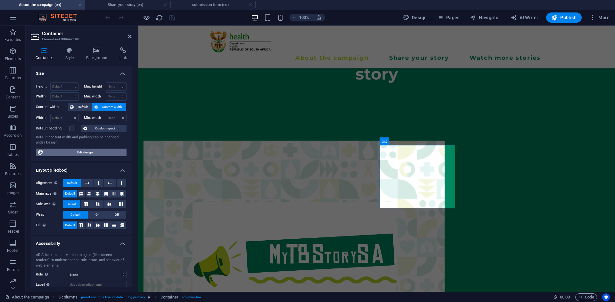
click at [77, 155] on span "Edit design" at bounding box center [84, 153] width 79 height 8
select select "px"
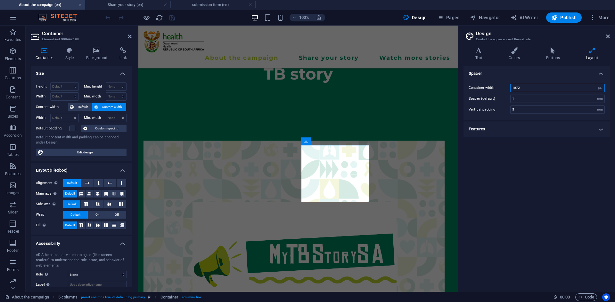
click at [564, 90] on input "1072" at bounding box center [557, 88] width 94 height 8
click at [594, 126] on h4 "Features" at bounding box center [536, 129] width 146 height 15
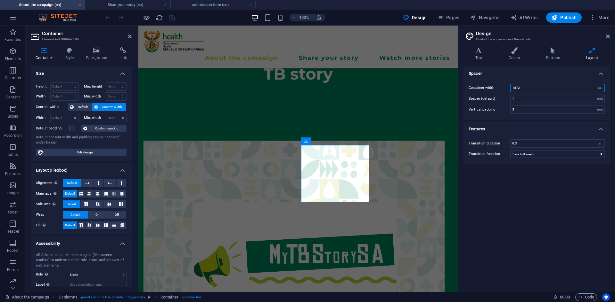
click at [542, 87] on input "1072" at bounding box center [557, 88] width 94 height 8
type input "1"
type input "2000"
click at [551, 108] on input "5" at bounding box center [557, 110] width 94 height 8
click at [544, 85] on input "2000" at bounding box center [557, 88] width 94 height 8
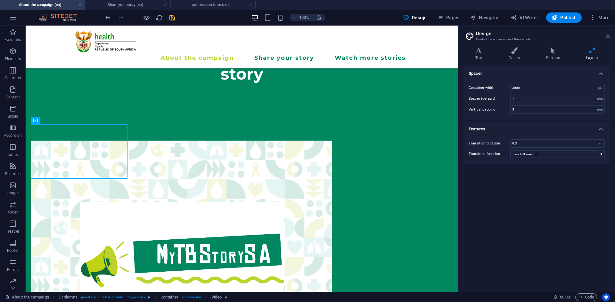
click at [609, 35] on aside "Design Control the appearance of the website Variants Text Colors Buttons Layou…" at bounding box center [536, 159] width 157 height 267
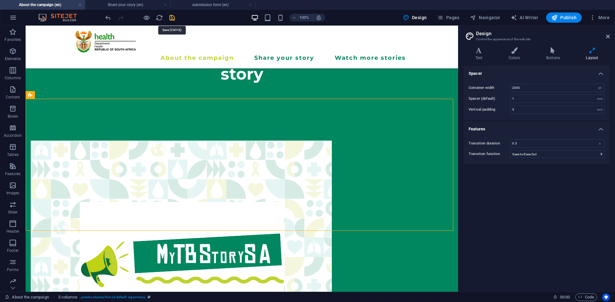
click at [170, 20] on icon "save" at bounding box center [171, 17] width 7 height 7
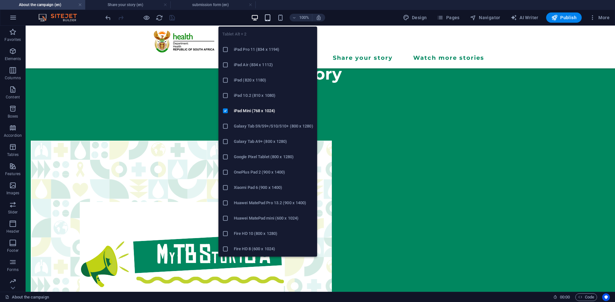
click at [264, 17] on span "button" at bounding box center [268, 17] width 8 height 7
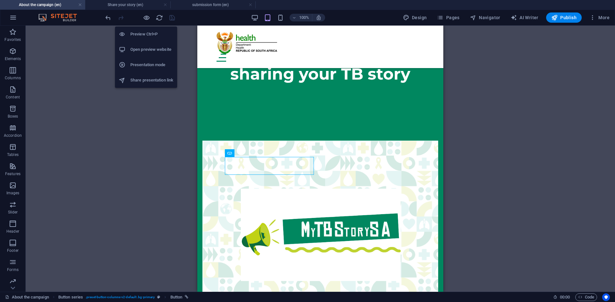
click at [145, 48] on h6 "Open preview website" at bounding box center [151, 50] width 43 height 8
click at [146, 29] on li "Preview Ctrl+P" at bounding box center [146, 34] width 62 height 15
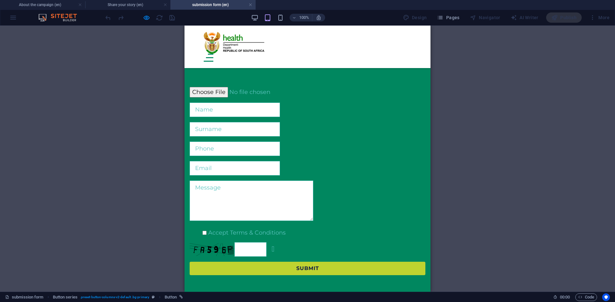
scroll to position [0, 0]
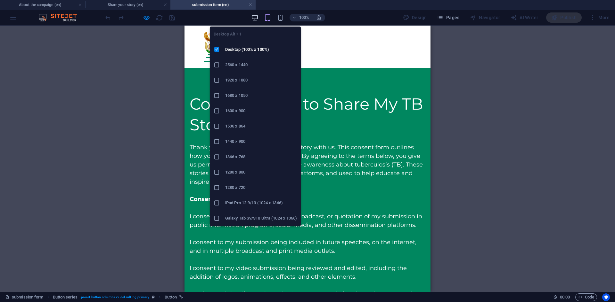
click at [257, 16] on icon "button" at bounding box center [254, 17] width 7 height 7
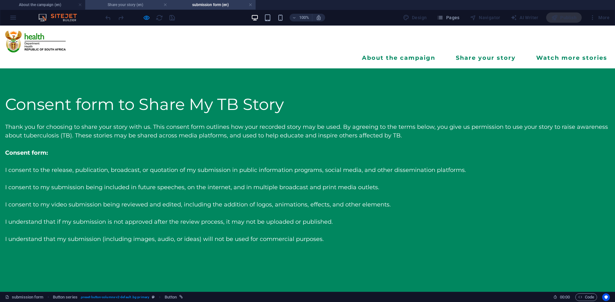
click at [122, 5] on h4 "Share your story (en)" at bounding box center [127, 4] width 85 height 7
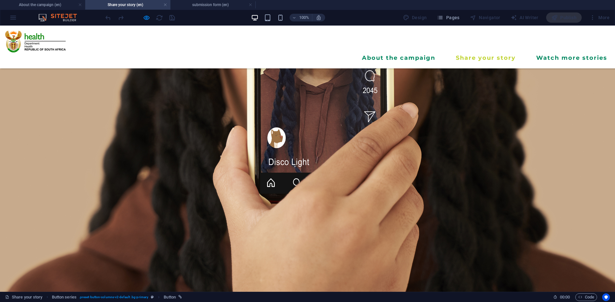
scroll to position [802, 0]
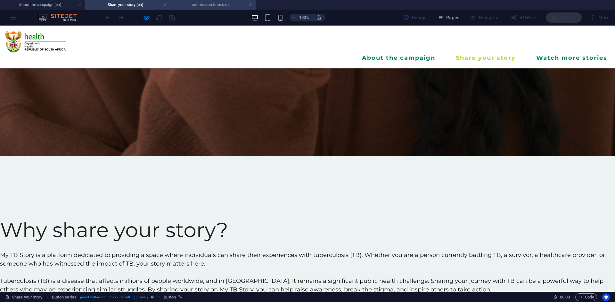
click at [191, 4] on h4 "submission form (en)" at bounding box center [212, 4] width 85 height 7
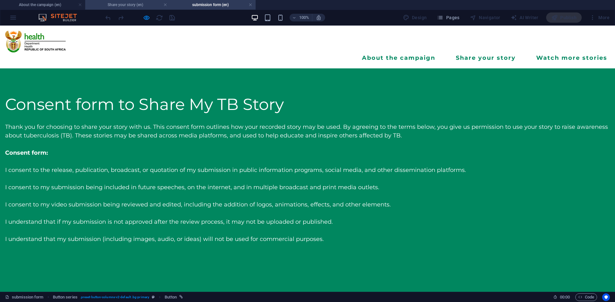
click at [145, 3] on h4 "Share your story (en)" at bounding box center [127, 4] width 85 height 7
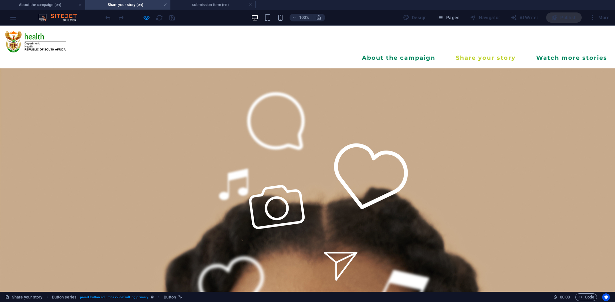
click at [14, 16] on div "100% Design Pages Navigator AI Writer Publish More" at bounding box center [307, 17] width 614 height 15
drag, startPoint x: 14, startPoint y: 20, endPoint x: 118, endPoint y: 4, distance: 106.0
click at [14, 20] on div "100% Design Pages Navigator AI Writer Publish More" at bounding box center [307, 17] width 614 height 15
click at [171, 17] on div at bounding box center [140, 17] width 72 height 10
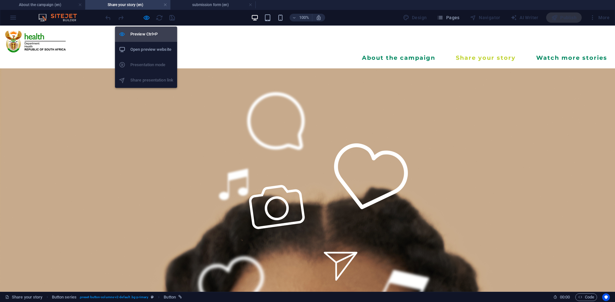
click at [144, 31] on h6 "Preview Ctrl+P" at bounding box center [151, 34] width 43 height 8
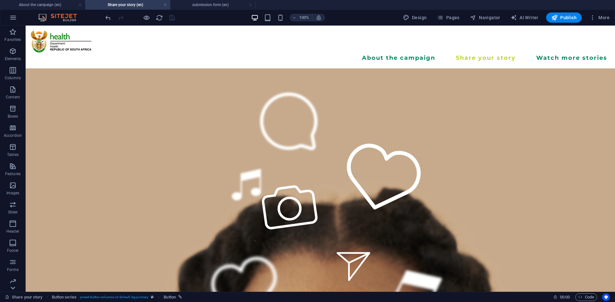
click at [14, 291] on icon at bounding box center [12, 288] width 9 height 9
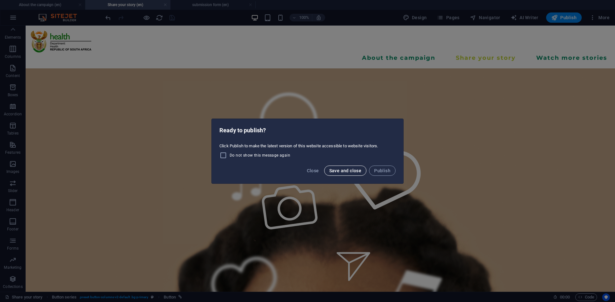
click at [351, 173] on span "Save and close" at bounding box center [345, 170] width 32 height 5
